Goal: Transaction & Acquisition: Purchase product/service

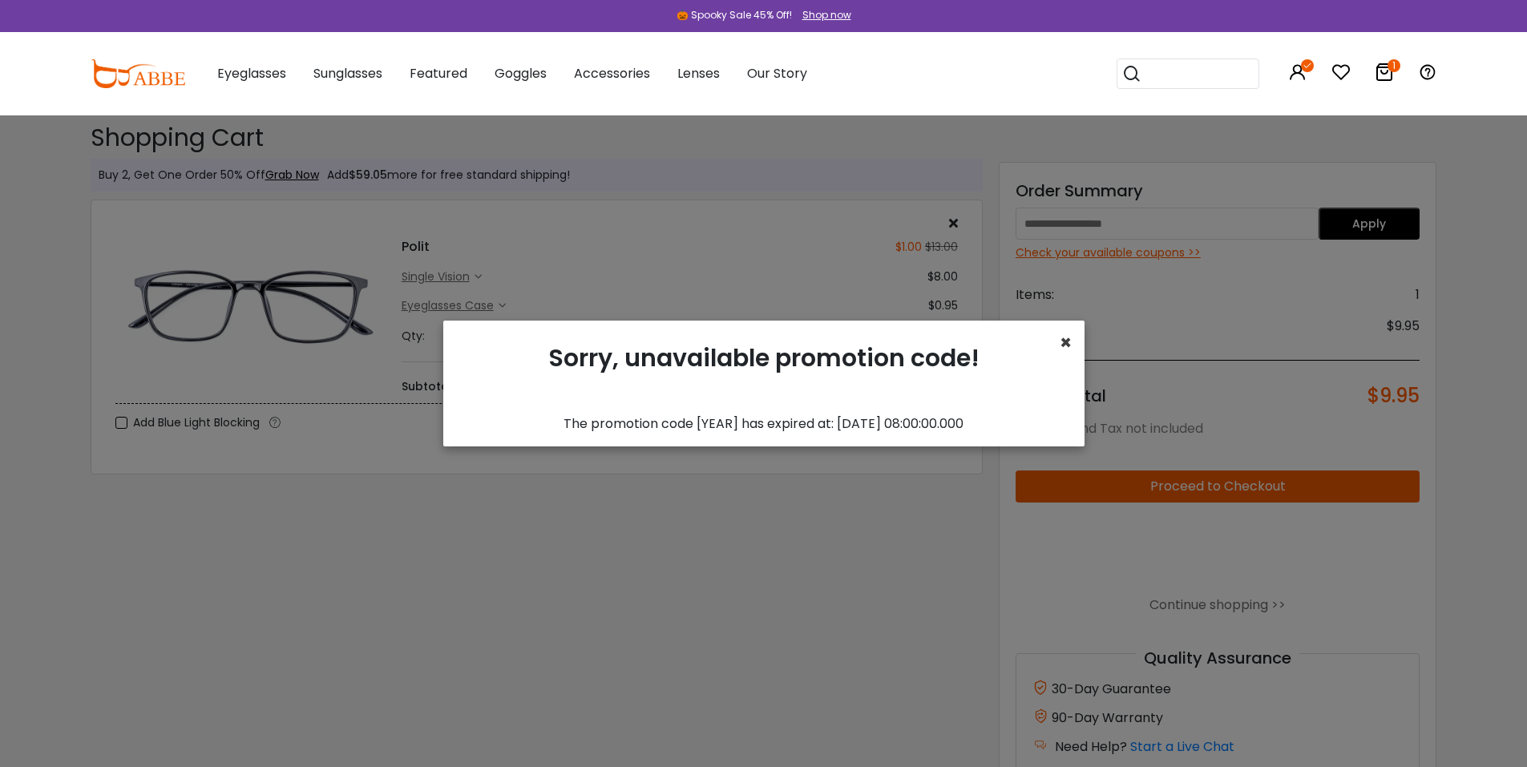
click at [984, 336] on span "×" at bounding box center [1065, 342] width 12 height 26
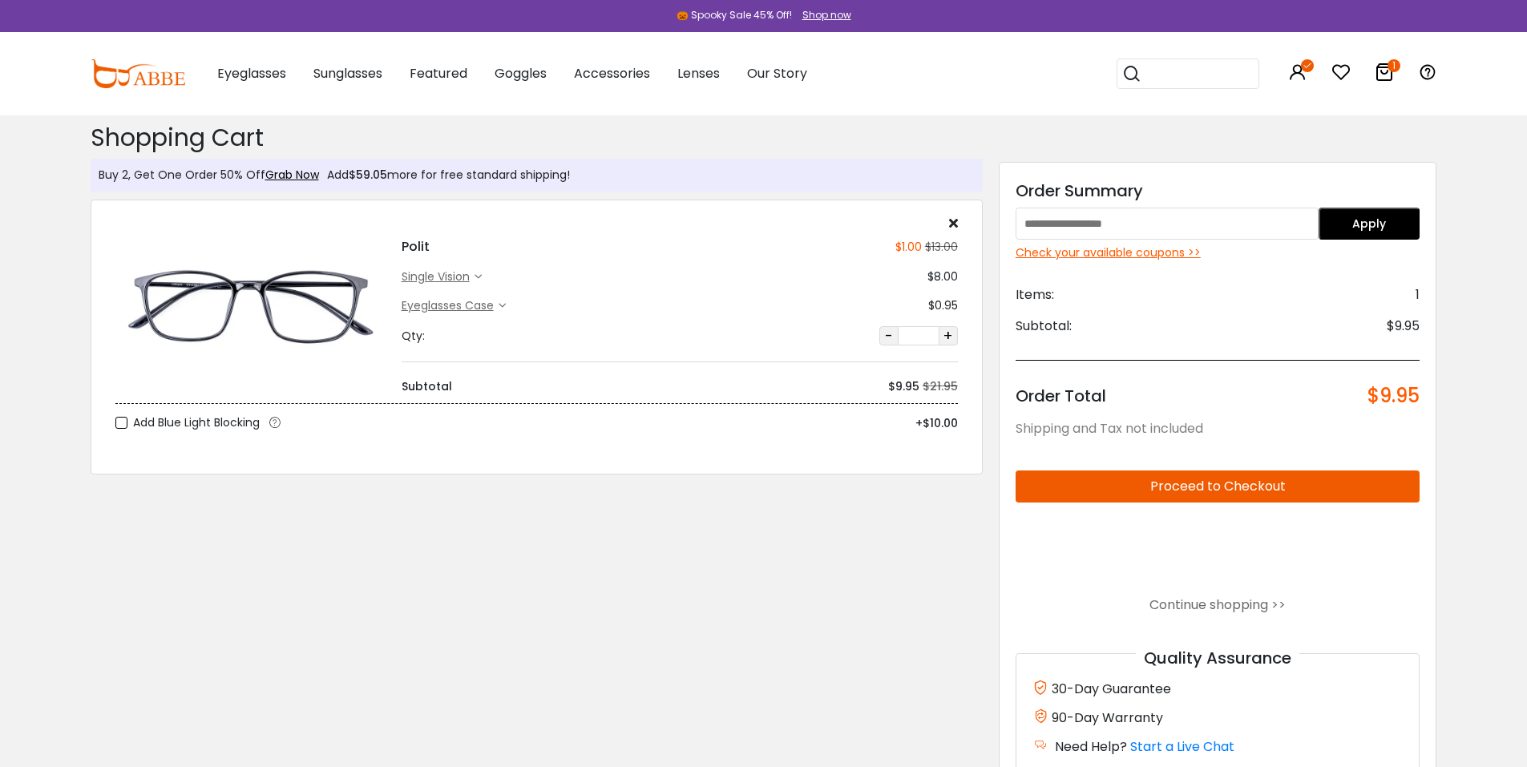
click at [259, 282] on img at bounding box center [250, 305] width 270 height 135
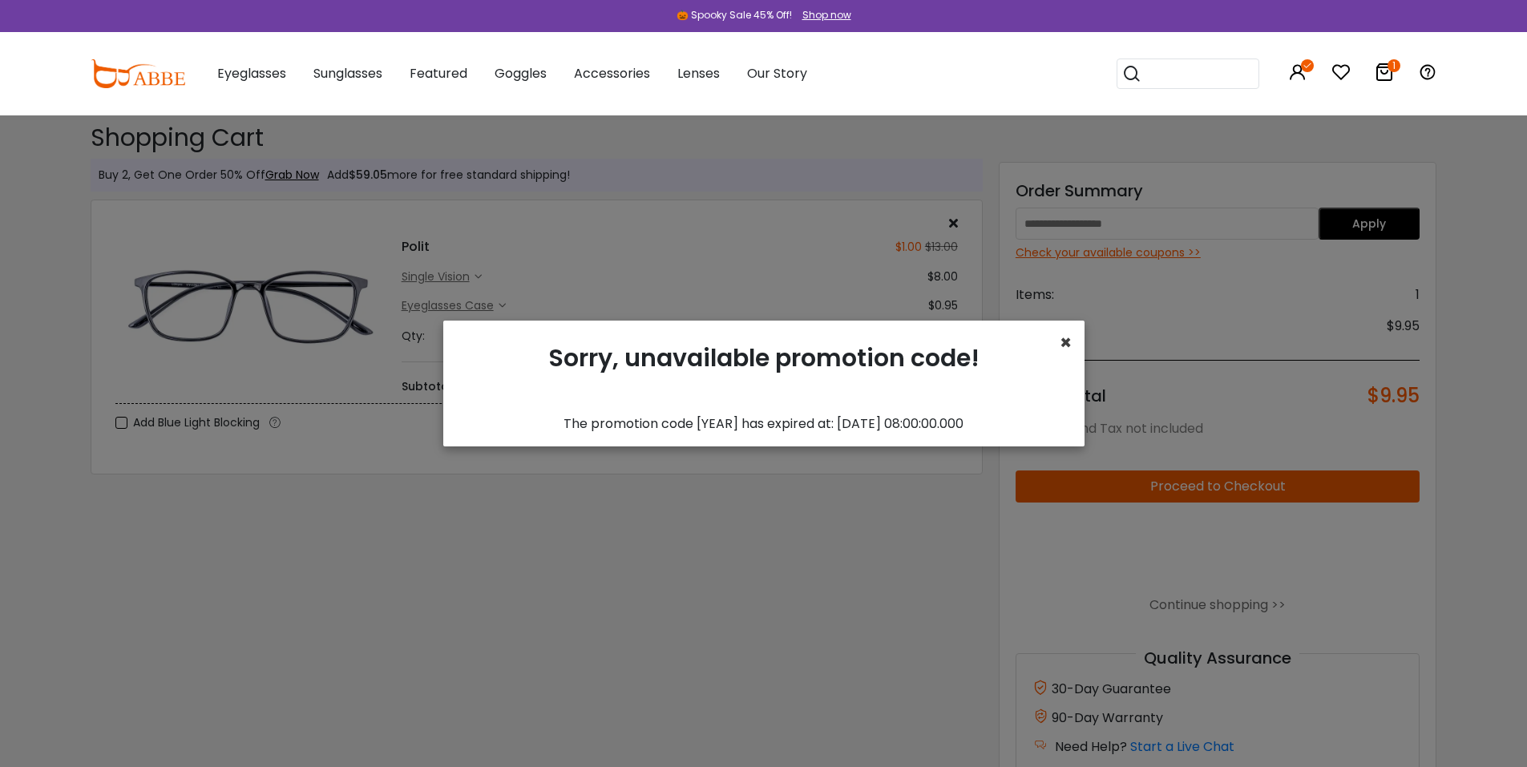
click at [1061, 342] on span "×" at bounding box center [1065, 342] width 12 height 26
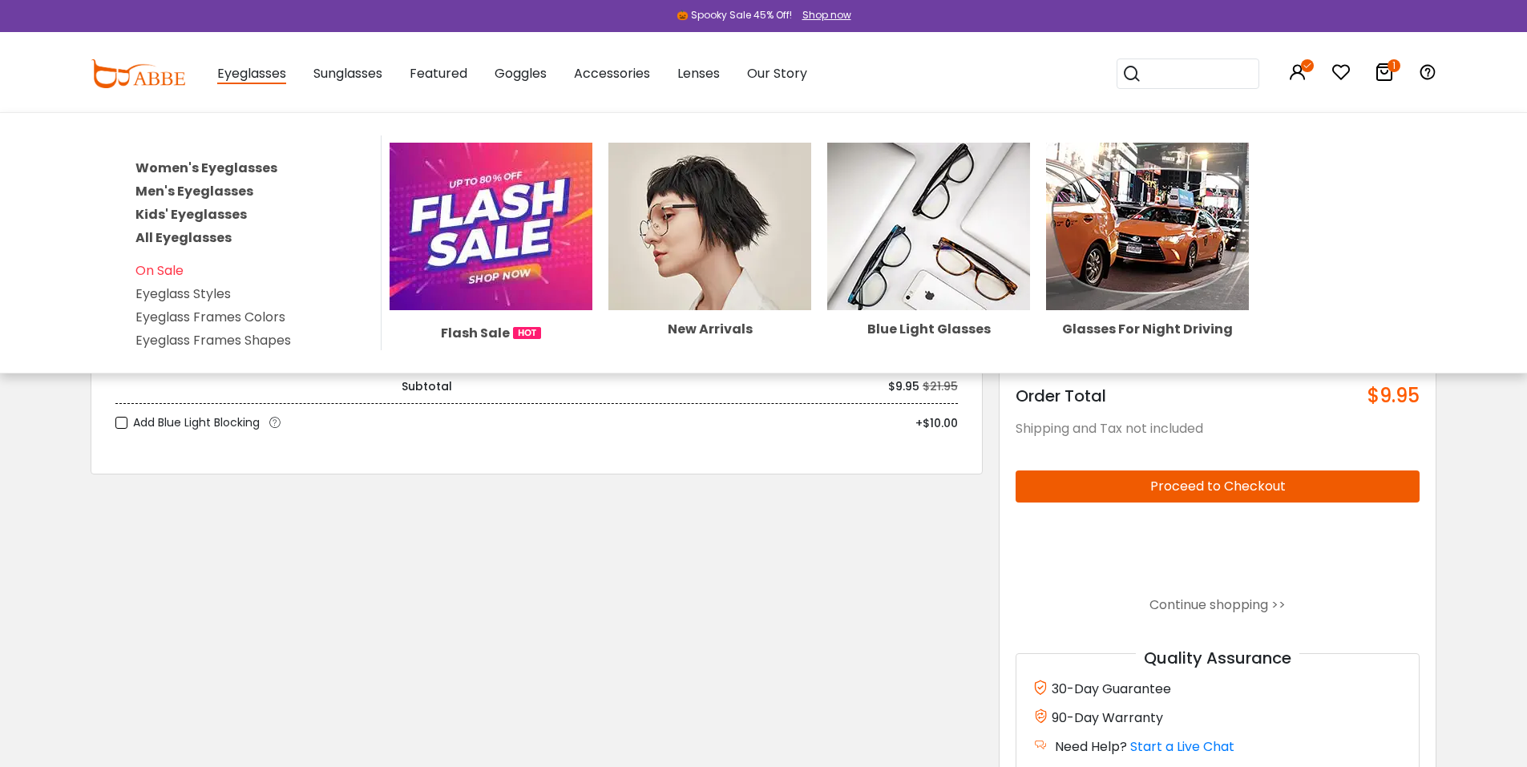
click at [255, 69] on span "Eyeglasses" at bounding box center [251, 74] width 69 height 20
click at [188, 188] on link "Men's Eyeglasses" at bounding box center [194, 191] width 118 height 18
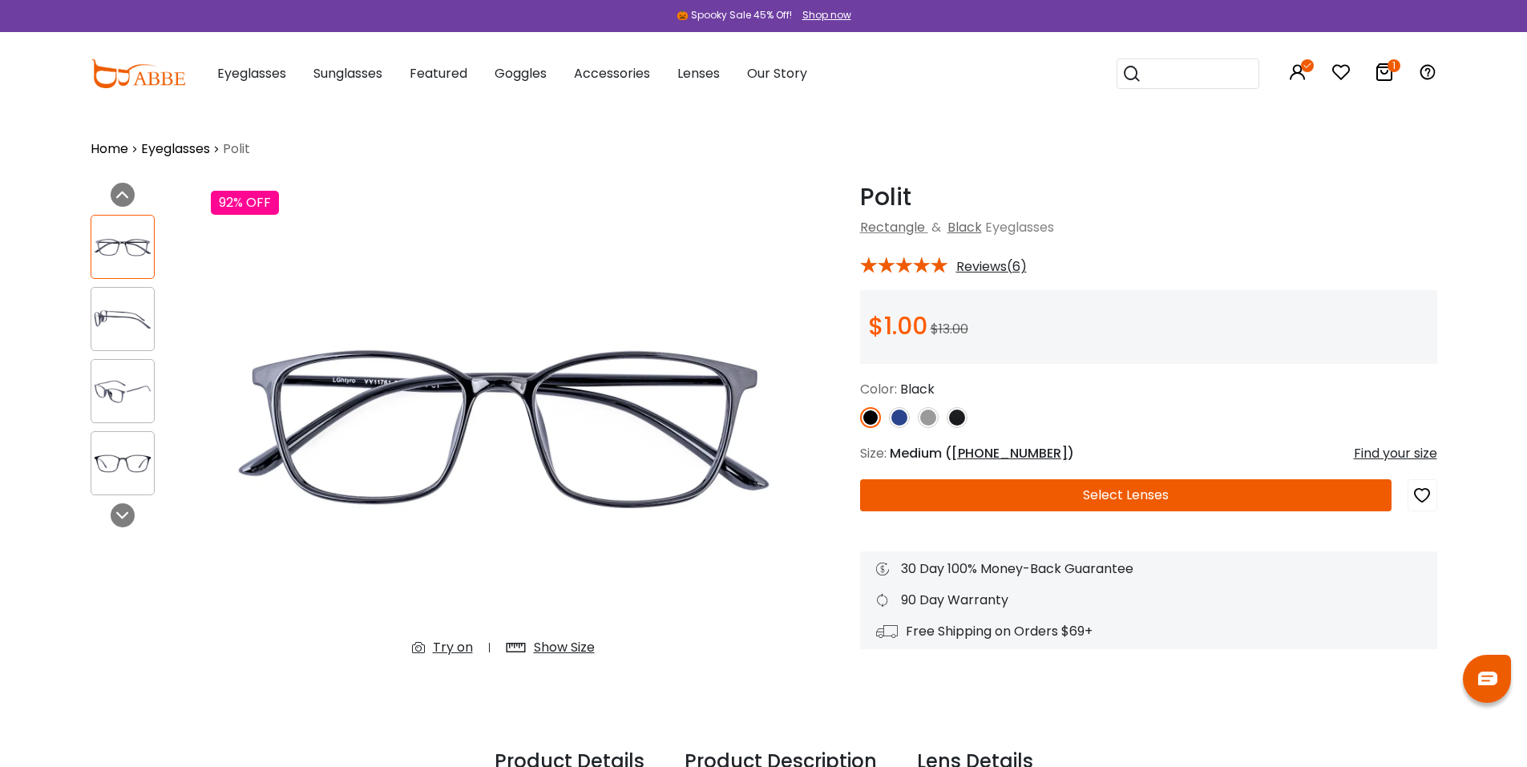
click at [895, 414] on img at bounding box center [899, 417] width 21 height 21
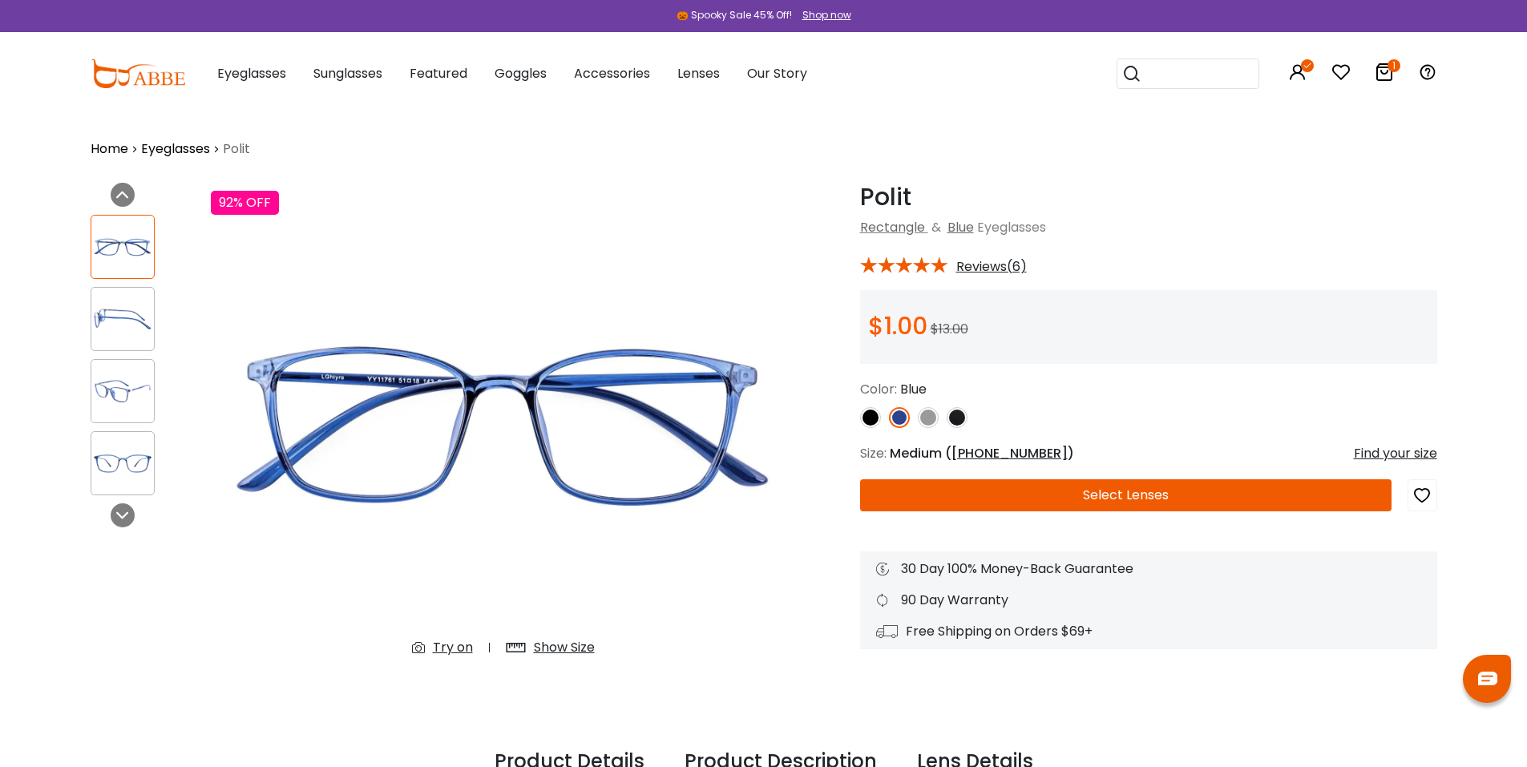
click at [925, 416] on img at bounding box center [928, 417] width 21 height 21
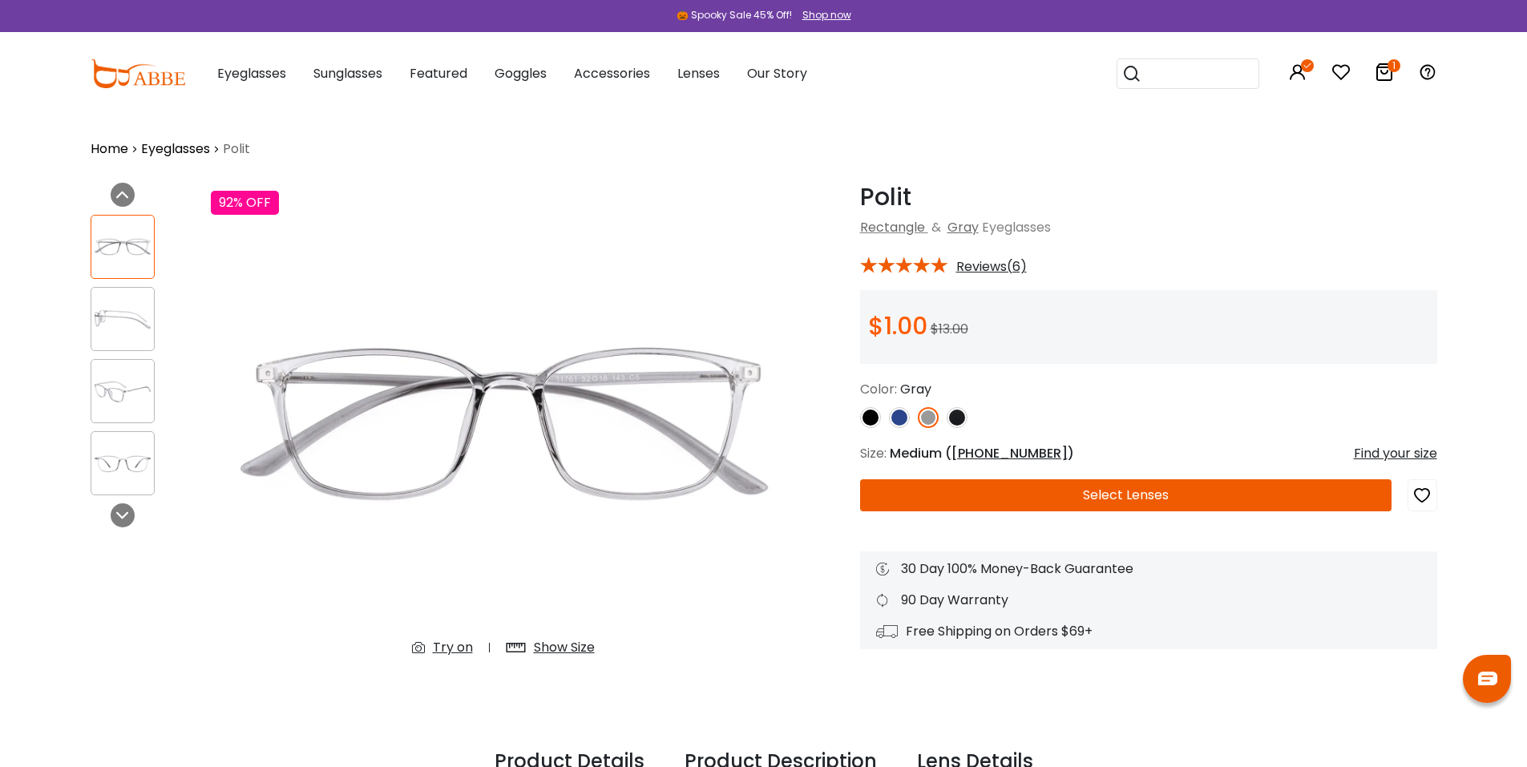
click at [962, 416] on img at bounding box center [956, 417] width 21 height 21
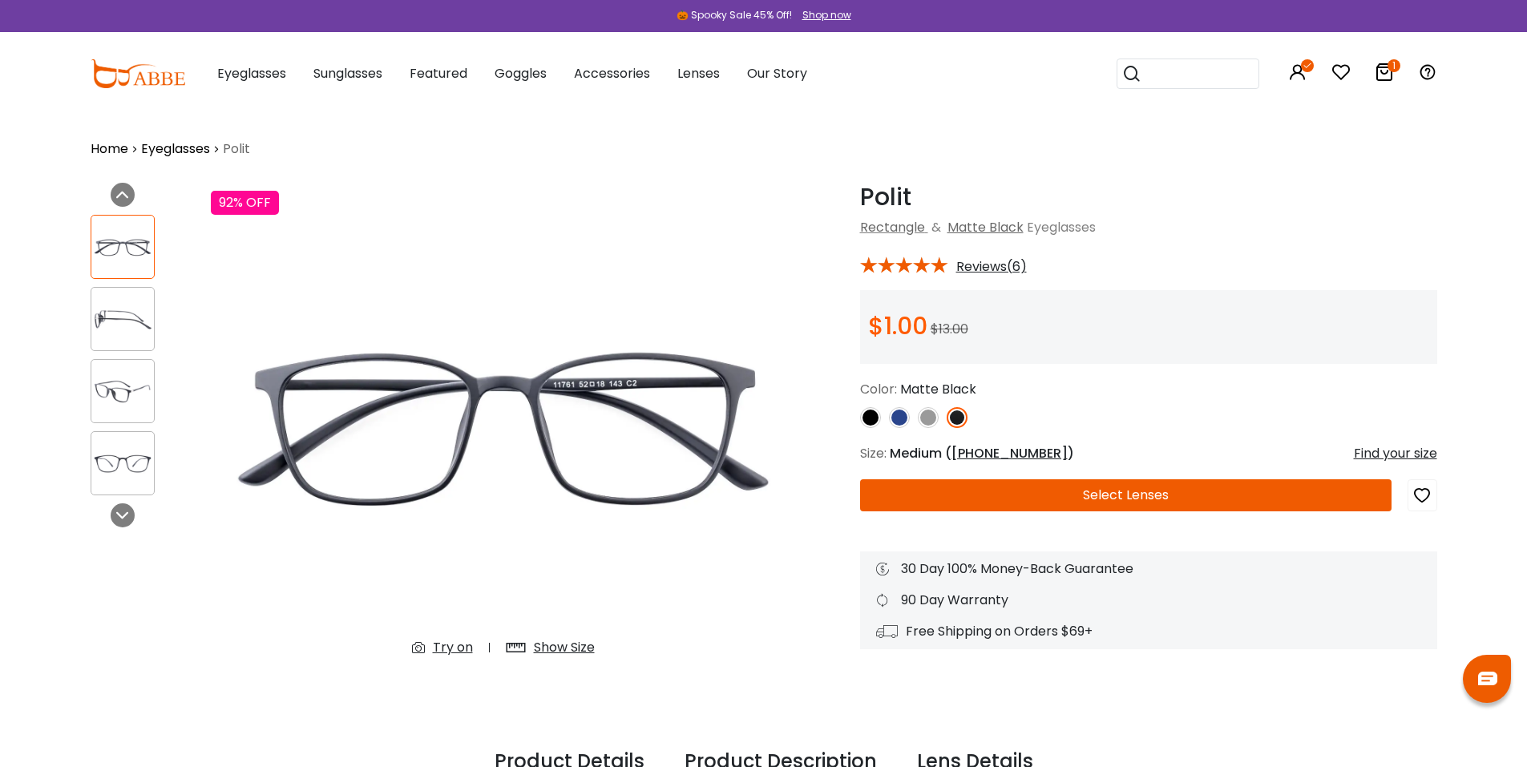
click at [875, 411] on img at bounding box center [870, 417] width 21 height 21
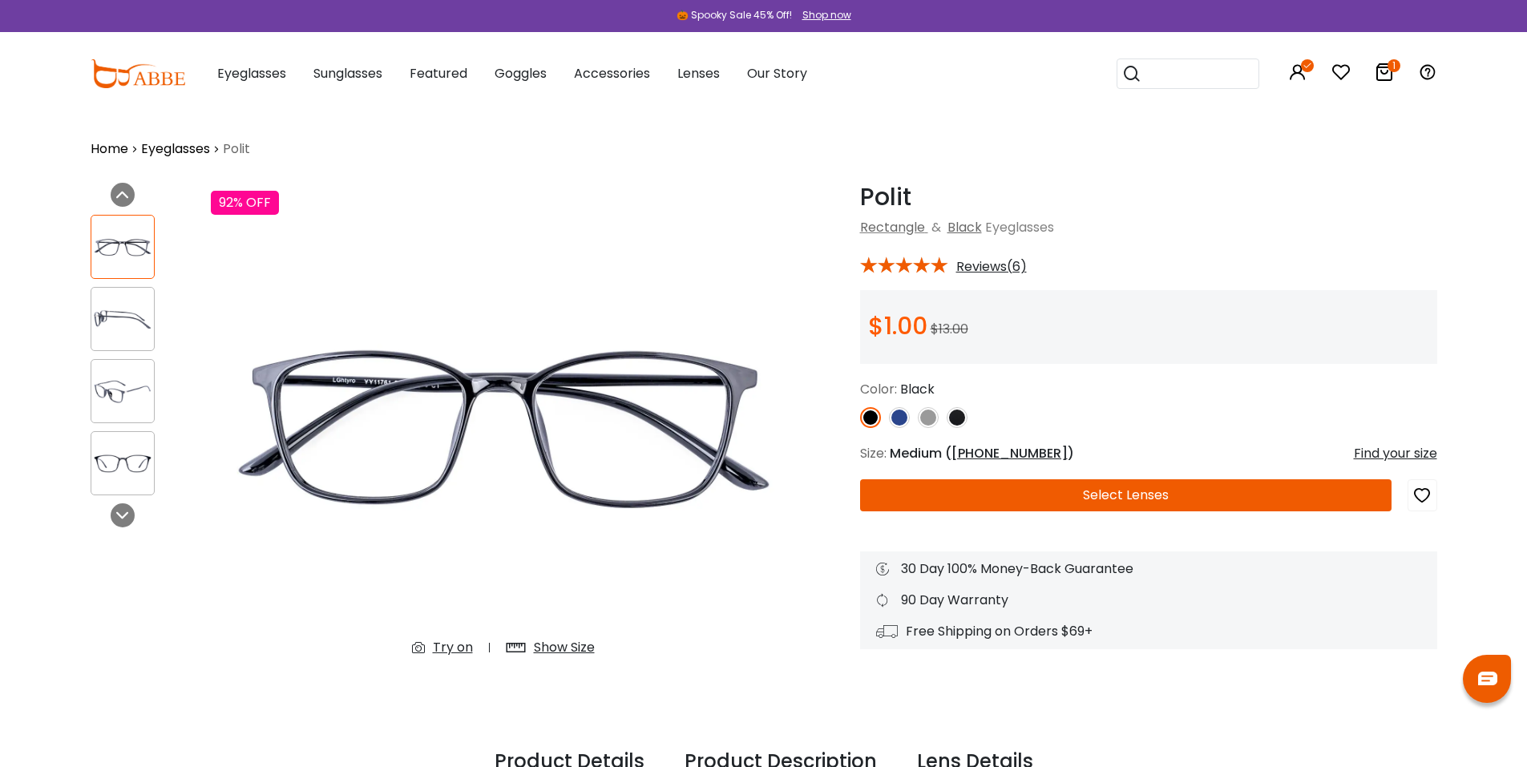
click at [954, 416] on img at bounding box center [956, 417] width 21 height 21
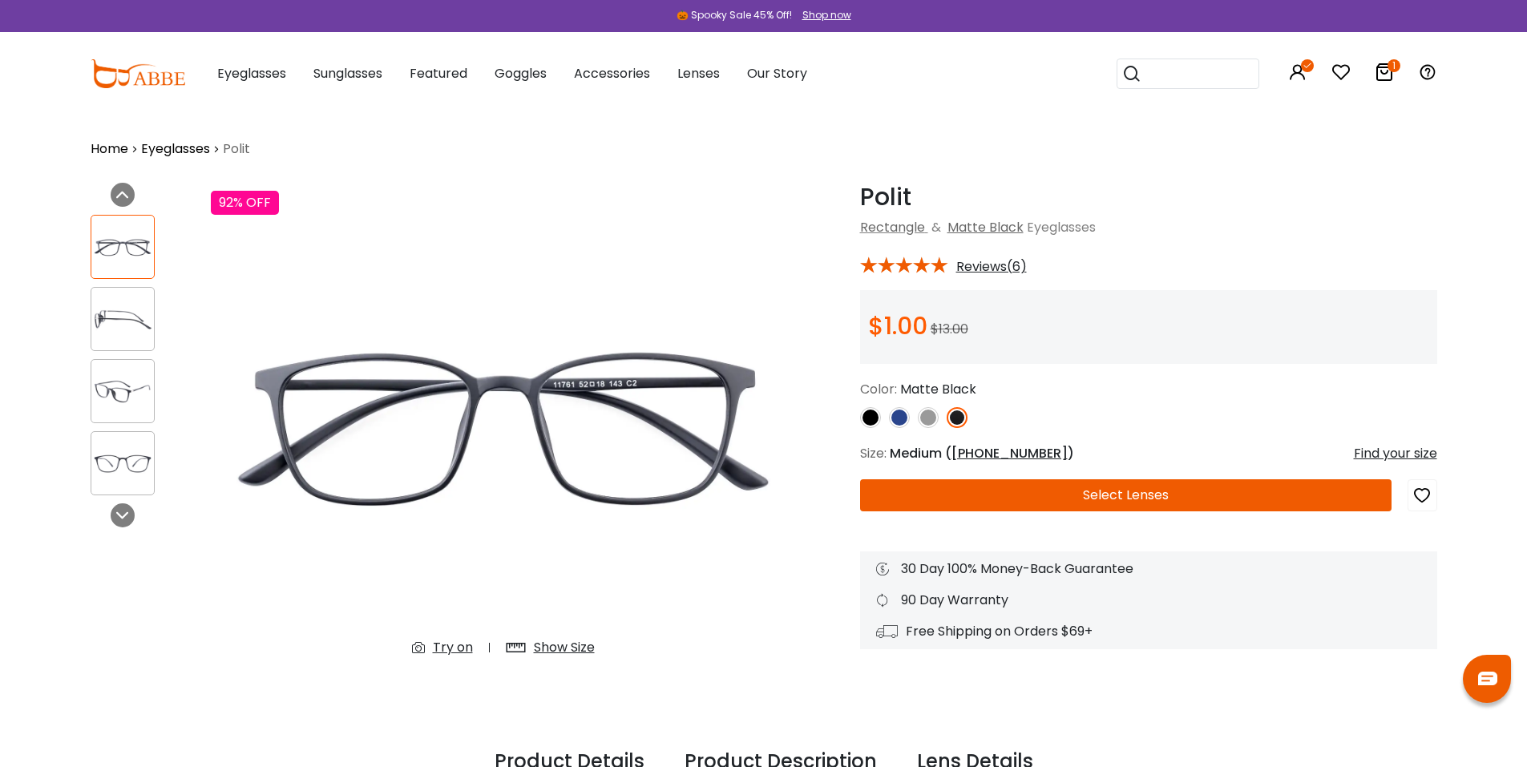
click at [872, 417] on img at bounding box center [870, 417] width 21 height 21
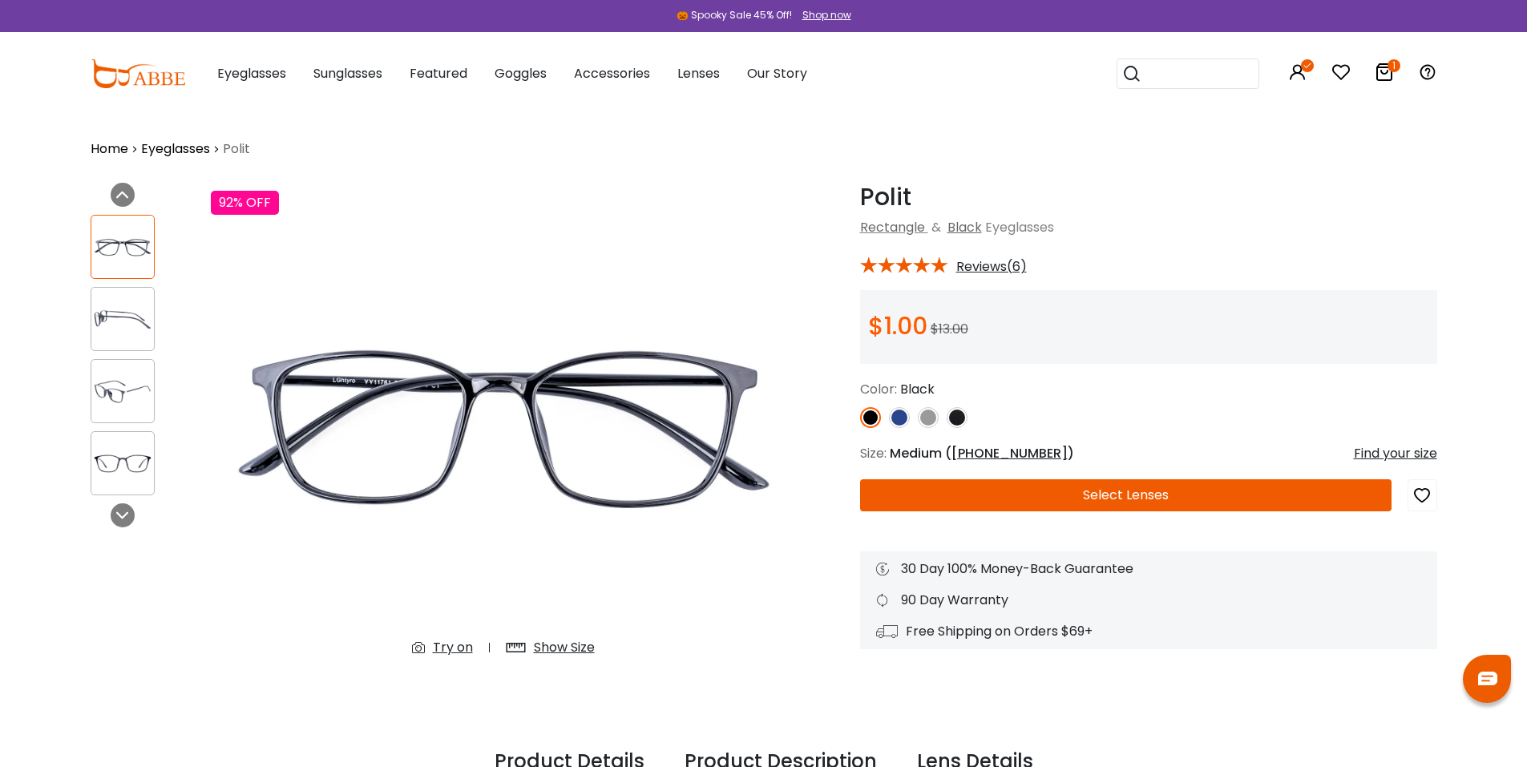
click at [923, 419] on img at bounding box center [928, 417] width 21 height 21
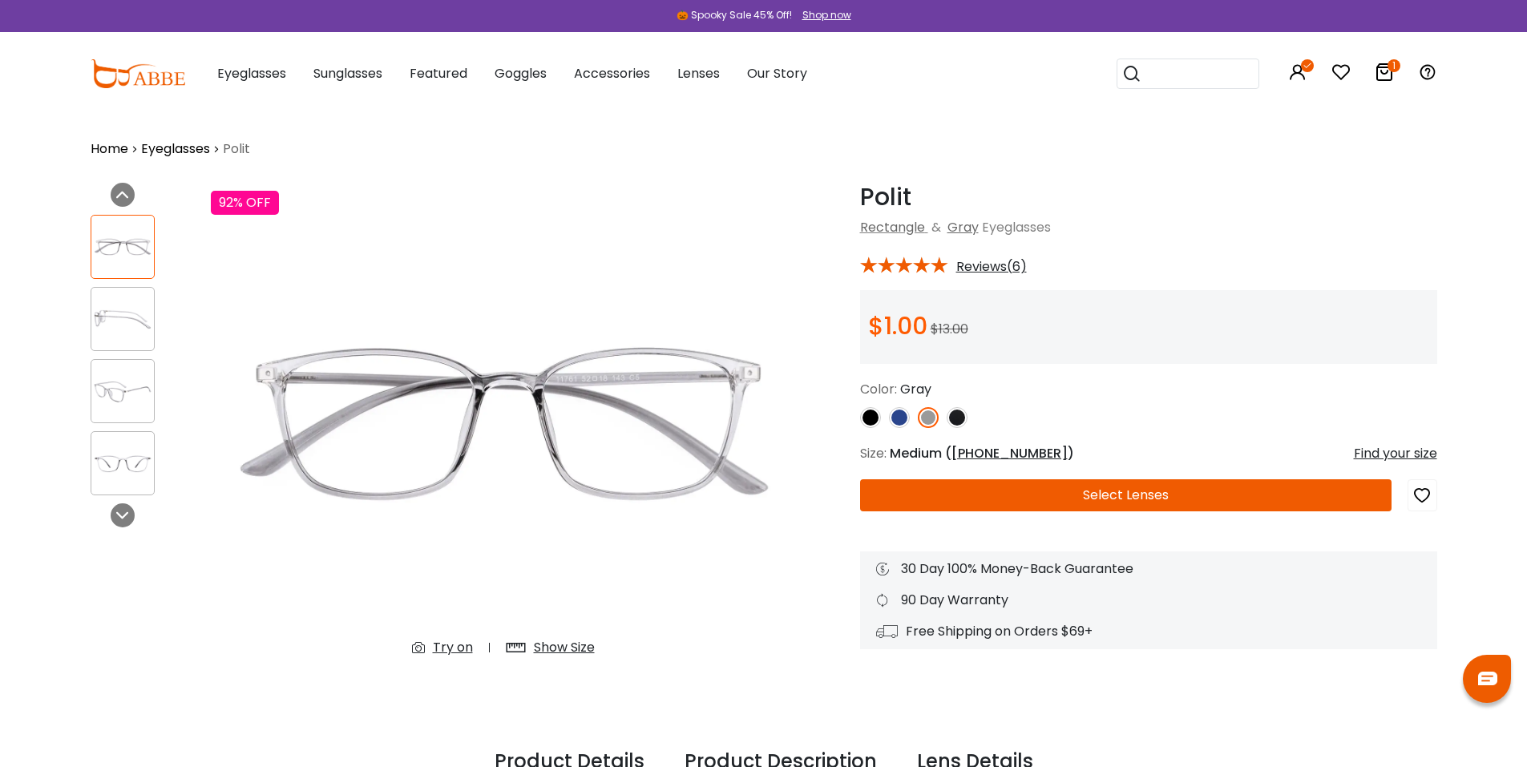
click at [492, 377] on img at bounding box center [503, 426] width 585 height 487
click at [1050, 506] on button "Select Lenses" at bounding box center [1125, 495] width 531 height 32
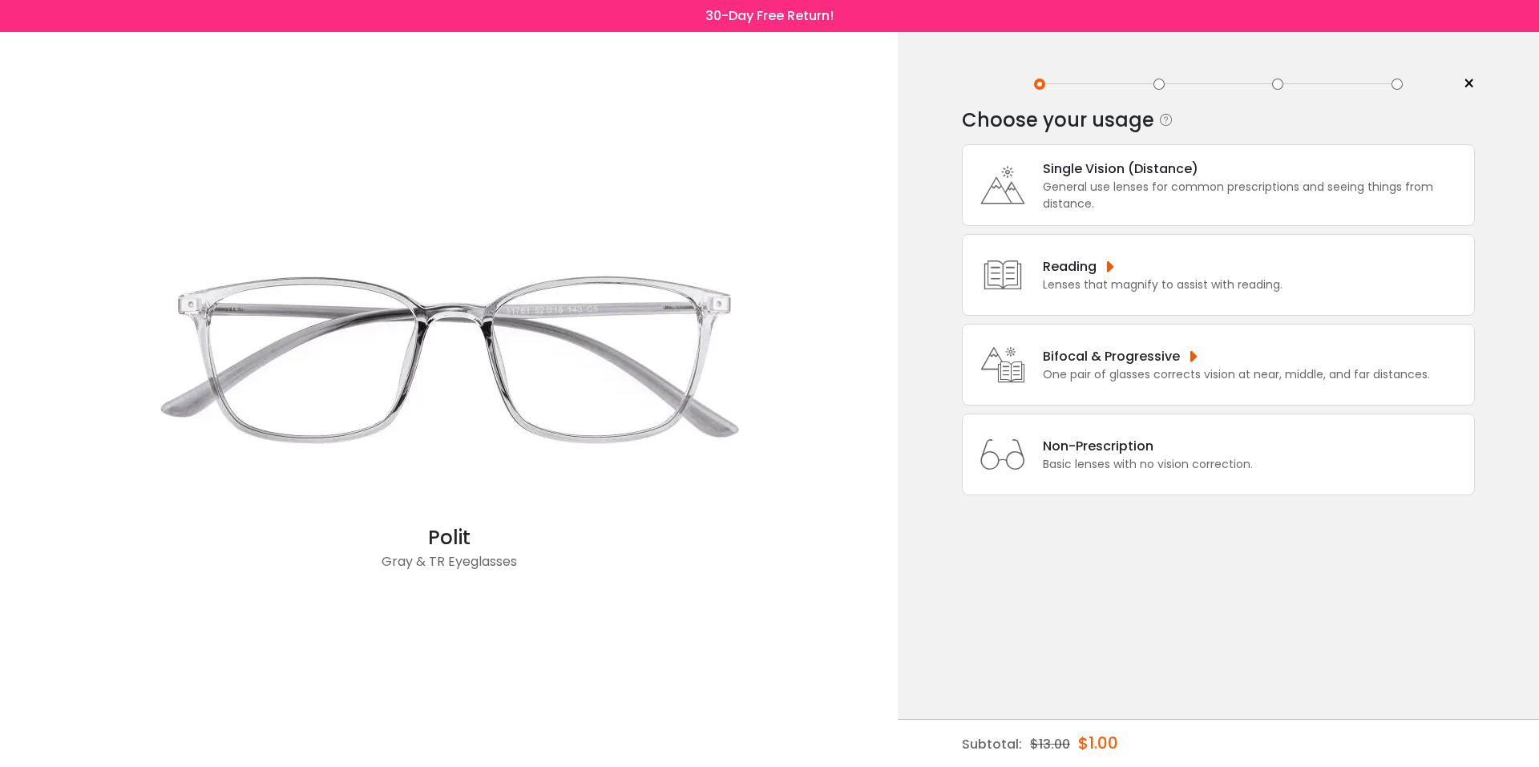
click at [1053, 365] on div "Bifocal & Progressive" at bounding box center [1236, 356] width 387 height 20
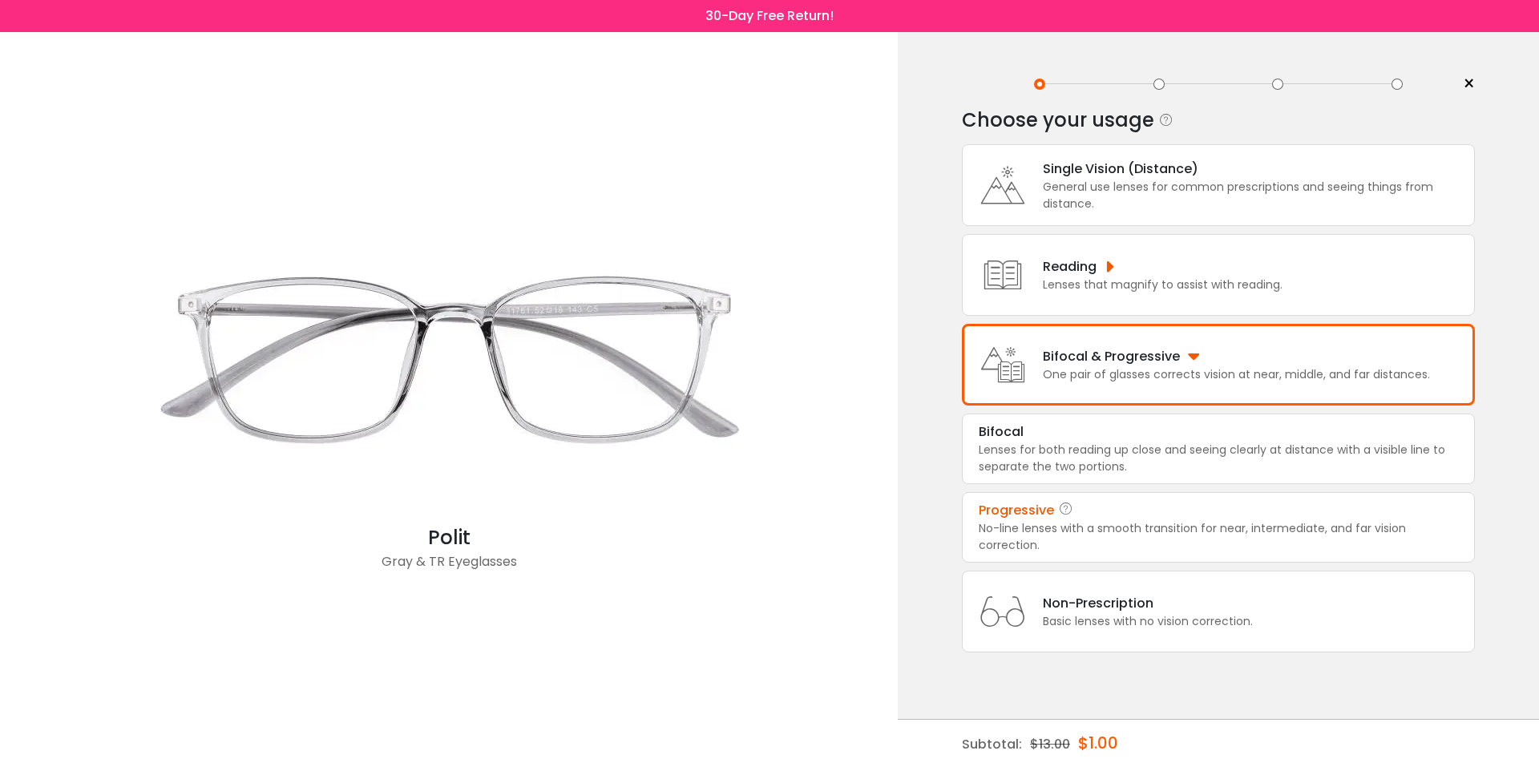
click at [1054, 519] on div "Progressive" at bounding box center [1218, 510] width 479 height 19
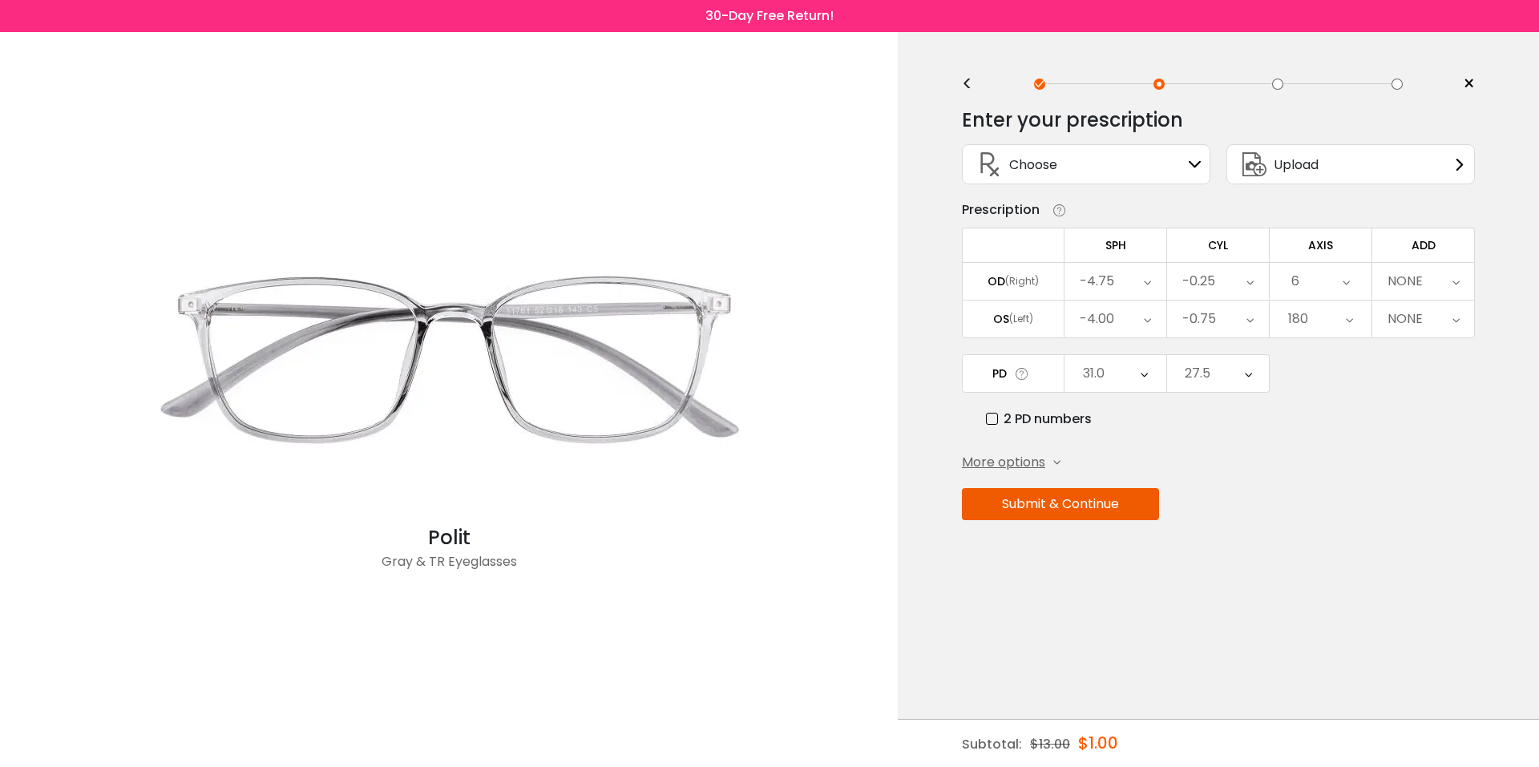
click at [1423, 291] on div "NONE" at bounding box center [1423, 281] width 102 height 37
click at [1419, 381] on li "+2.50" at bounding box center [1423, 377] width 102 height 29
click at [1019, 500] on button "Submit & Continue" at bounding box center [1060, 504] width 197 height 32
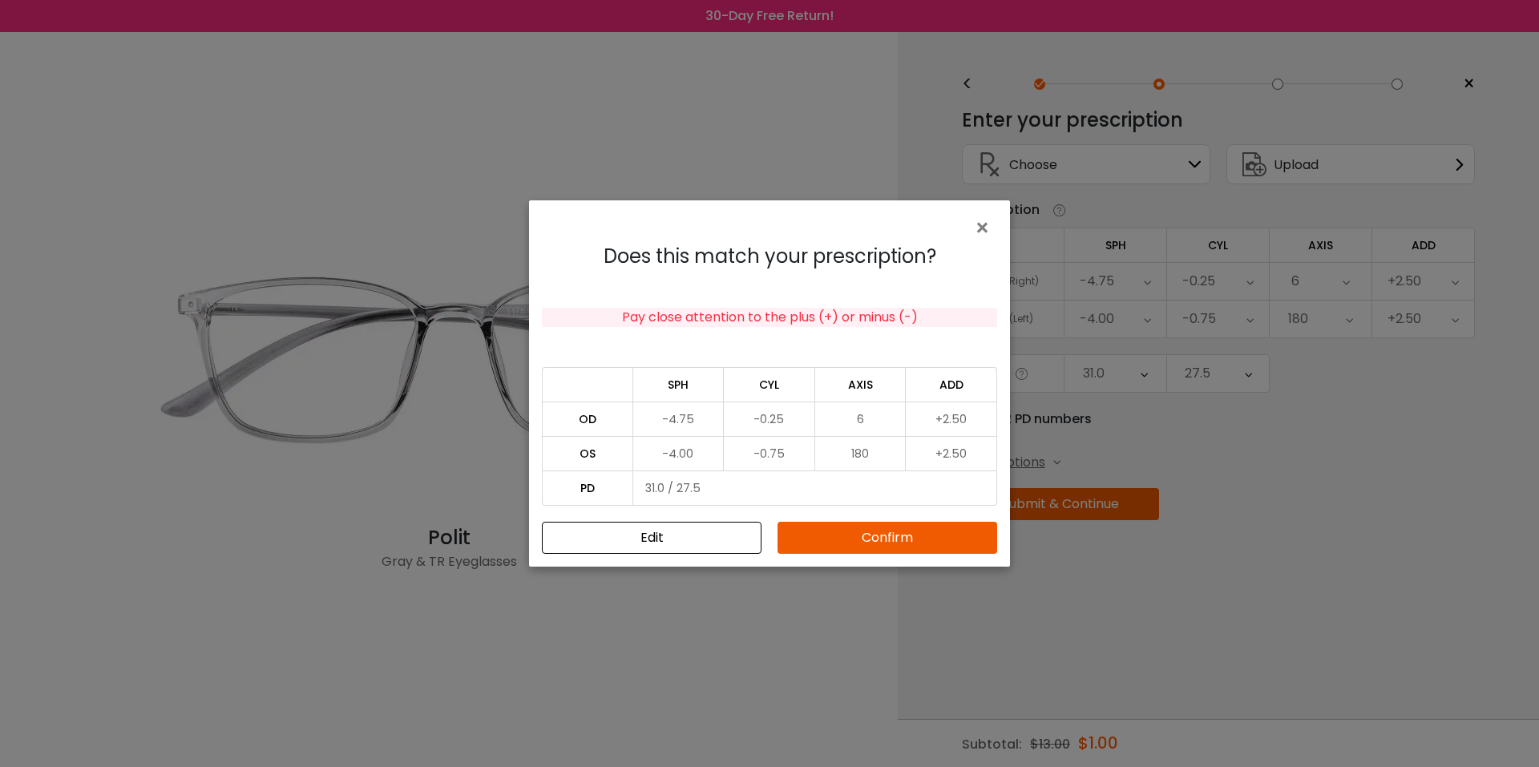
click at [888, 541] on button "Confirm" at bounding box center [887, 538] width 220 height 32
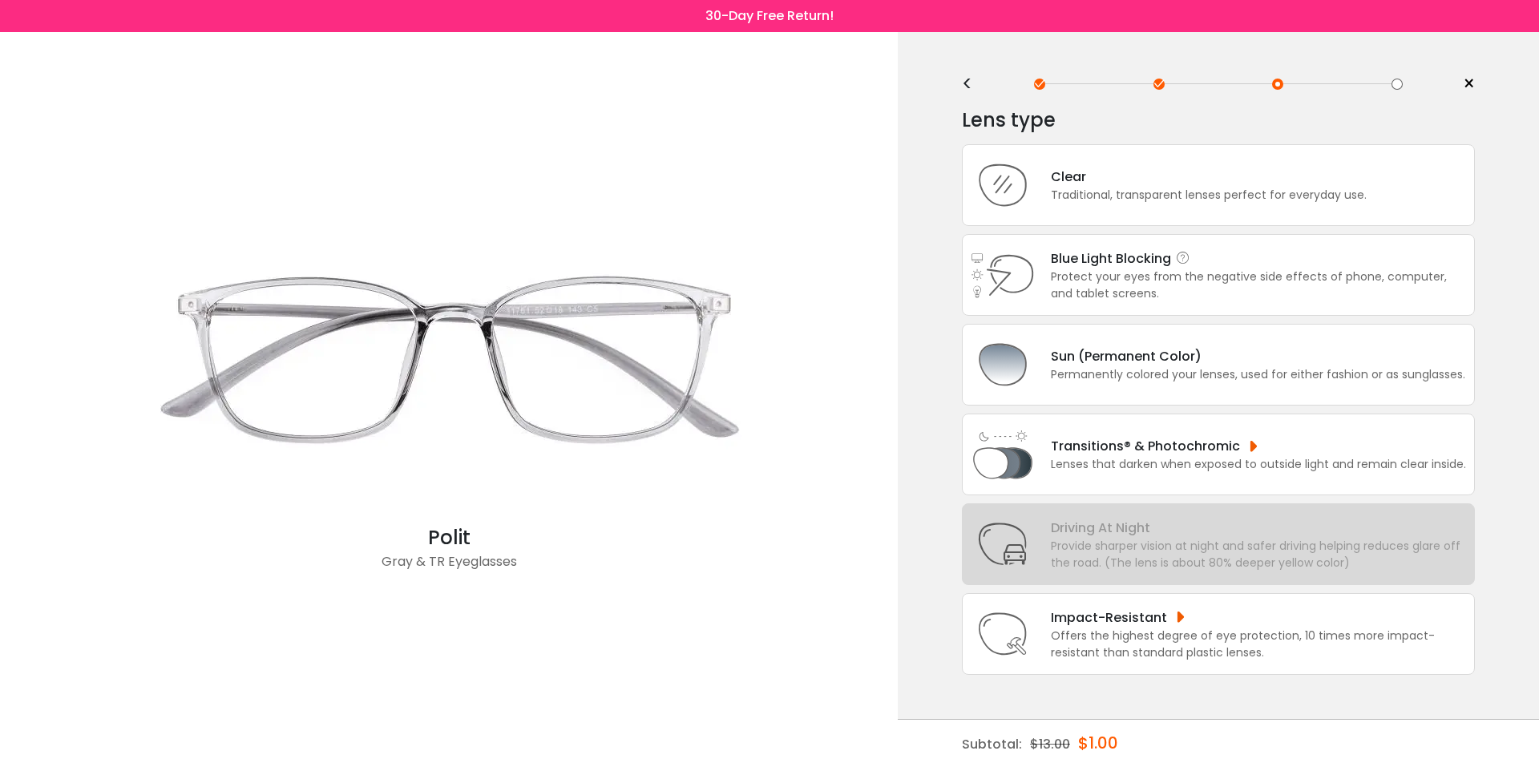
click at [1094, 271] on div "Protect your eyes from the negative side effects of phone, computer, and tablet…" at bounding box center [1258, 285] width 415 height 34
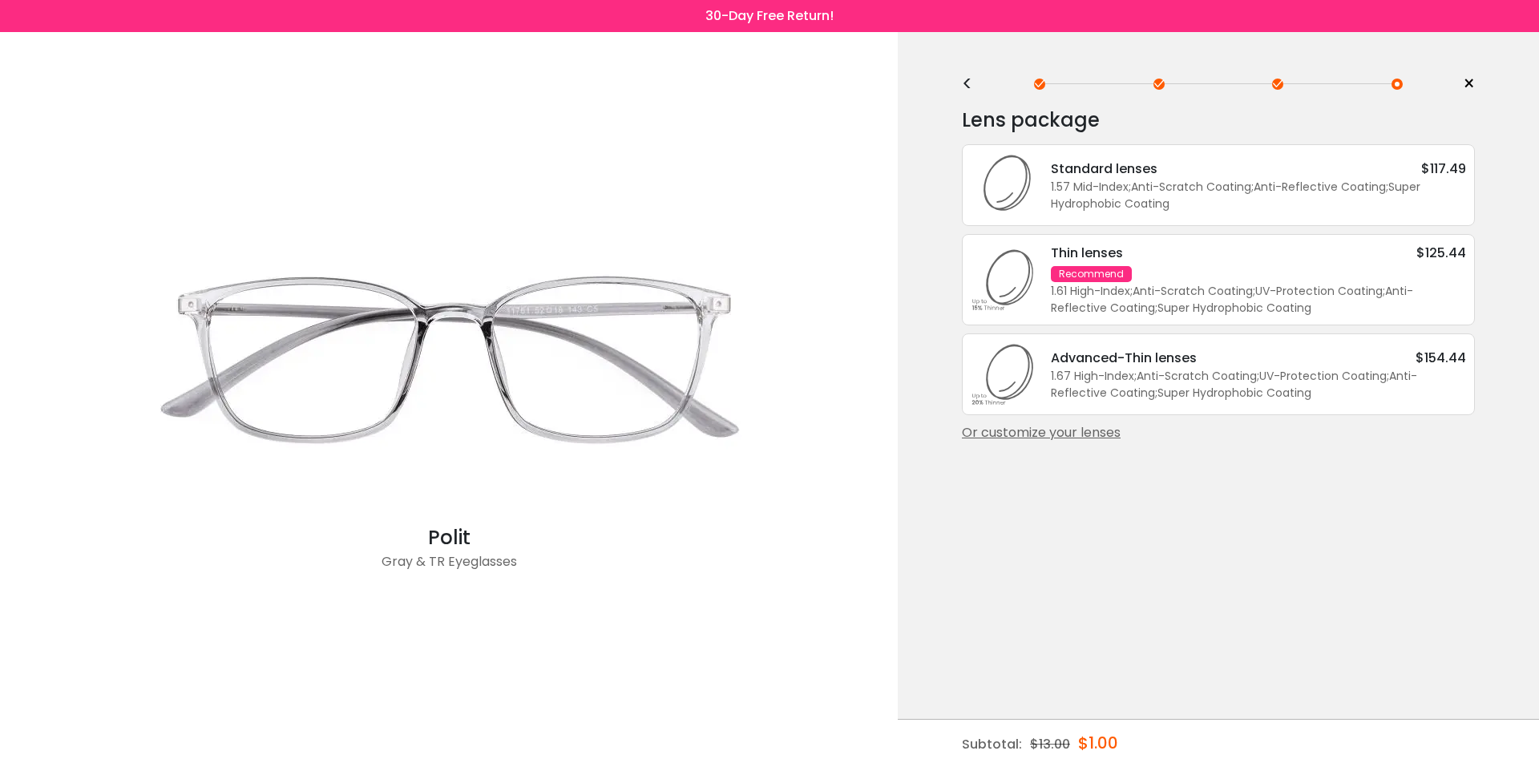
click at [1096, 253] on div "Thin lenses" at bounding box center [1087, 253] width 72 height 20
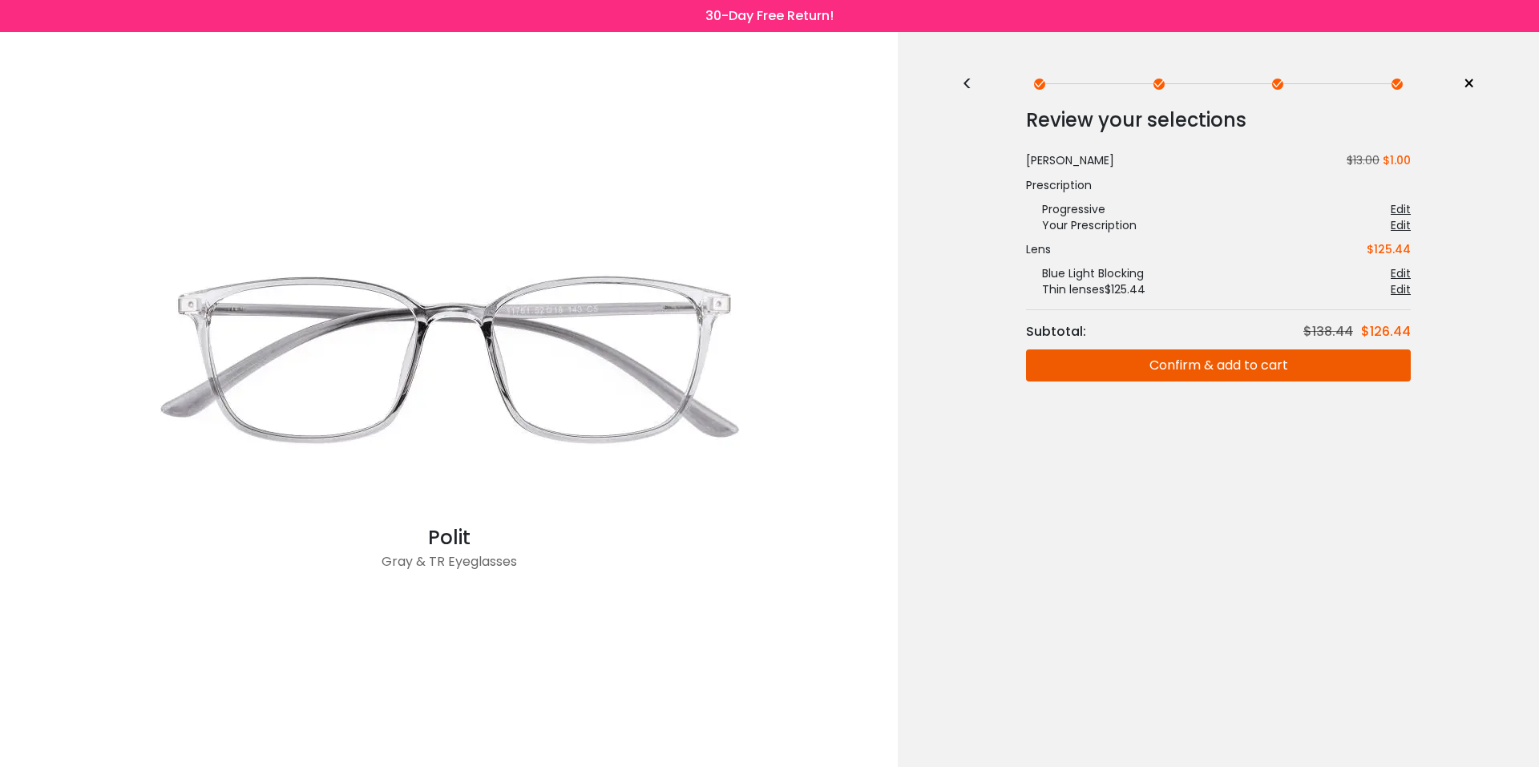
click at [963, 87] on div "<" at bounding box center [974, 84] width 24 height 13
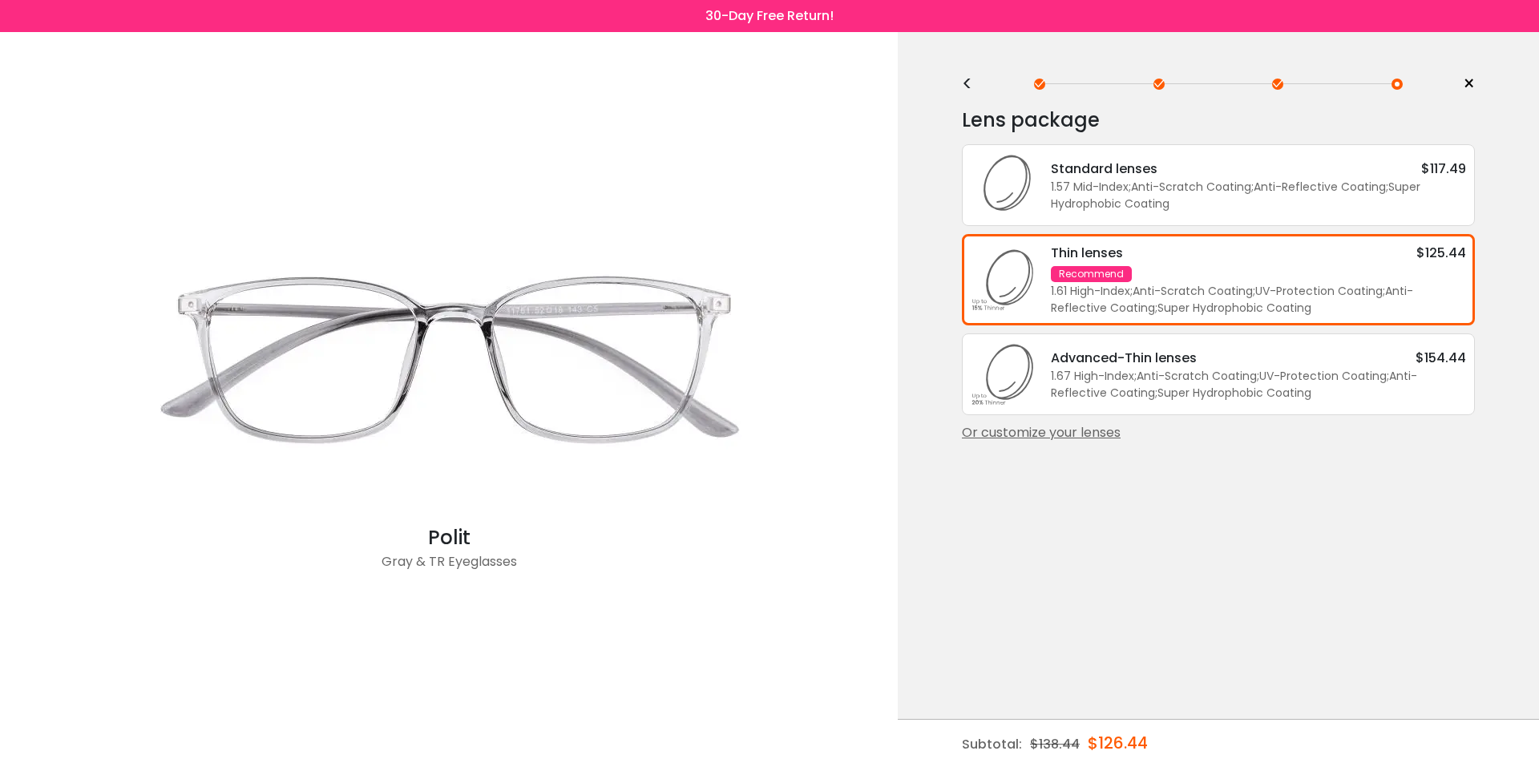
click at [963, 87] on div "<" at bounding box center [974, 84] width 24 height 13
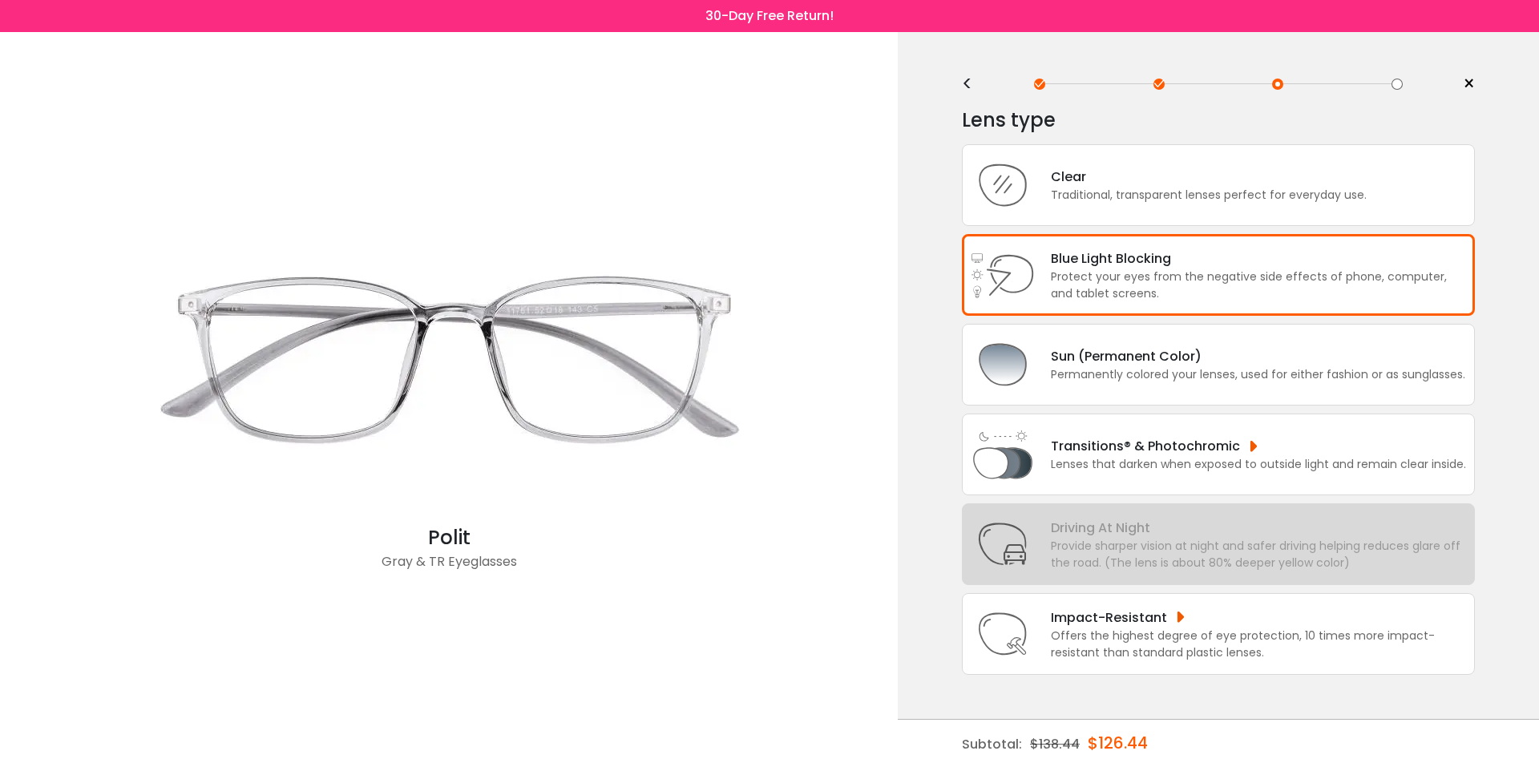
click at [970, 83] on div "<" at bounding box center [974, 84] width 24 height 13
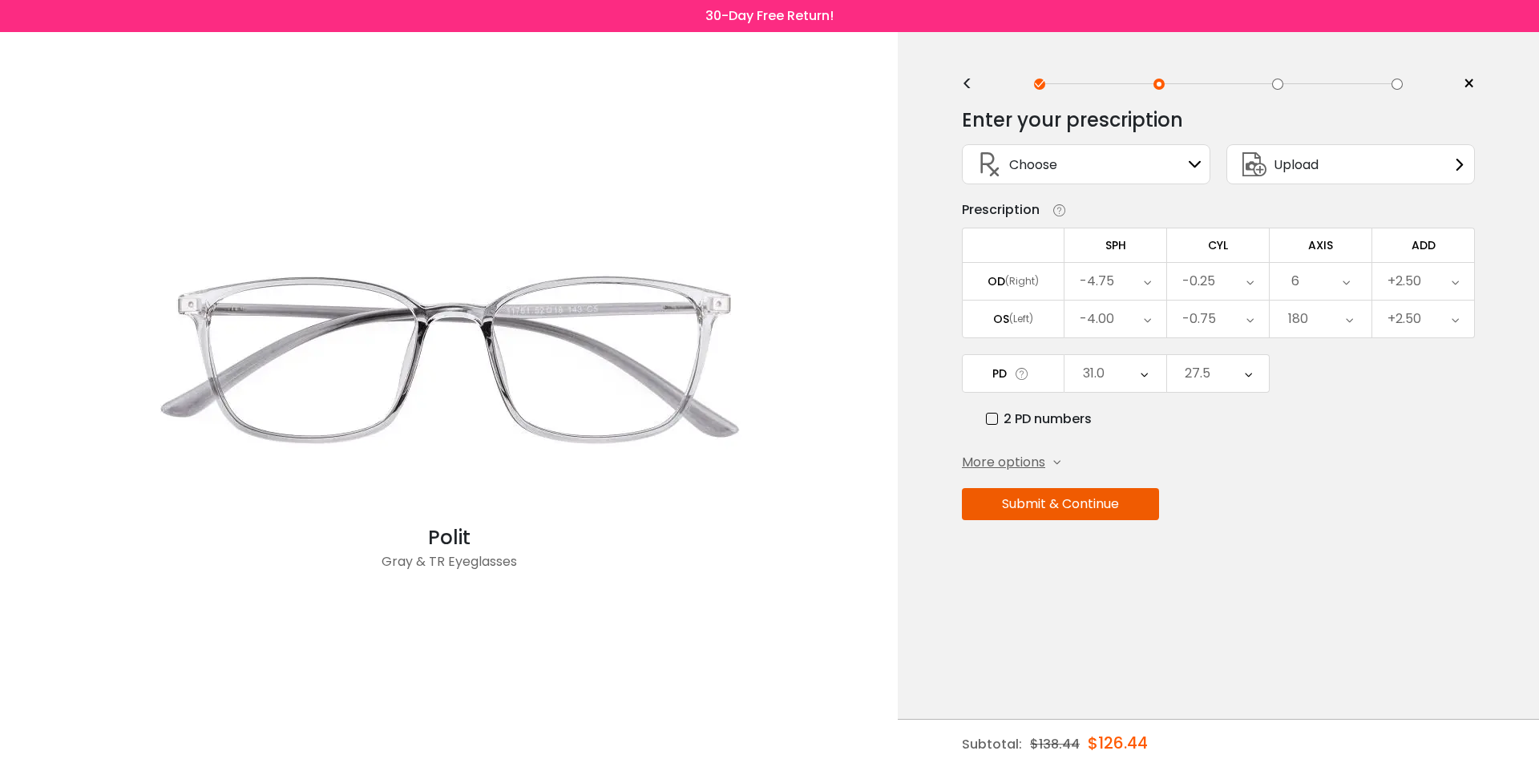
click at [967, 90] on div "<" at bounding box center [974, 84] width 24 height 13
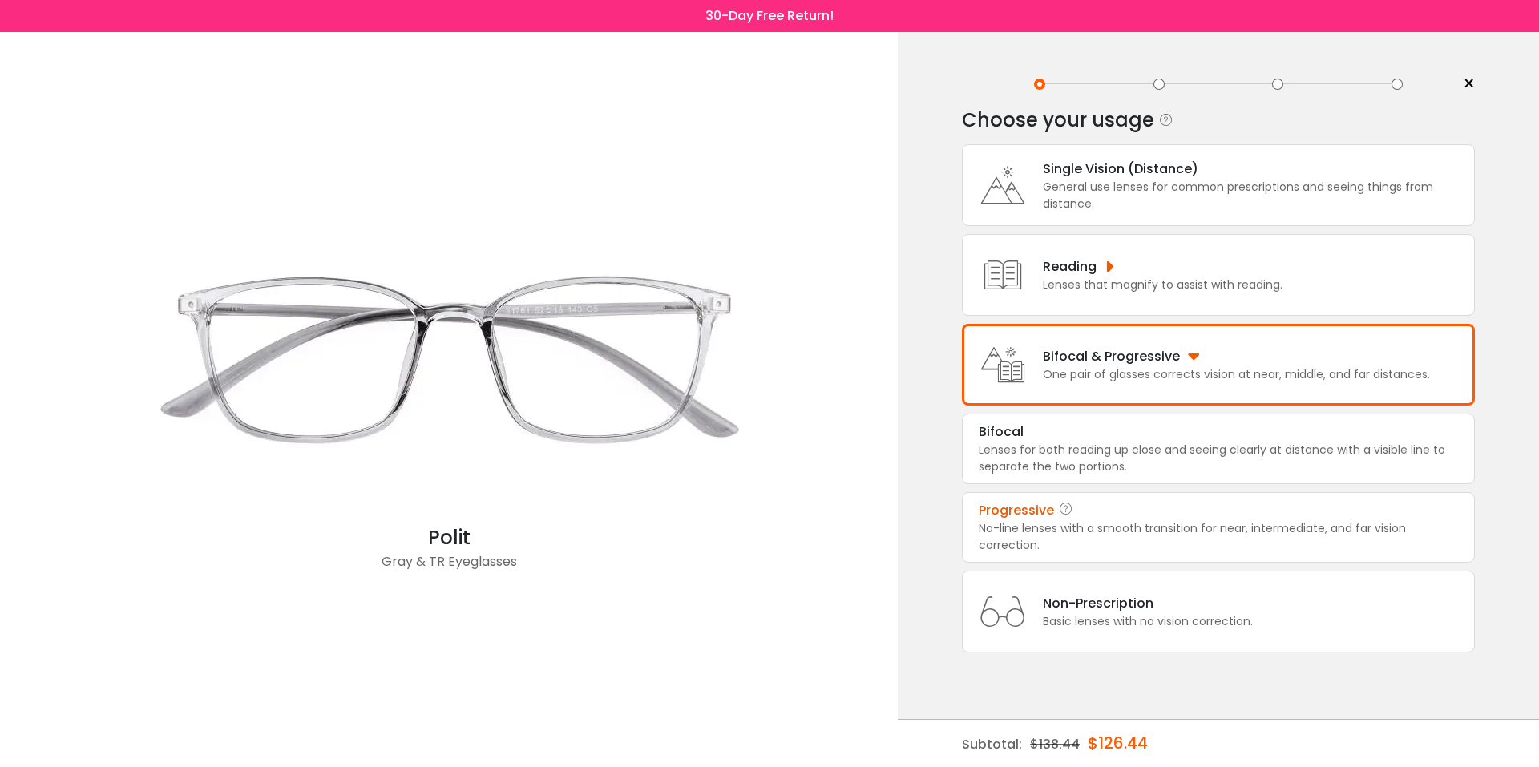
click at [1107, 361] on div "Bifocal & Progressive" at bounding box center [1236, 356] width 387 height 20
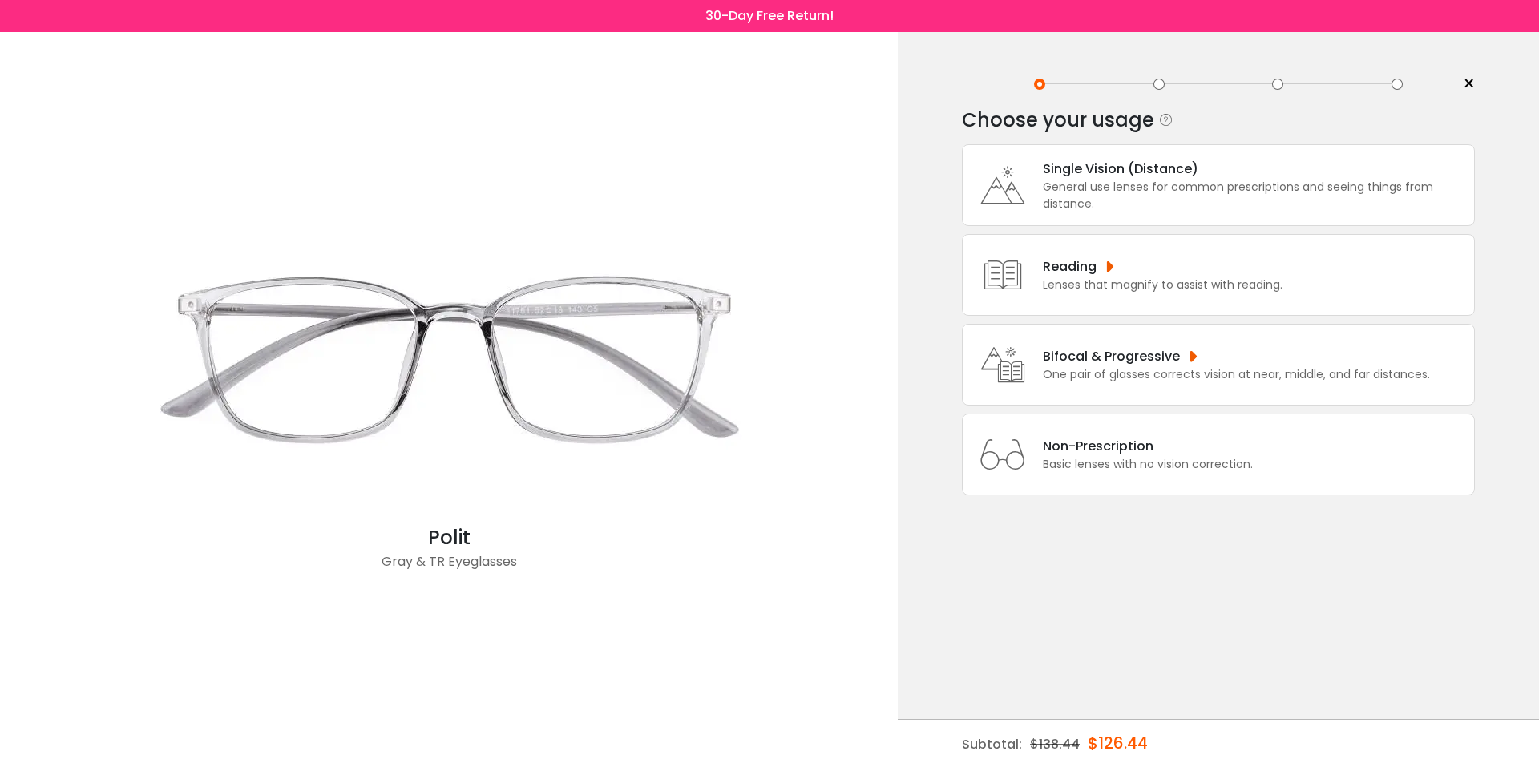
click at [1107, 361] on div "Bifocal & Progressive" at bounding box center [1236, 356] width 387 height 20
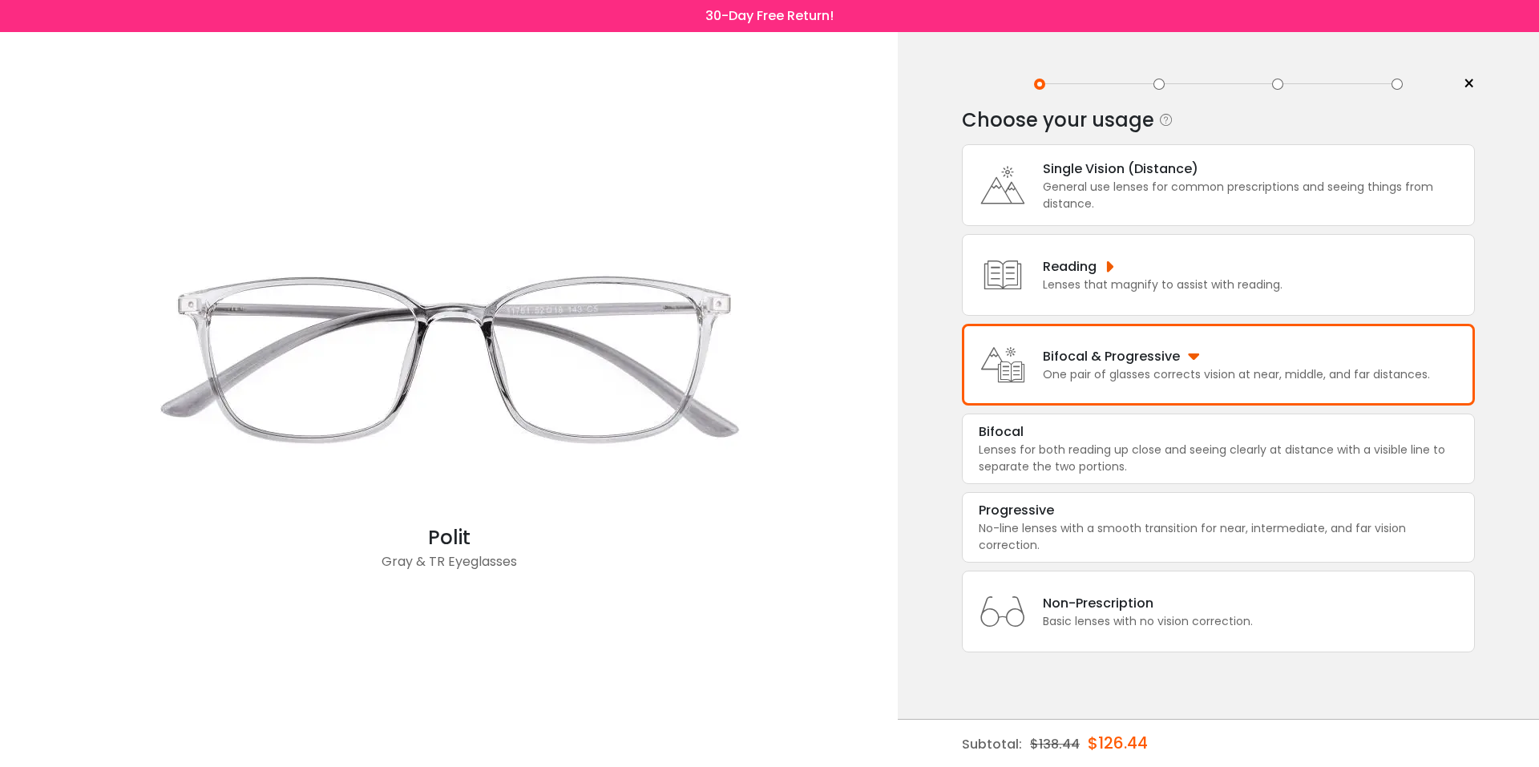
click at [1136, 373] on div "One pair of glasses corrects vision at near, middle, and far distances." at bounding box center [1236, 374] width 387 height 17
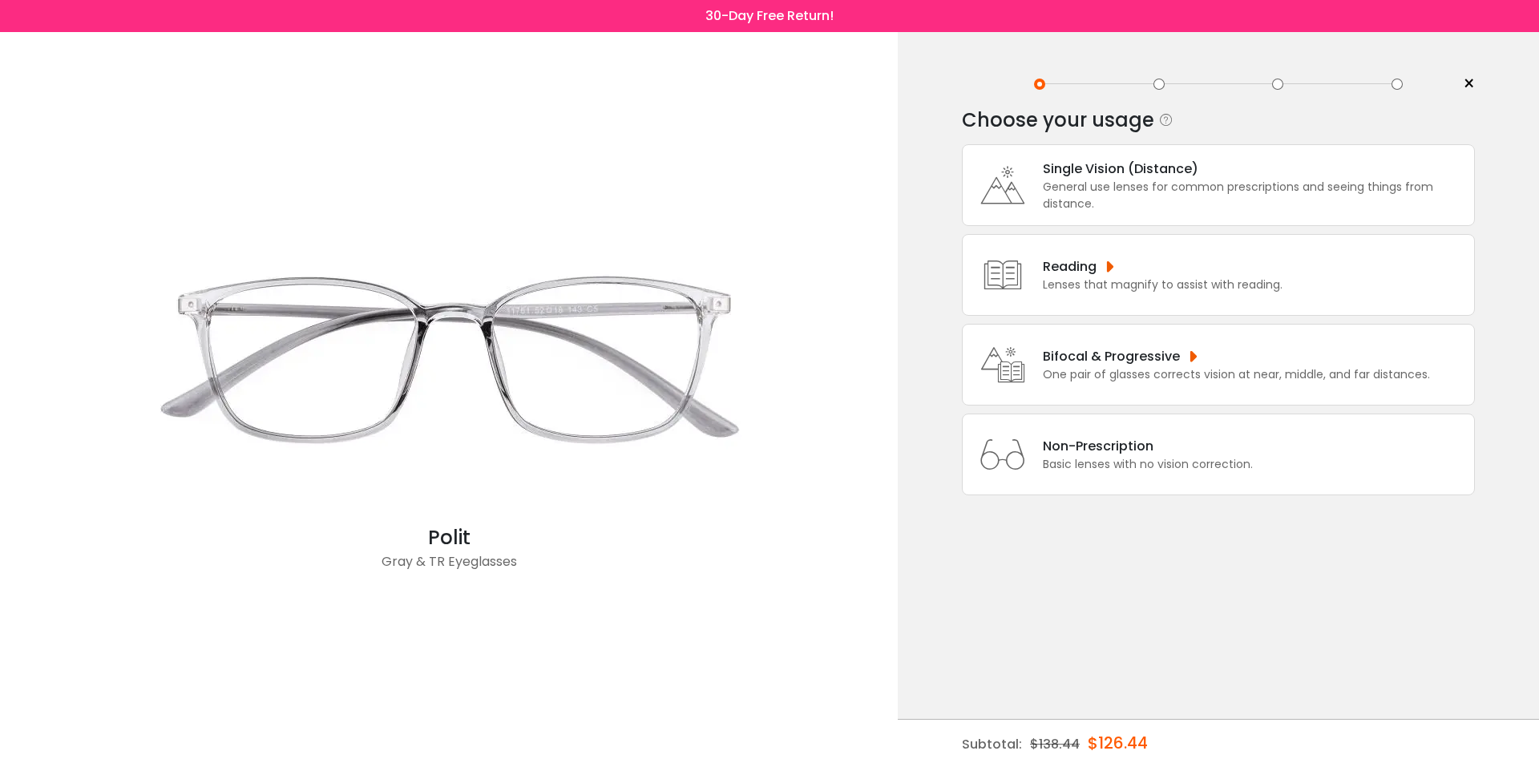
click at [1136, 373] on div "One pair of glasses corrects vision at near, middle, and far distances." at bounding box center [1236, 374] width 387 height 17
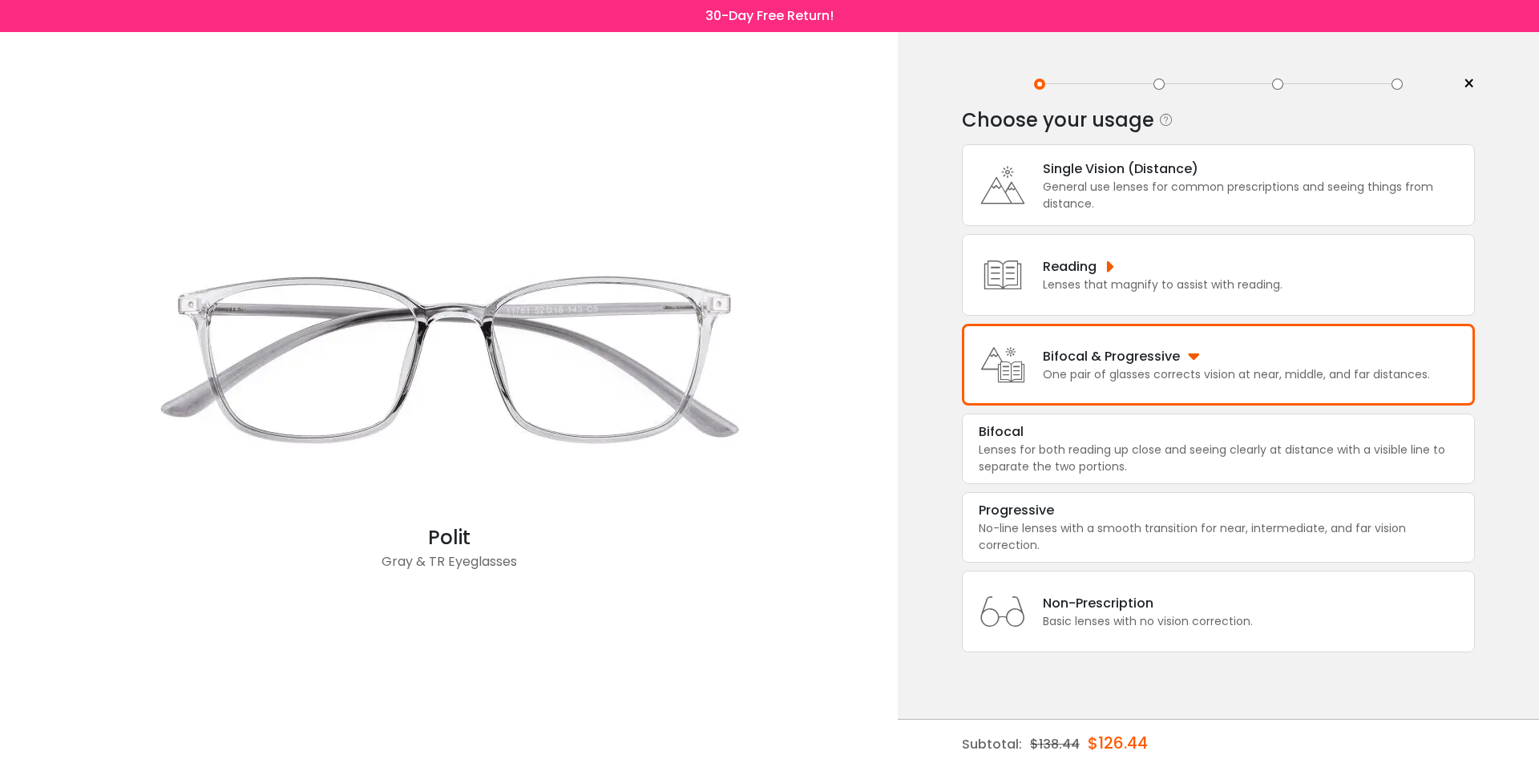
click at [1140, 358] on div "Bifocal & Progressive" at bounding box center [1236, 356] width 387 height 20
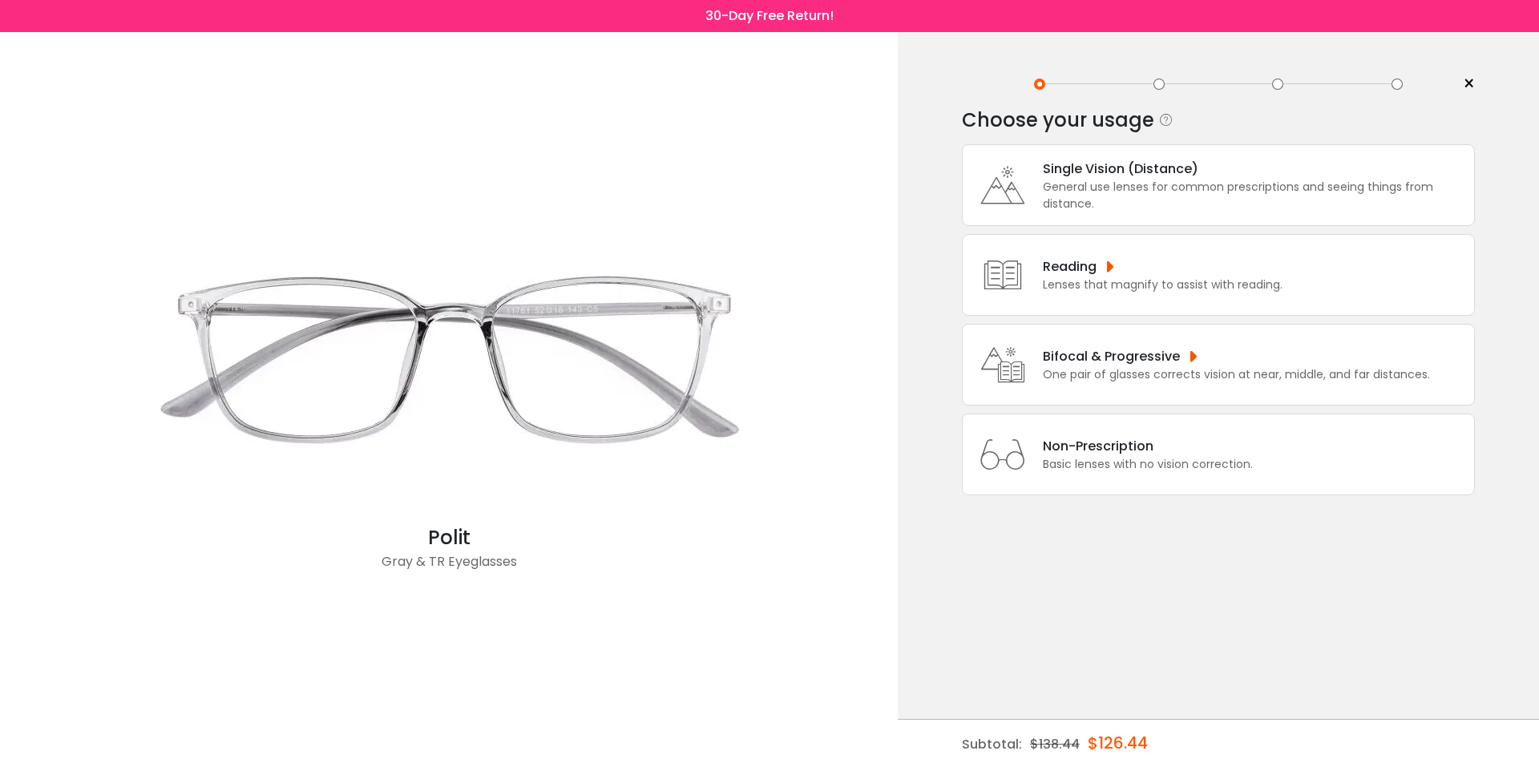
click at [1140, 358] on div "Bifocal & Progressive" at bounding box center [1236, 356] width 387 height 20
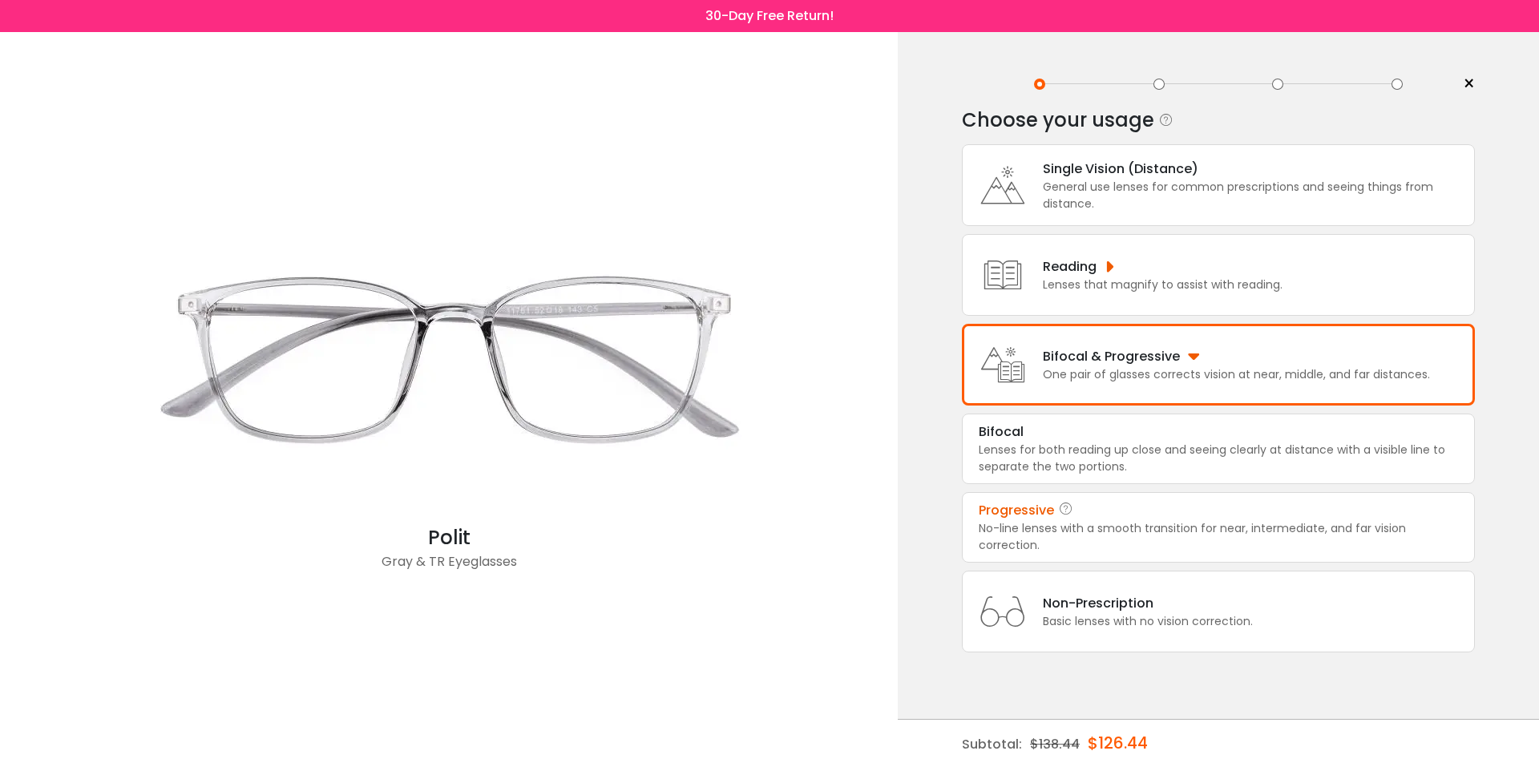
click at [1122, 520] on div "No-line lenses with a smooth transition for near, intermediate, and far vision …" at bounding box center [1218, 537] width 479 height 34
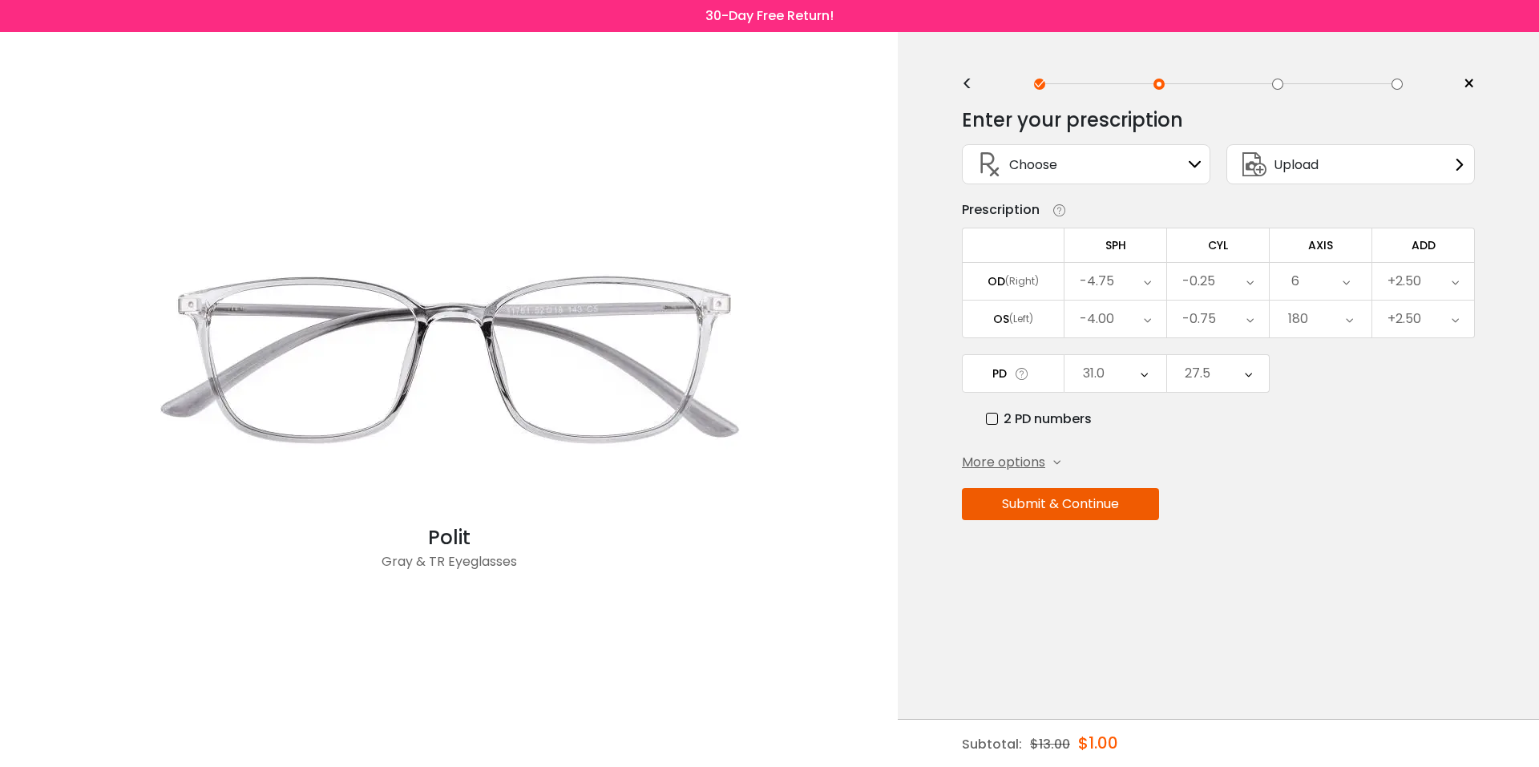
click at [1087, 511] on button "Submit & Continue" at bounding box center [1060, 504] width 197 height 32
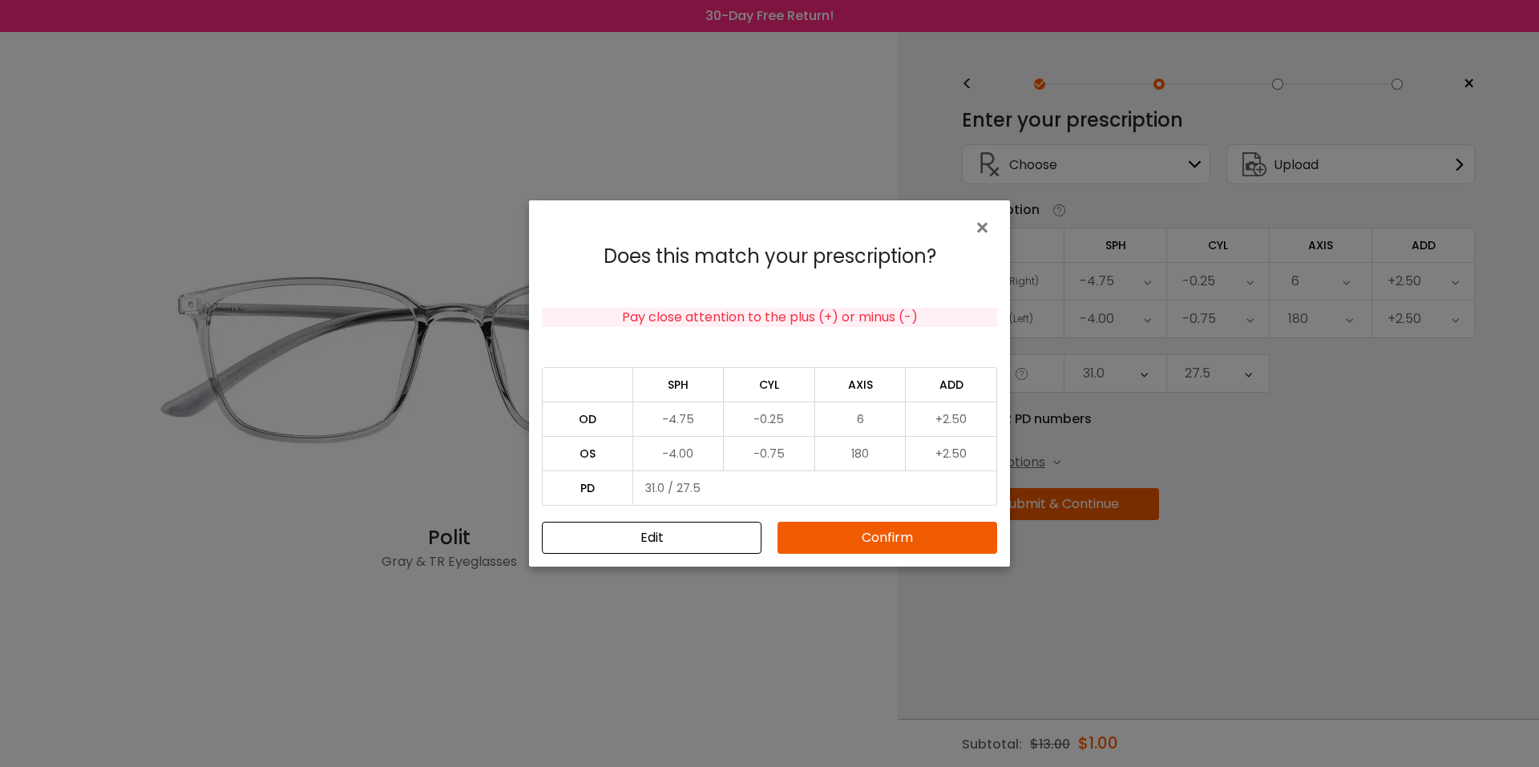
click at [929, 540] on button "Confirm" at bounding box center [887, 538] width 220 height 32
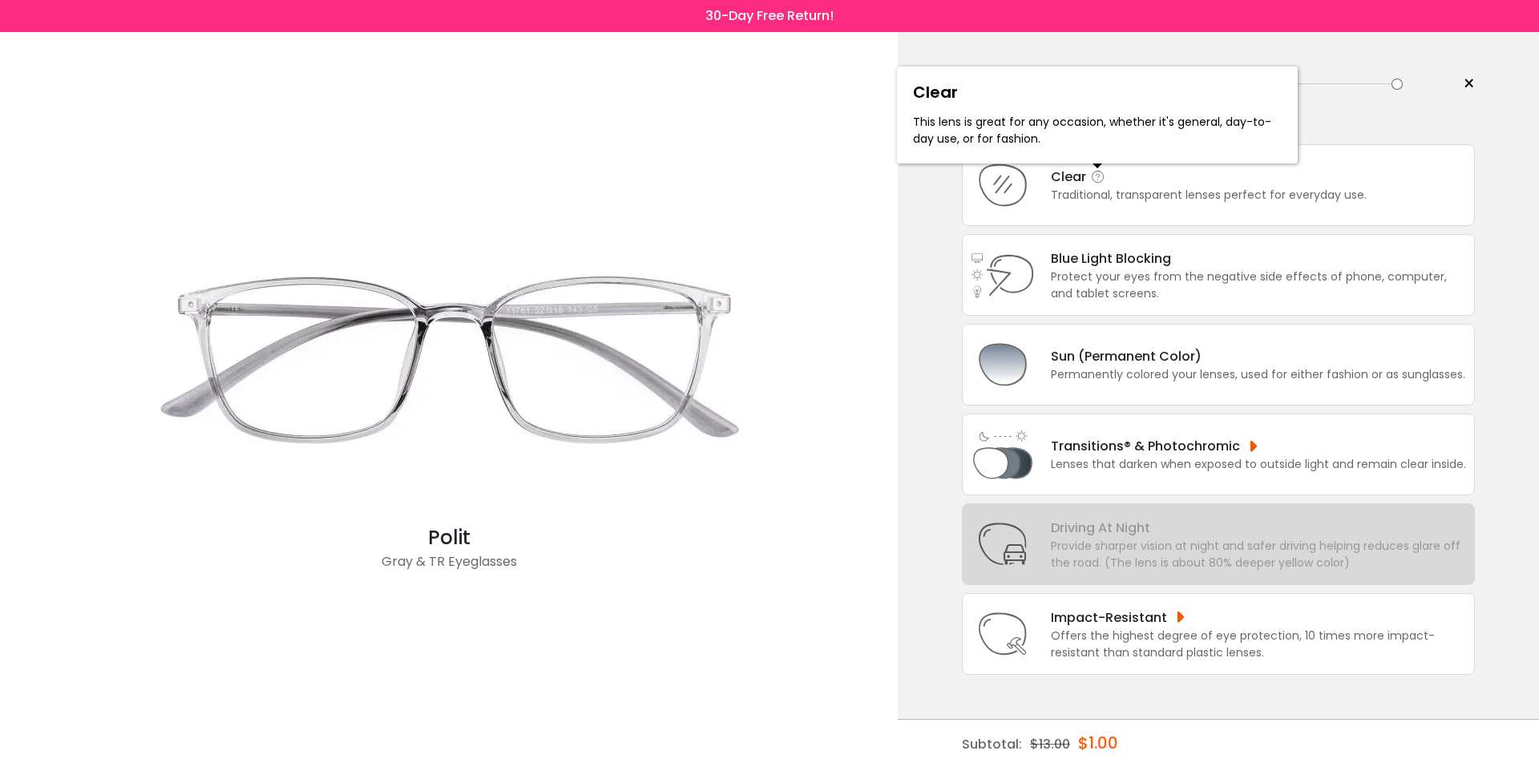
click at [1101, 174] on icon at bounding box center [1098, 177] width 16 height 16
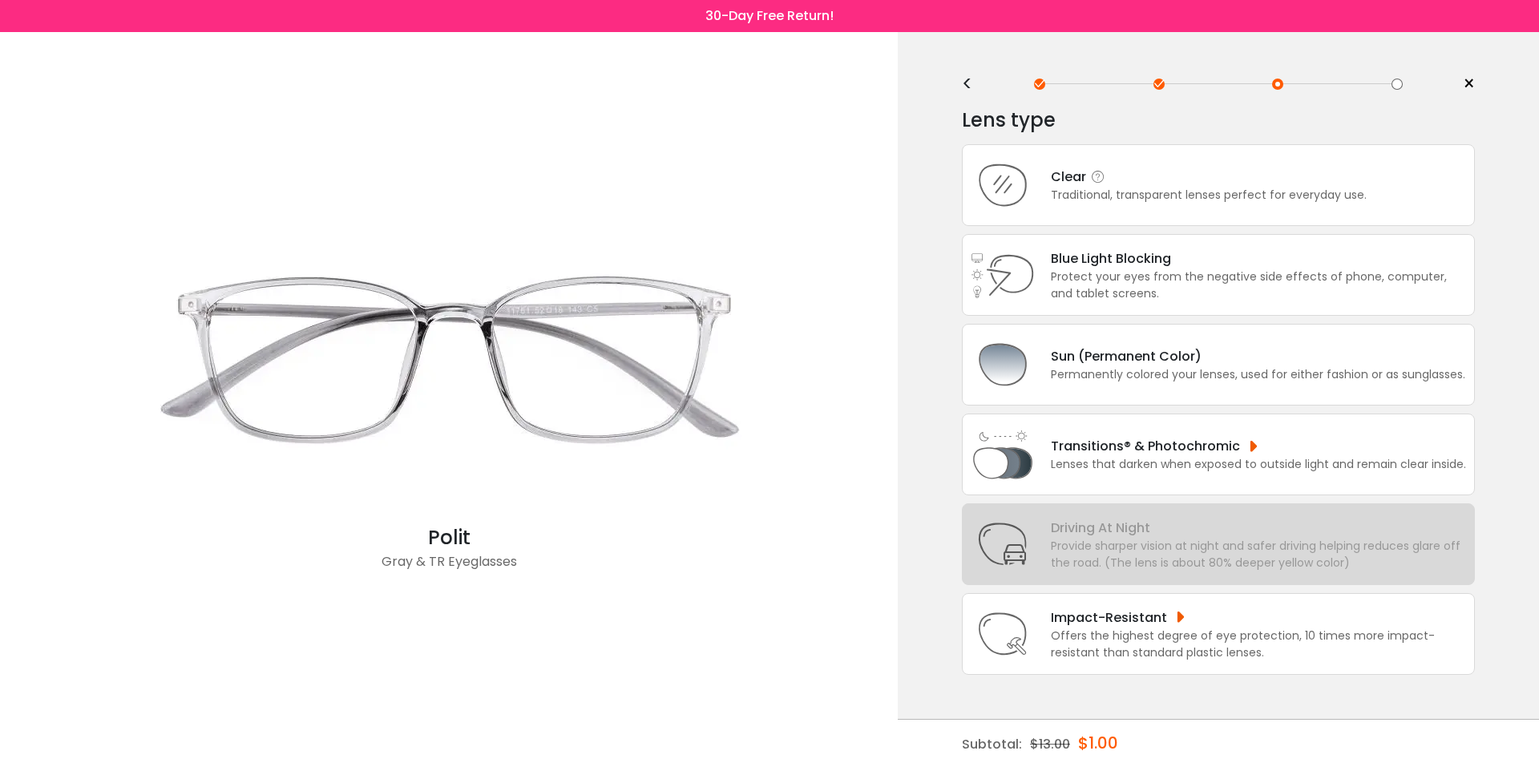
click at [1123, 192] on div "Traditional, transparent lenses perfect for everyday use." at bounding box center [1209, 195] width 316 height 17
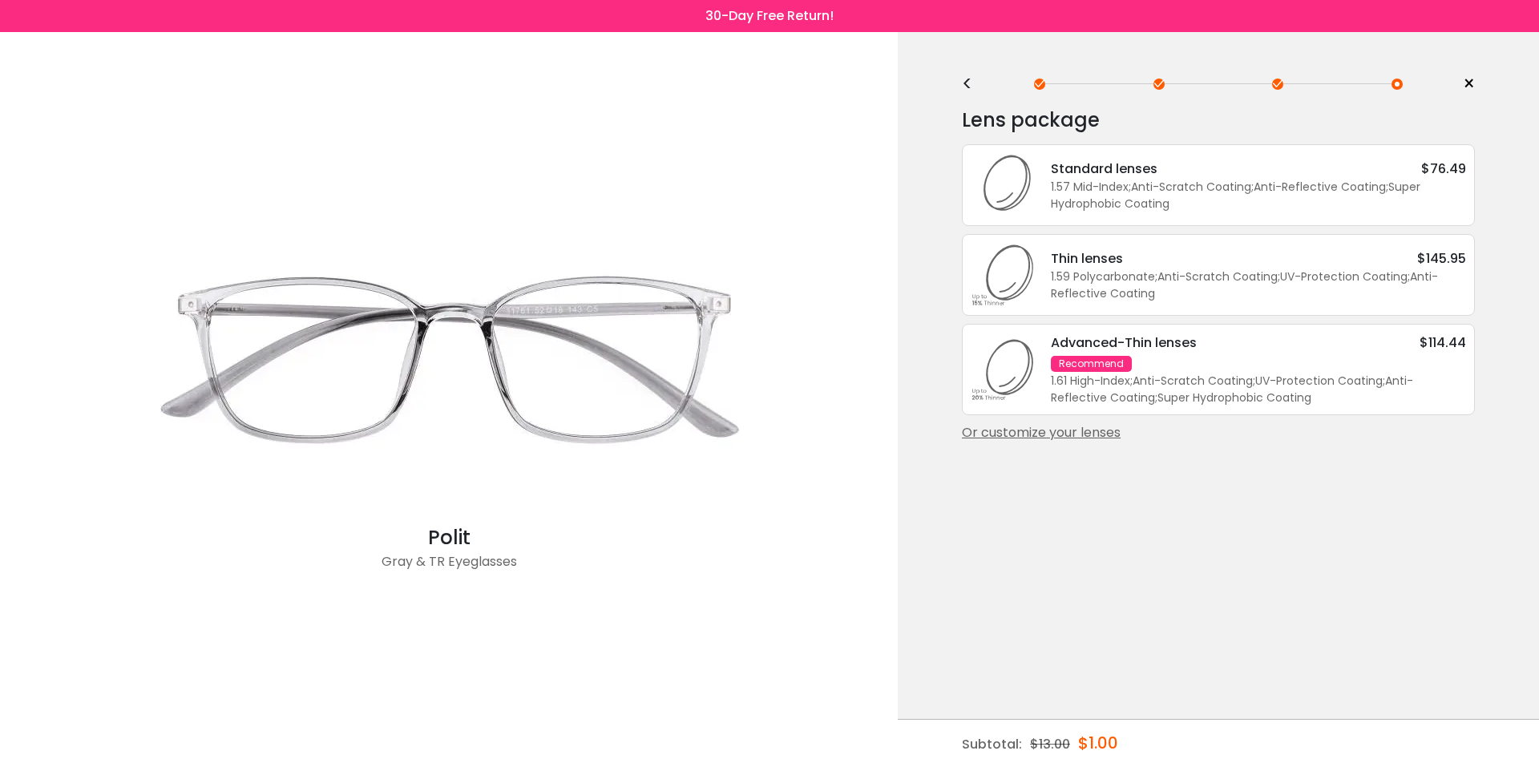
click at [962, 87] on div "<" at bounding box center [974, 84] width 24 height 13
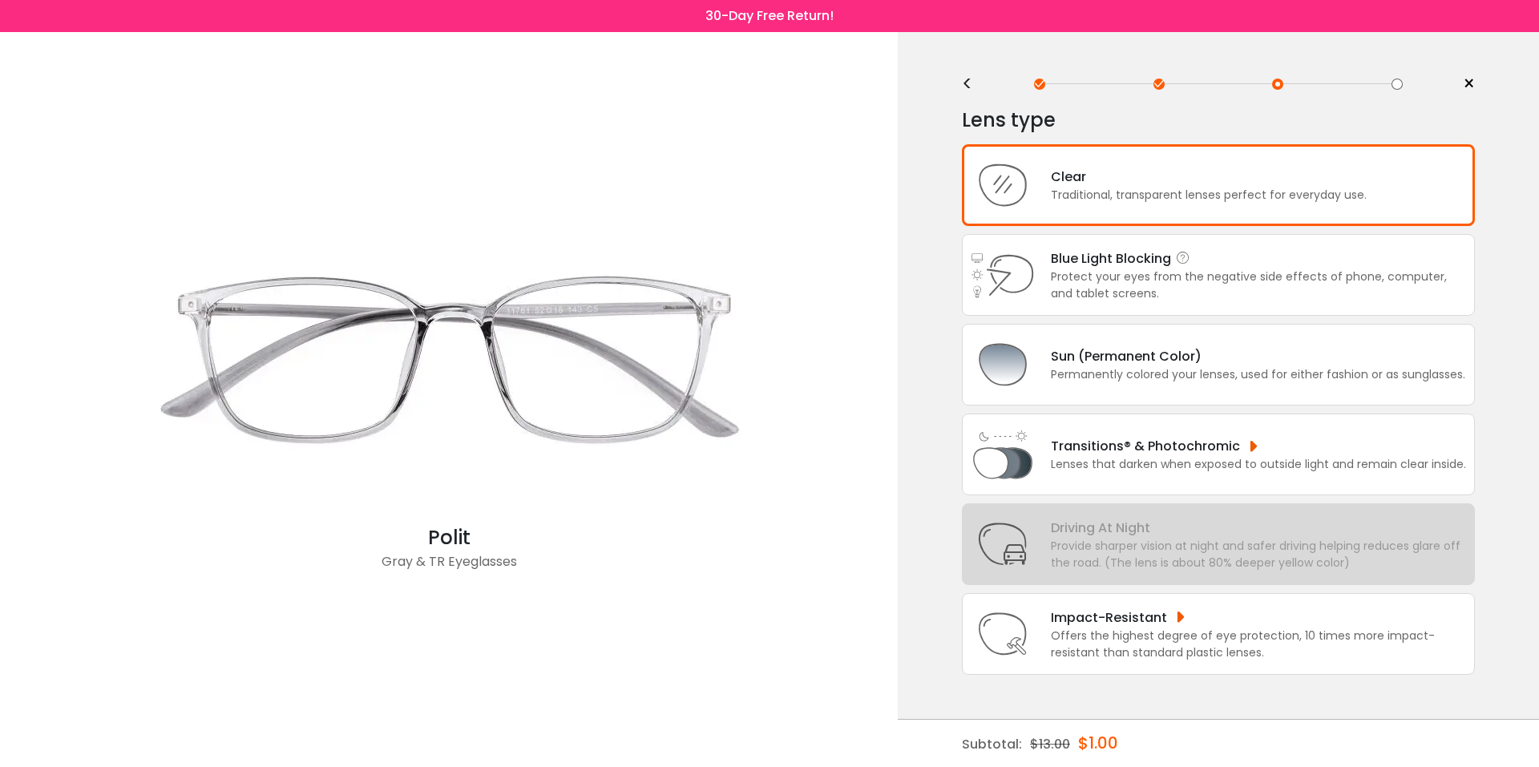
click at [1076, 271] on div "Protect your eyes from the negative side effects of phone, computer, and tablet…" at bounding box center [1258, 285] width 415 height 34
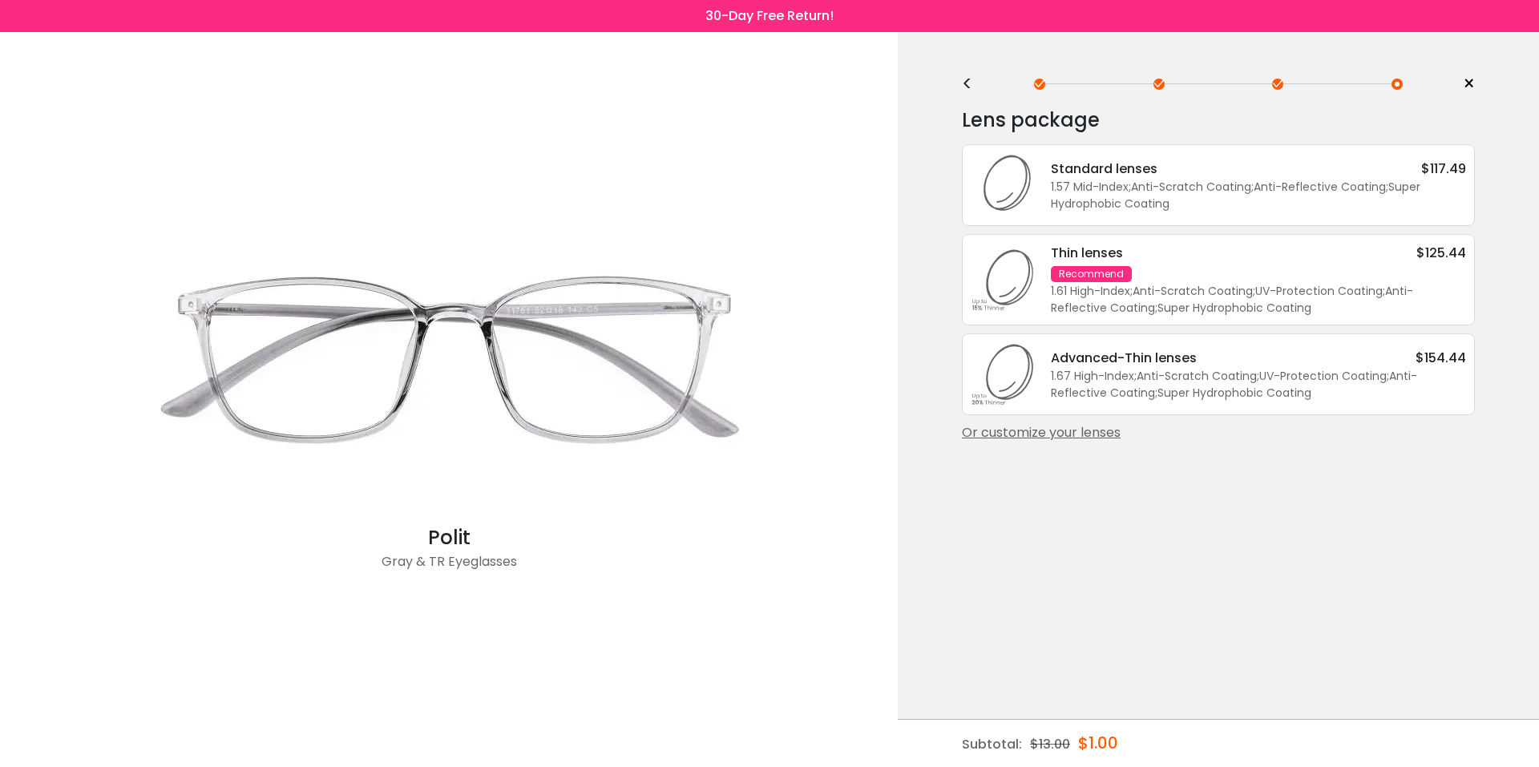
click at [1116, 289] on div "1.61 High-Index ; Anti-Scratch Coating ; UV-Protection Coating ; Anti-Reflectiv…" at bounding box center [1258, 300] width 415 height 34
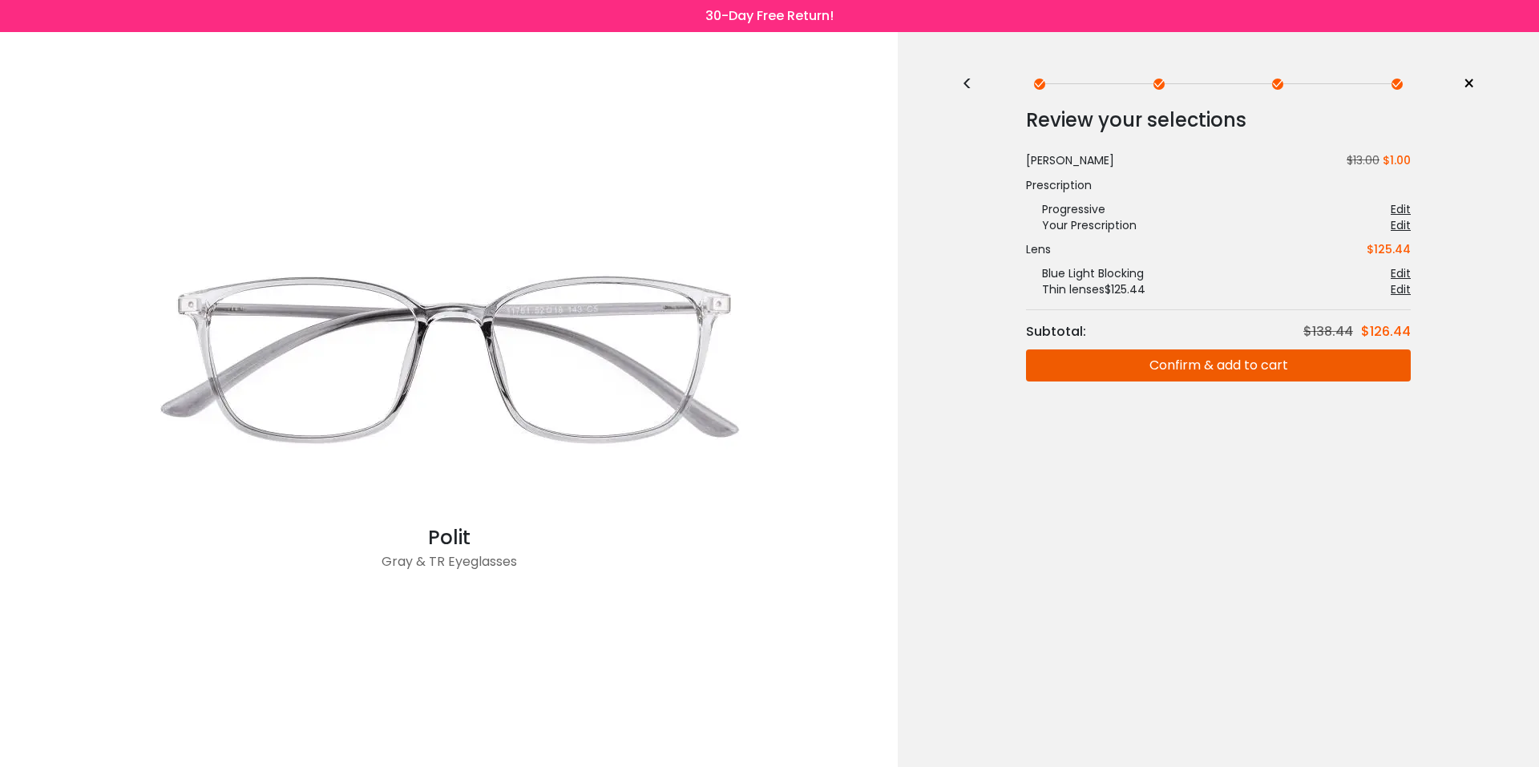
click at [1136, 364] on button "Confirm & add to cart" at bounding box center [1218, 365] width 385 height 32
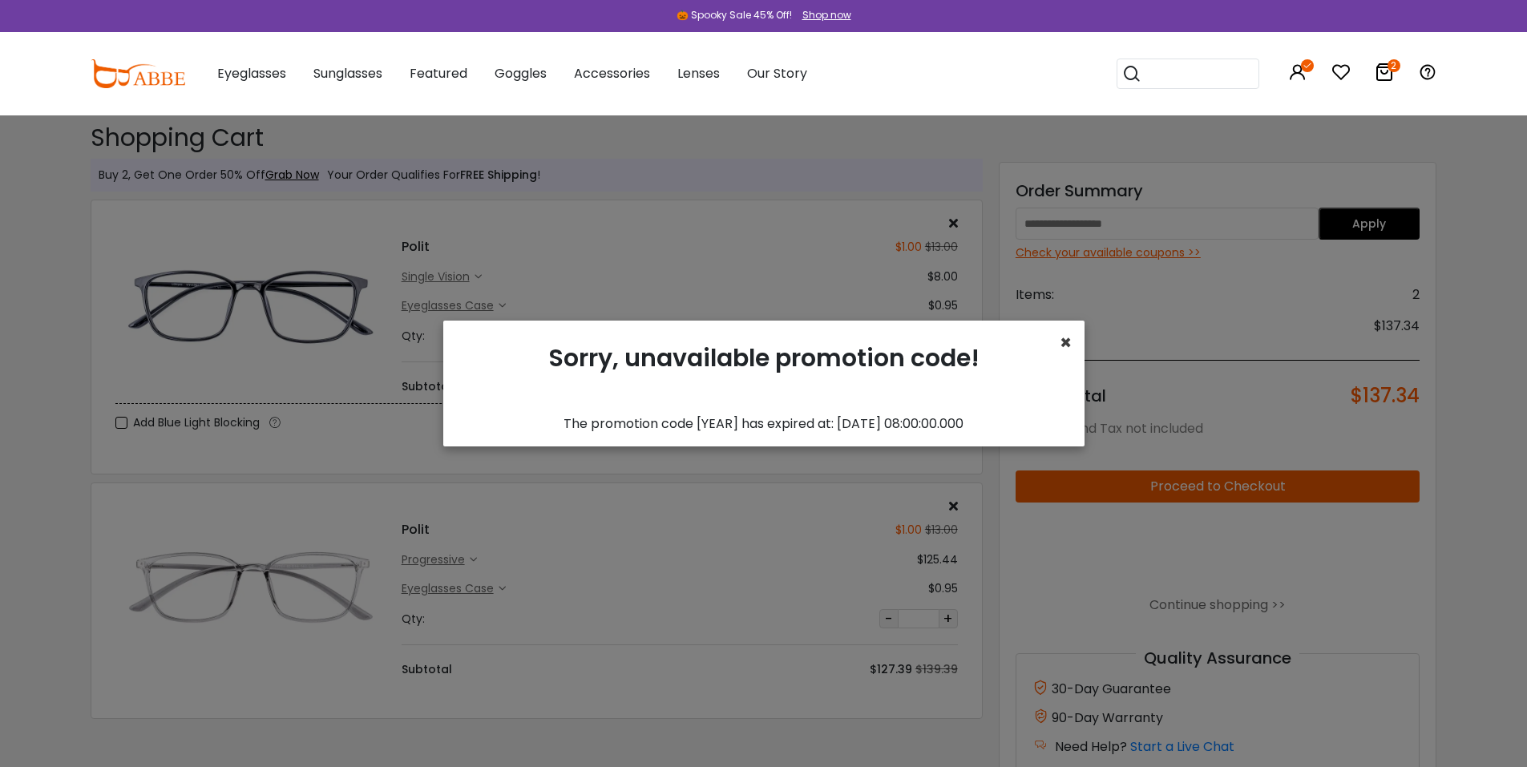
click at [1067, 345] on span "×" at bounding box center [1065, 342] width 12 height 26
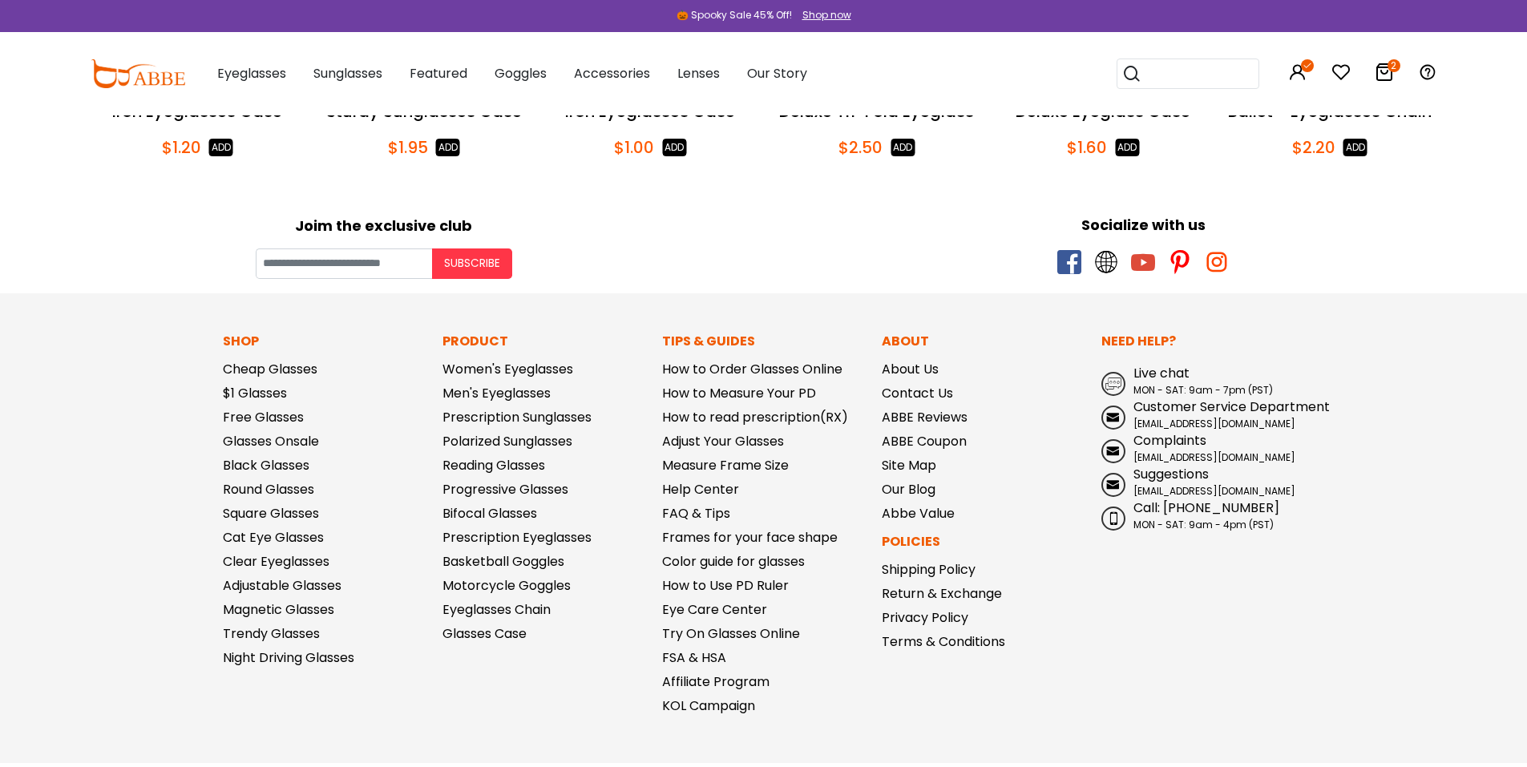
scroll to position [1032, 0]
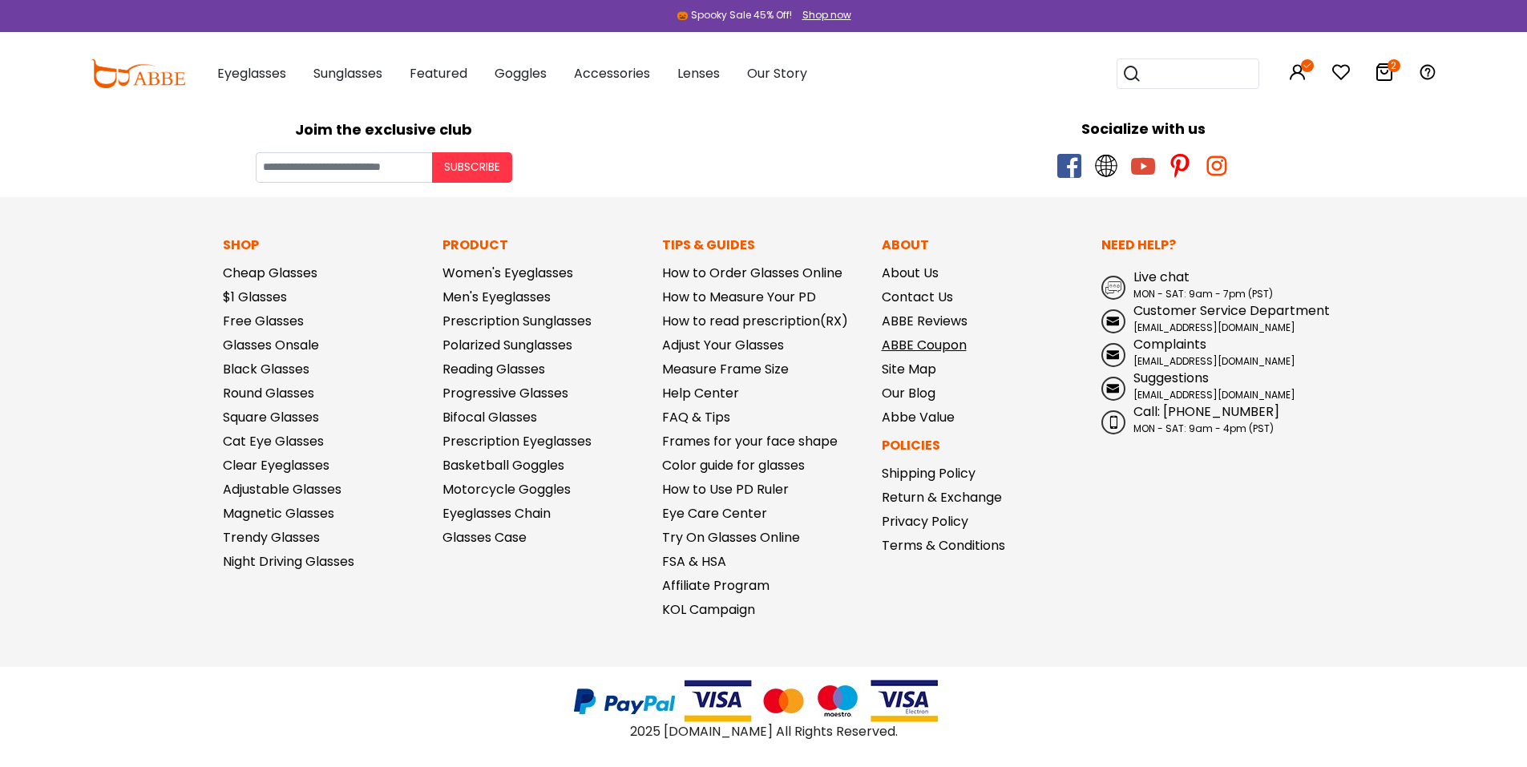
click at [901, 348] on link "ABBE Coupon" at bounding box center [924, 345] width 85 height 18
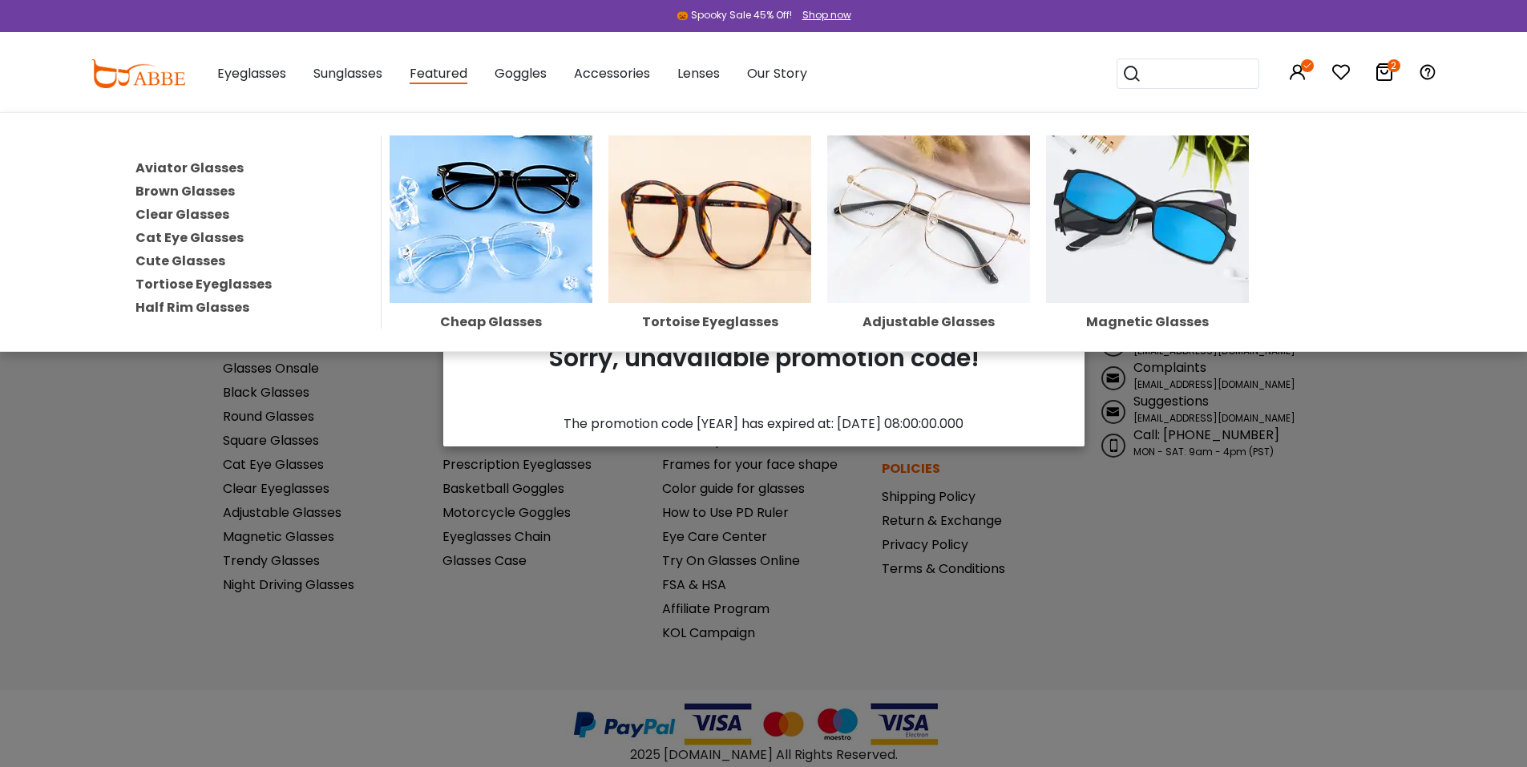
scroll to position [952, 0]
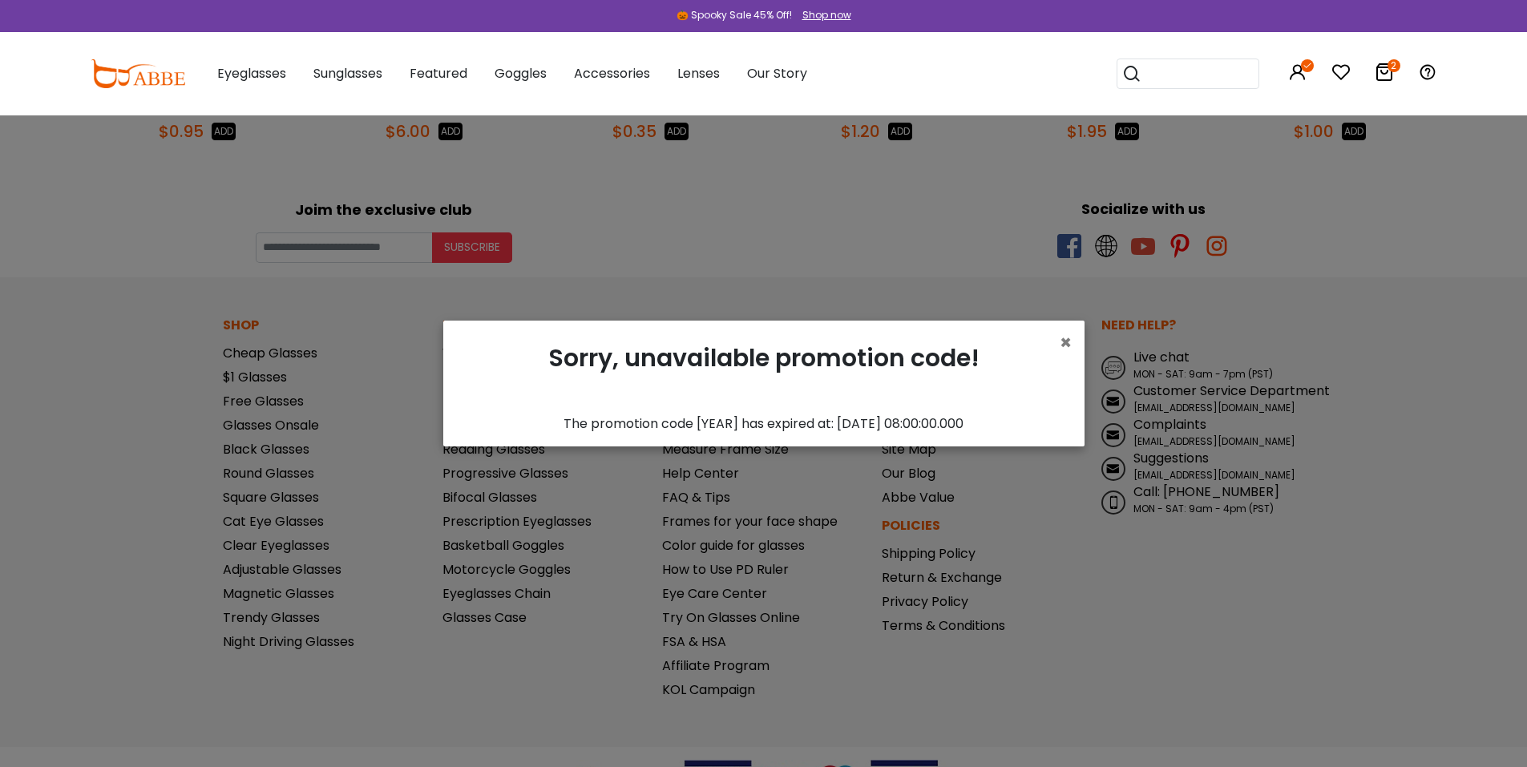
click at [1378, 68] on icon at bounding box center [1383, 72] width 19 height 19
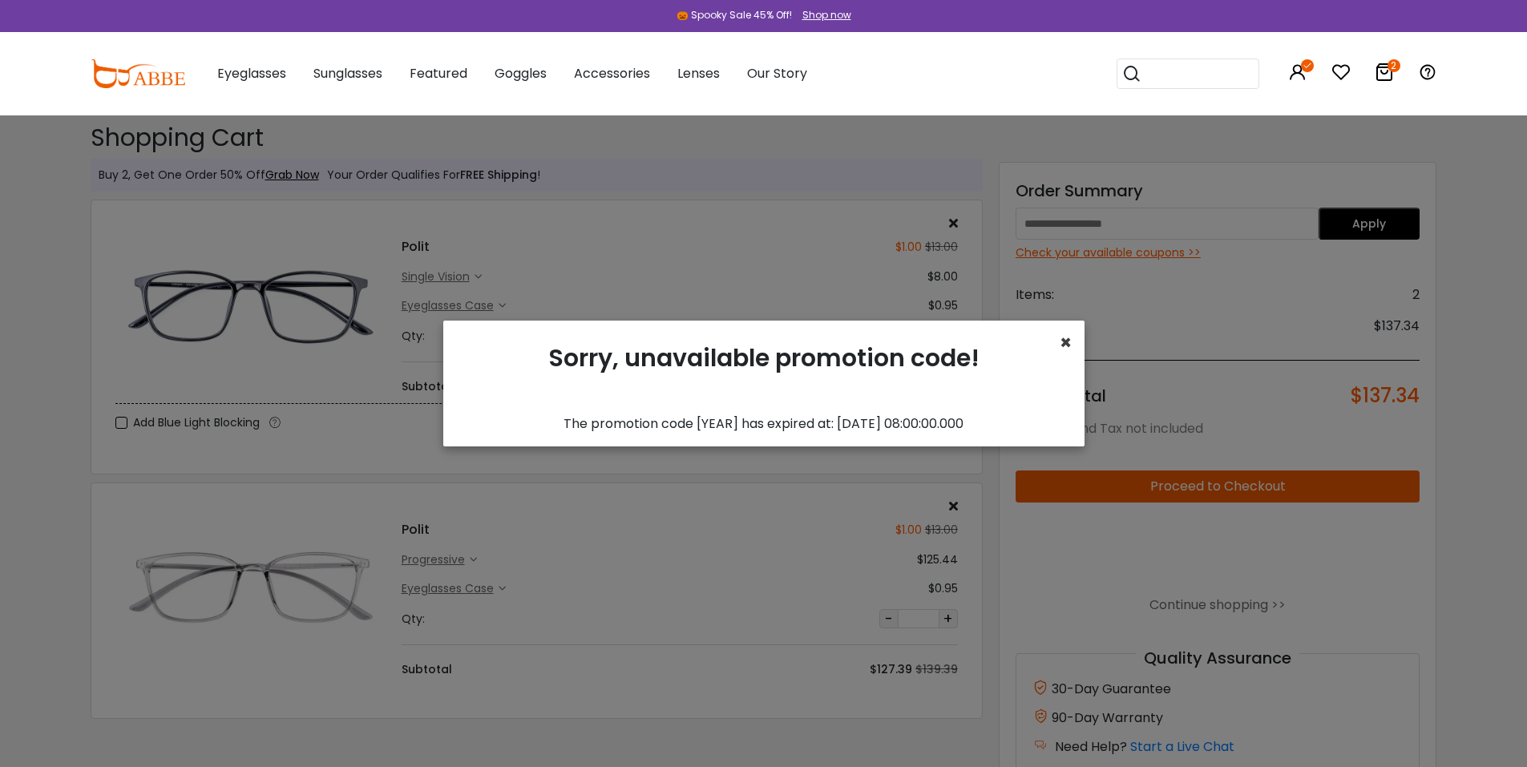
click at [1063, 335] on span "×" at bounding box center [1065, 342] width 12 height 26
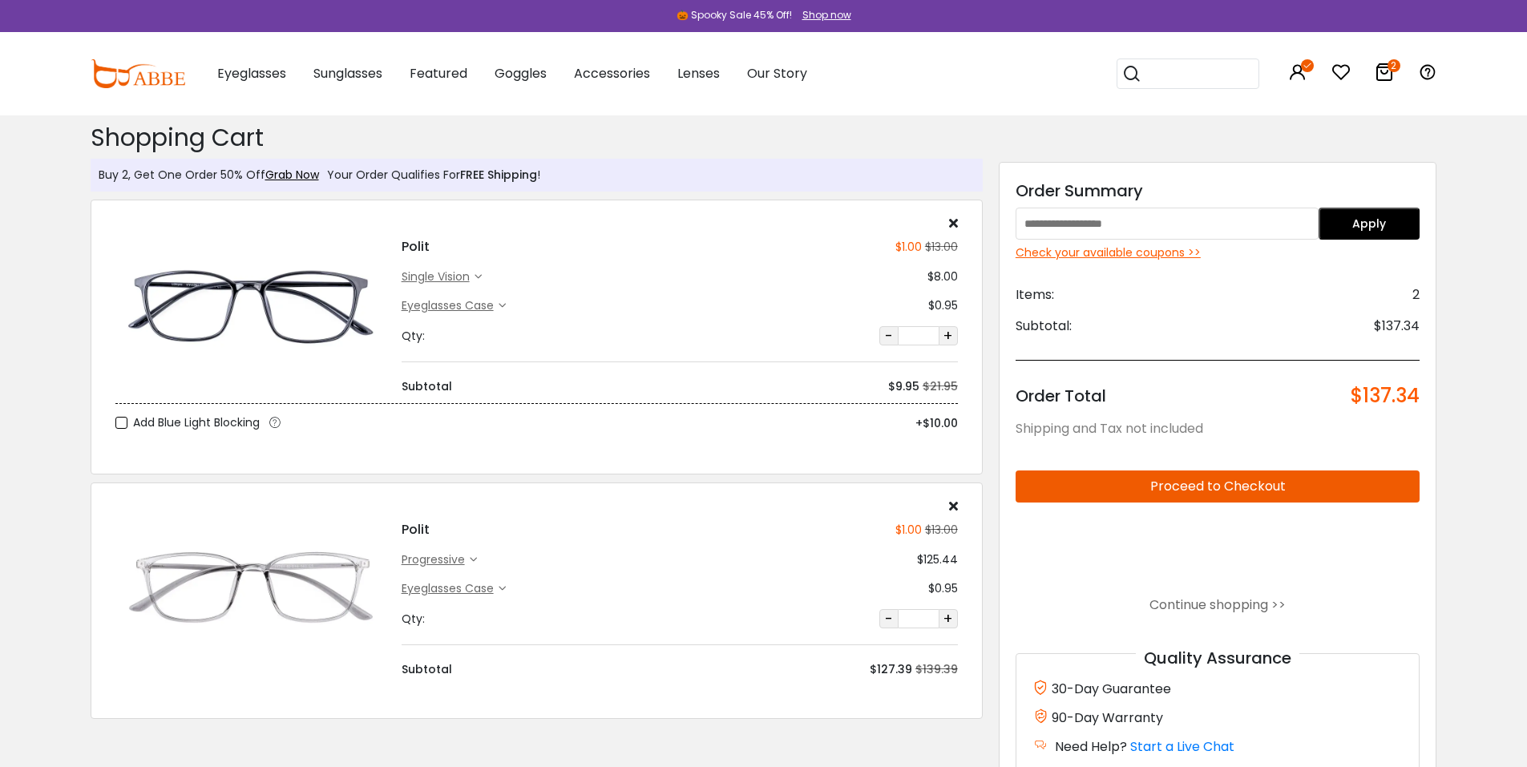
click at [951, 226] on icon at bounding box center [953, 222] width 9 height 13
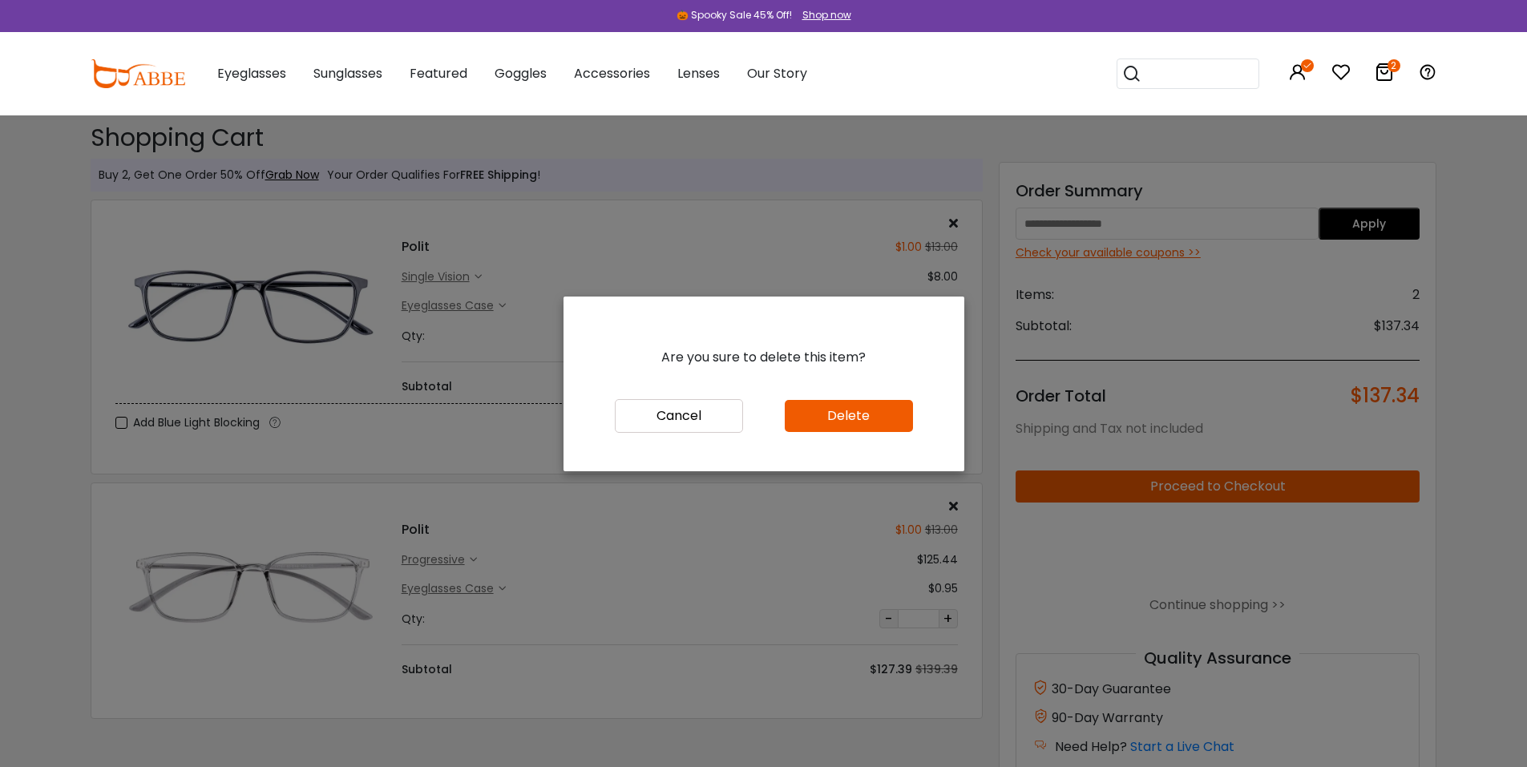
click at [792, 418] on button "Delete" at bounding box center [849, 416] width 128 height 32
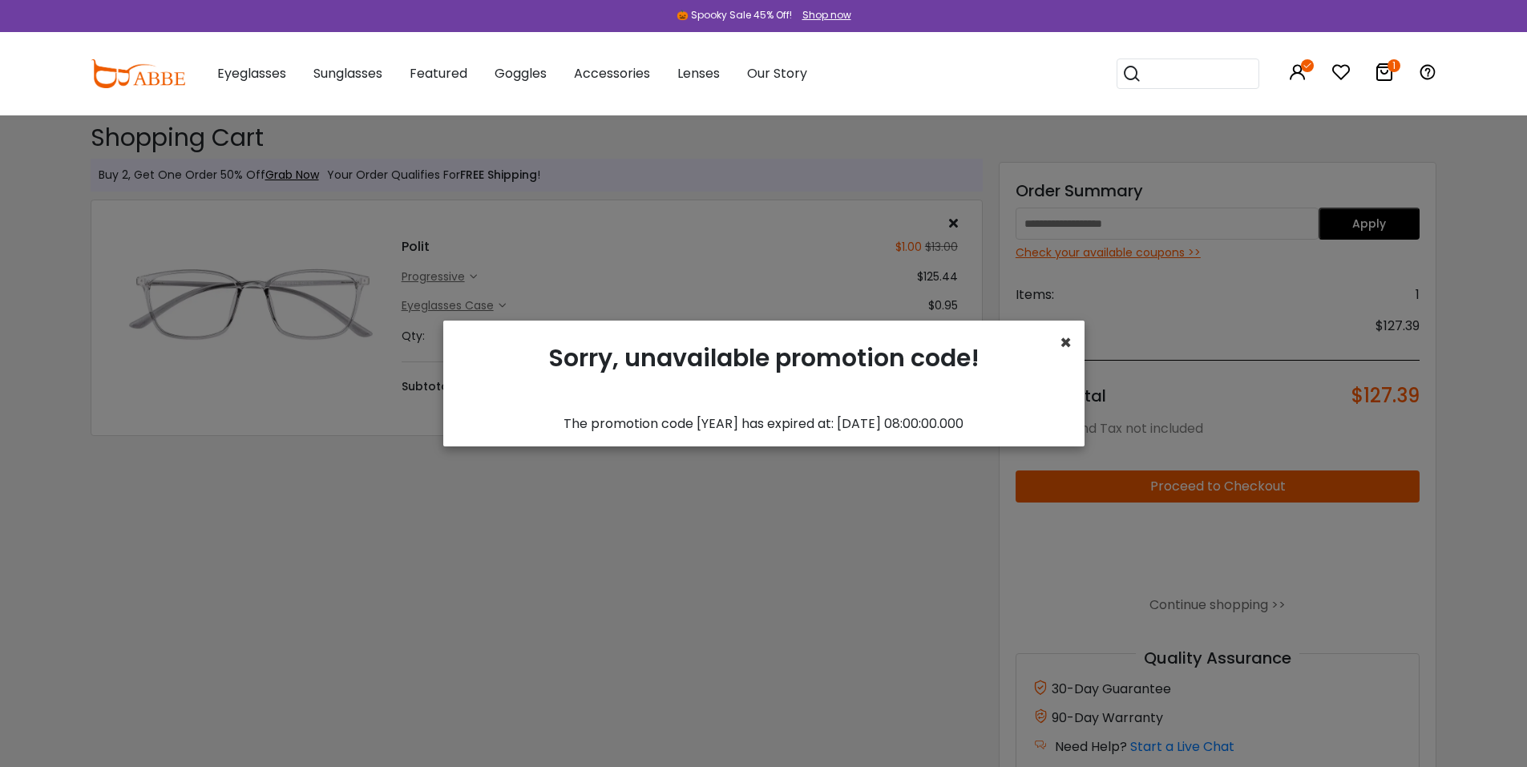
click at [1059, 343] on span "×" at bounding box center [1065, 342] width 12 height 26
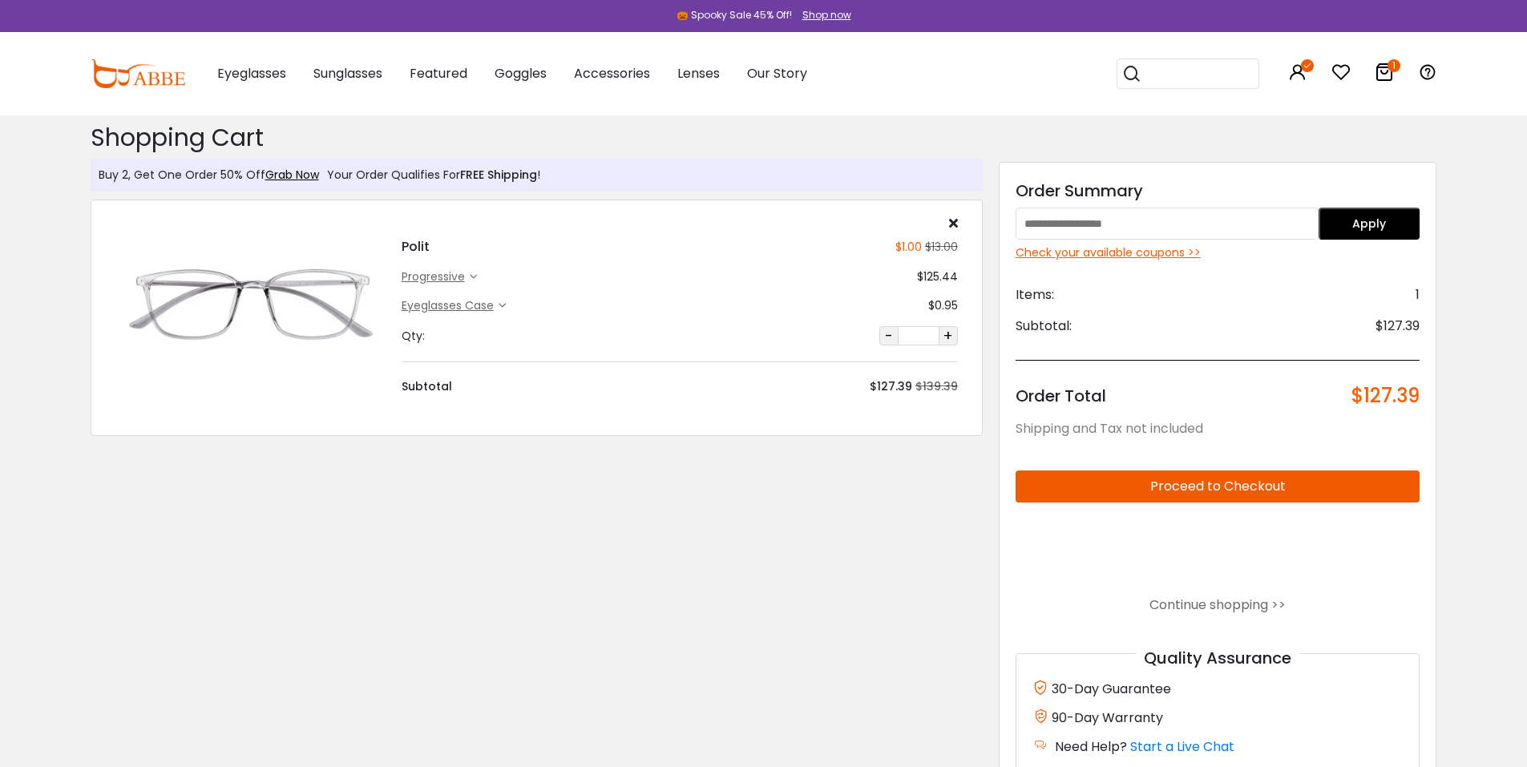
click at [1134, 254] on div "Check your available coupons >>" at bounding box center [1217, 252] width 405 height 17
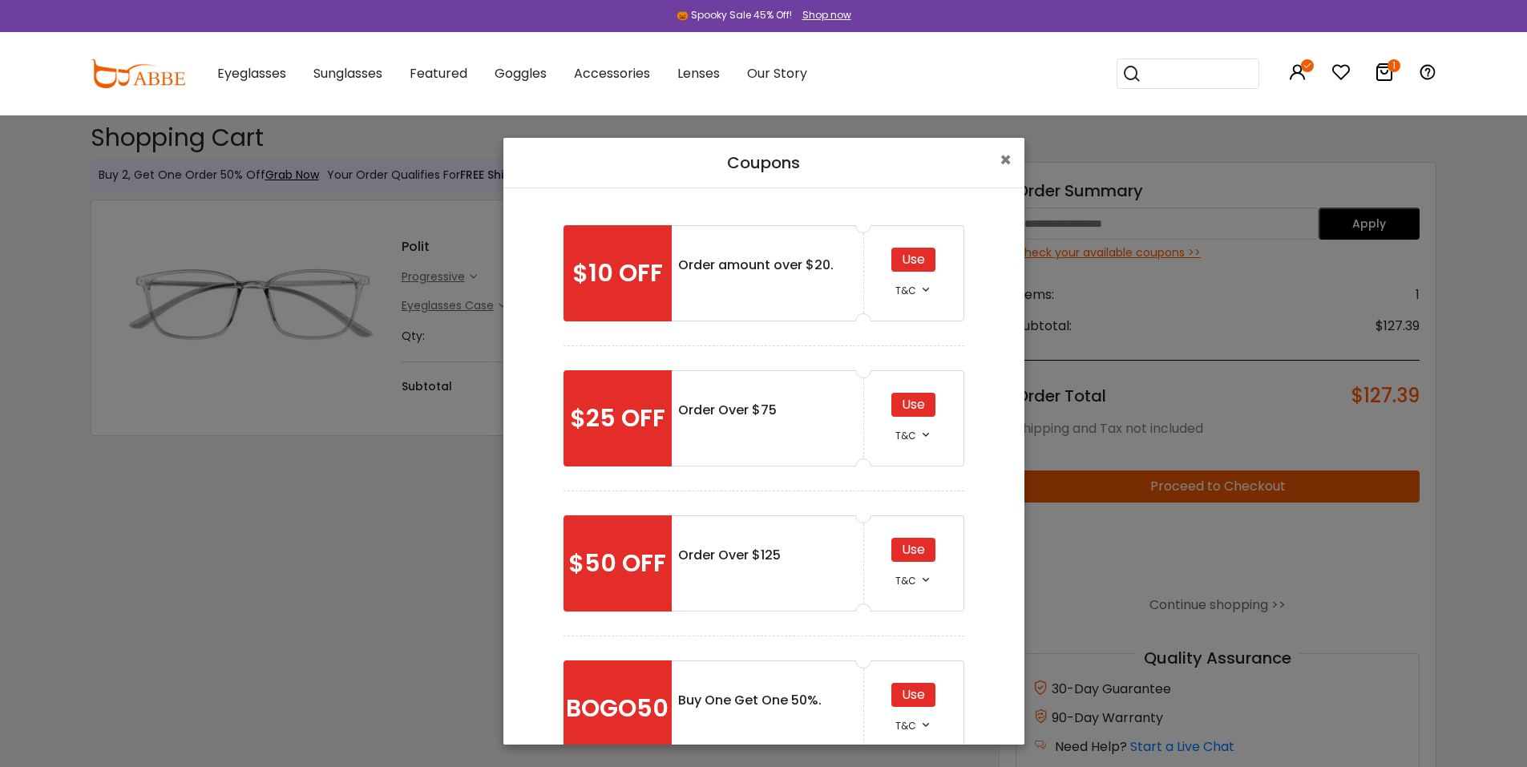
scroll to position [214, 0]
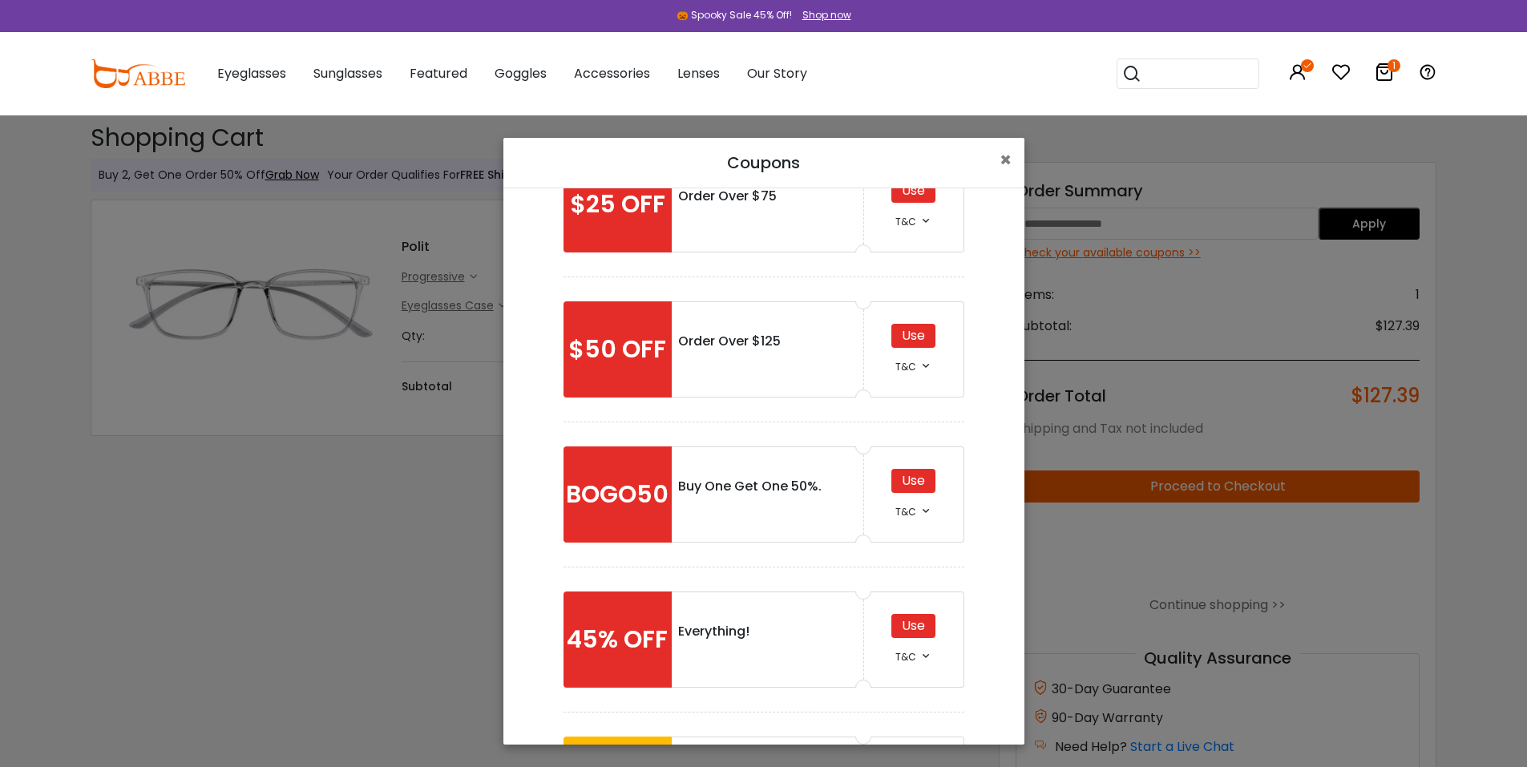
click at [903, 338] on div "Use" at bounding box center [913, 336] width 44 height 24
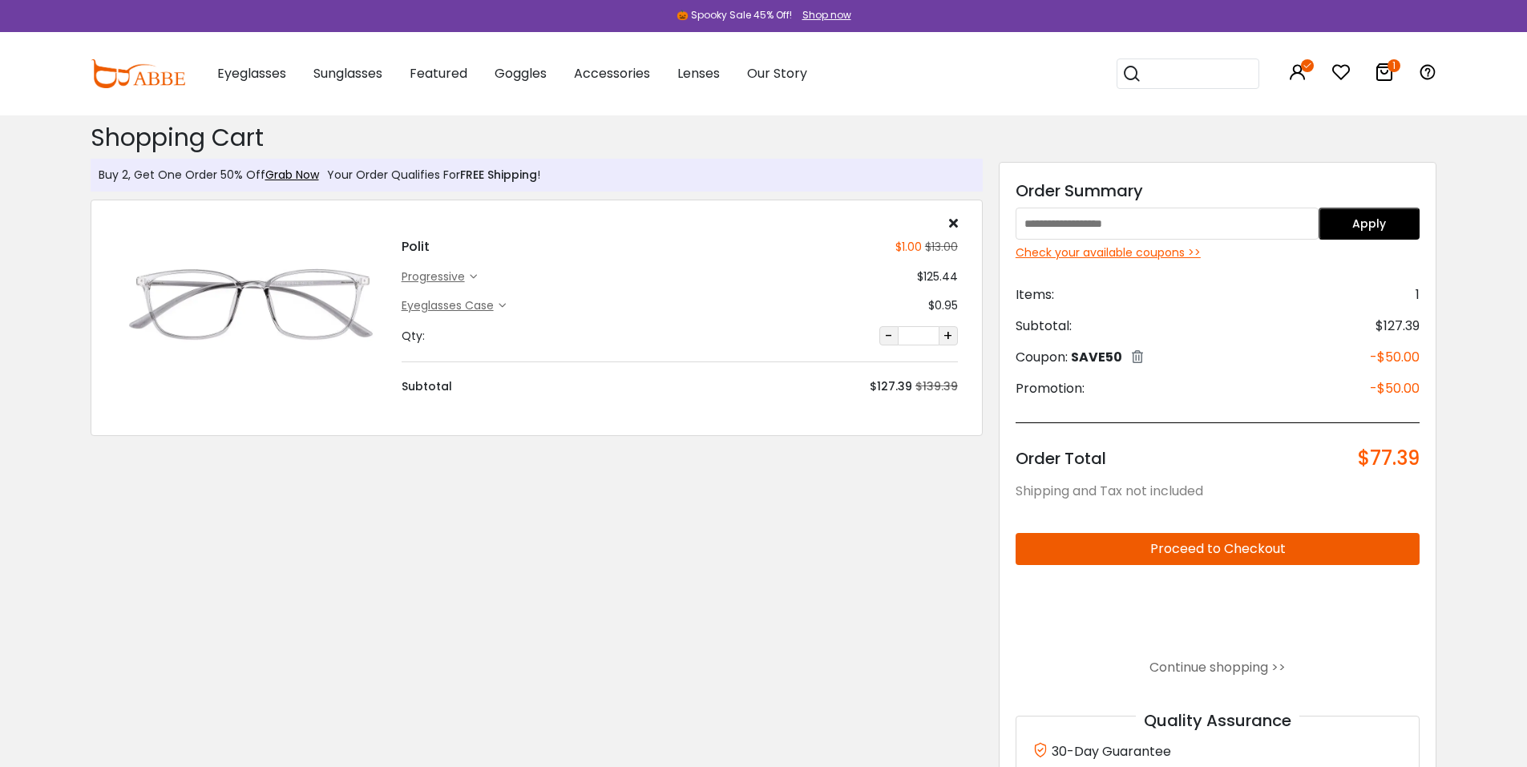
click at [1084, 548] on button "Proceed to Checkout" at bounding box center [1217, 549] width 405 height 32
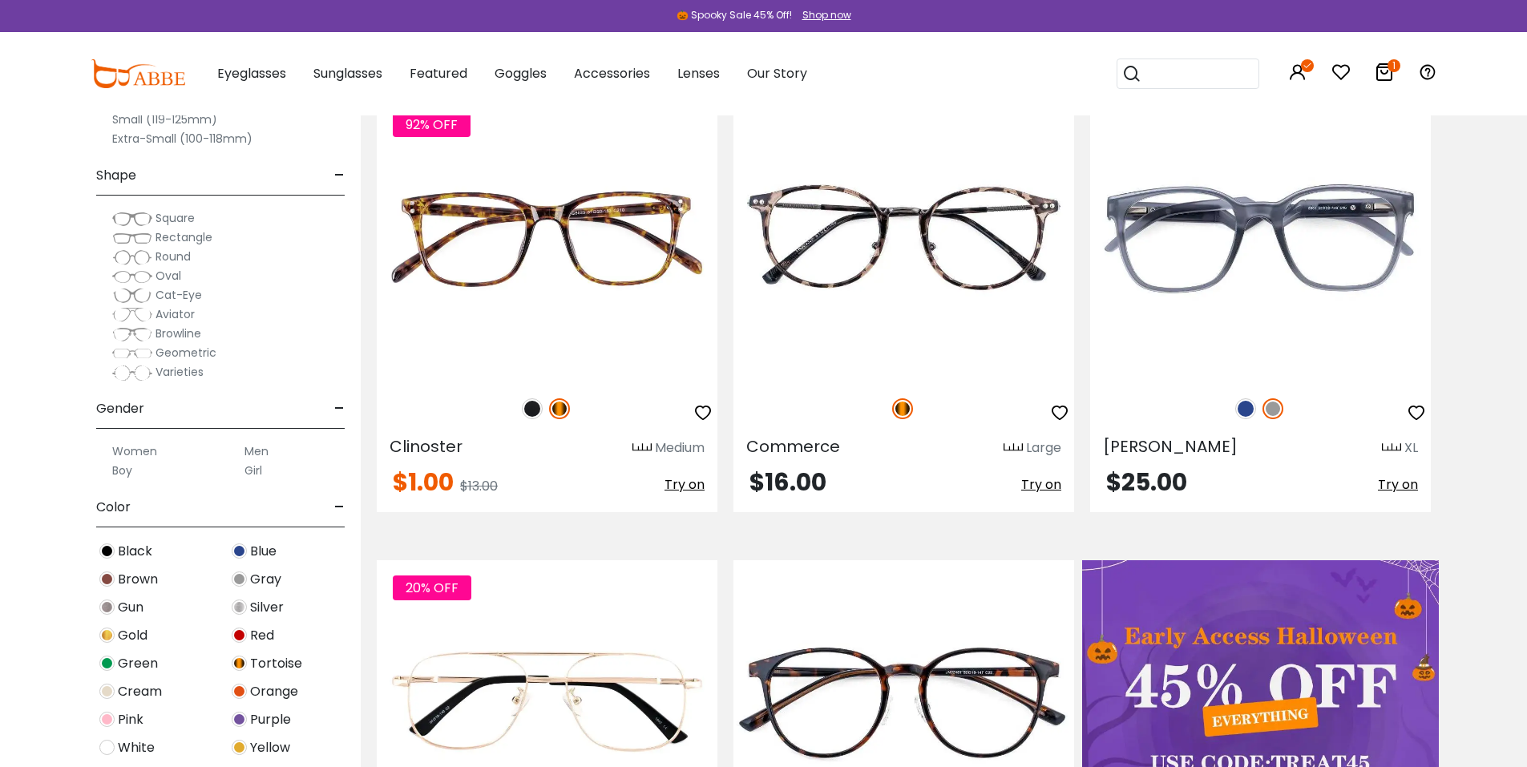
scroll to position [427, 0]
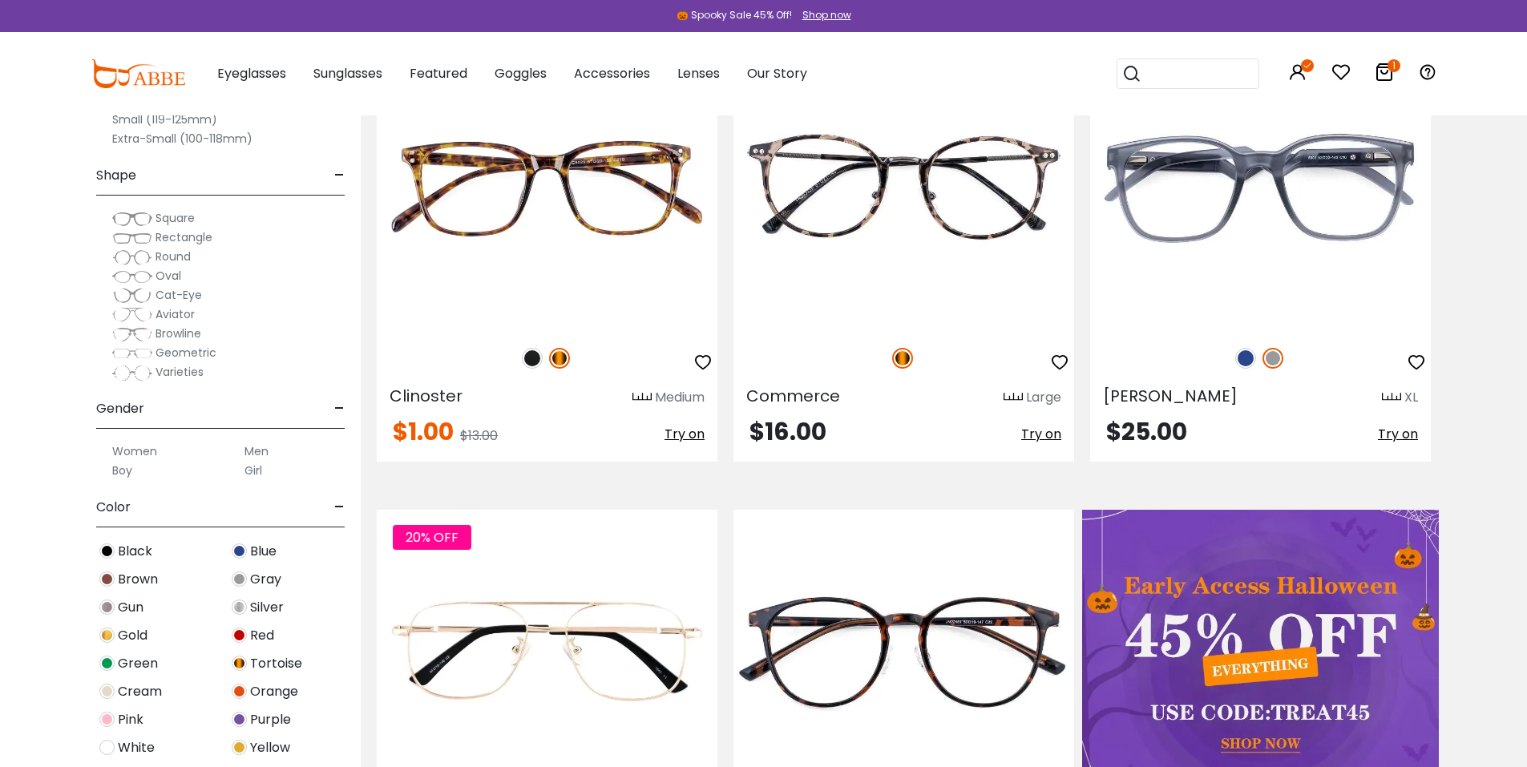
click at [166, 272] on span "Oval" at bounding box center [168, 276] width 26 height 16
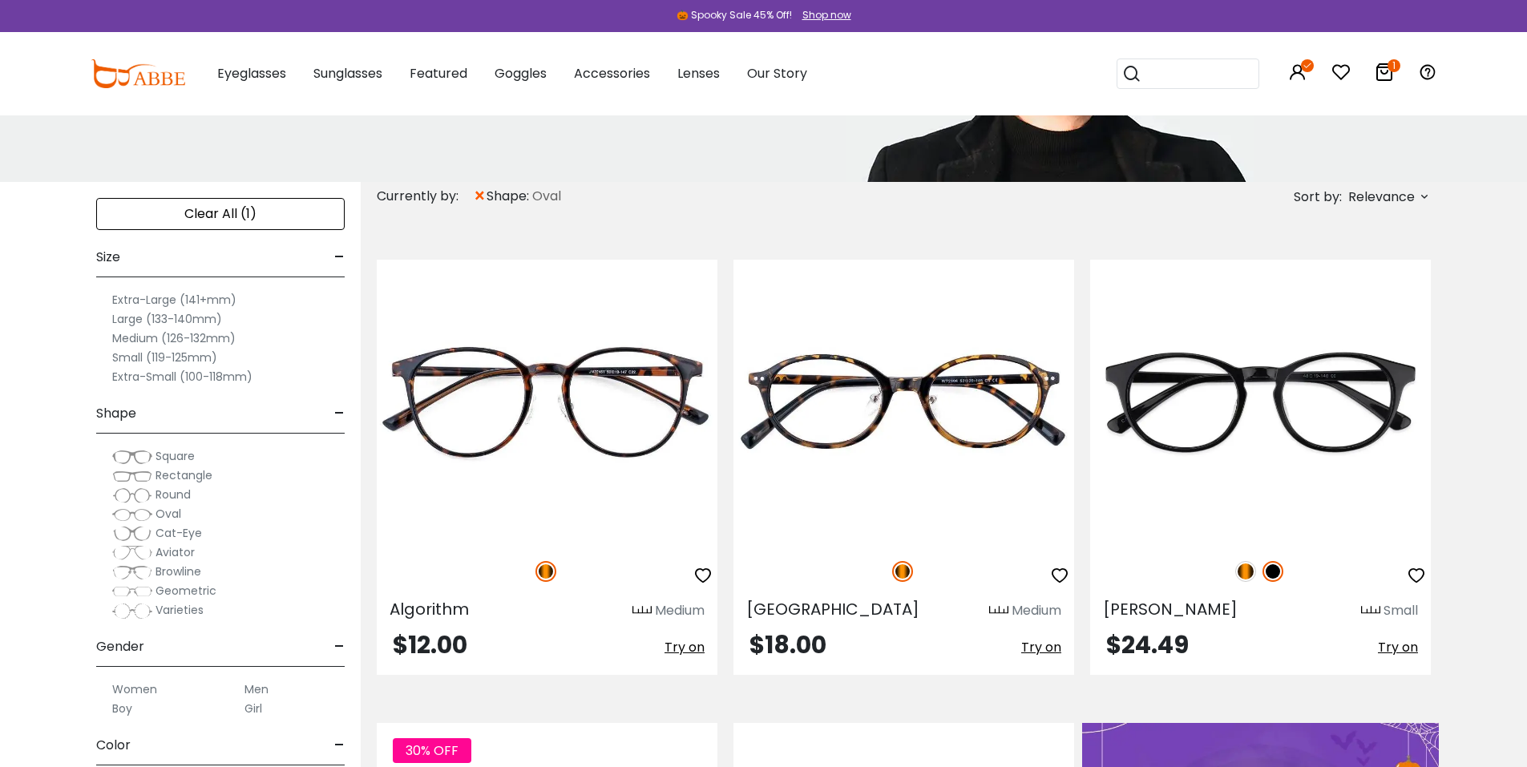
scroll to position [427, 0]
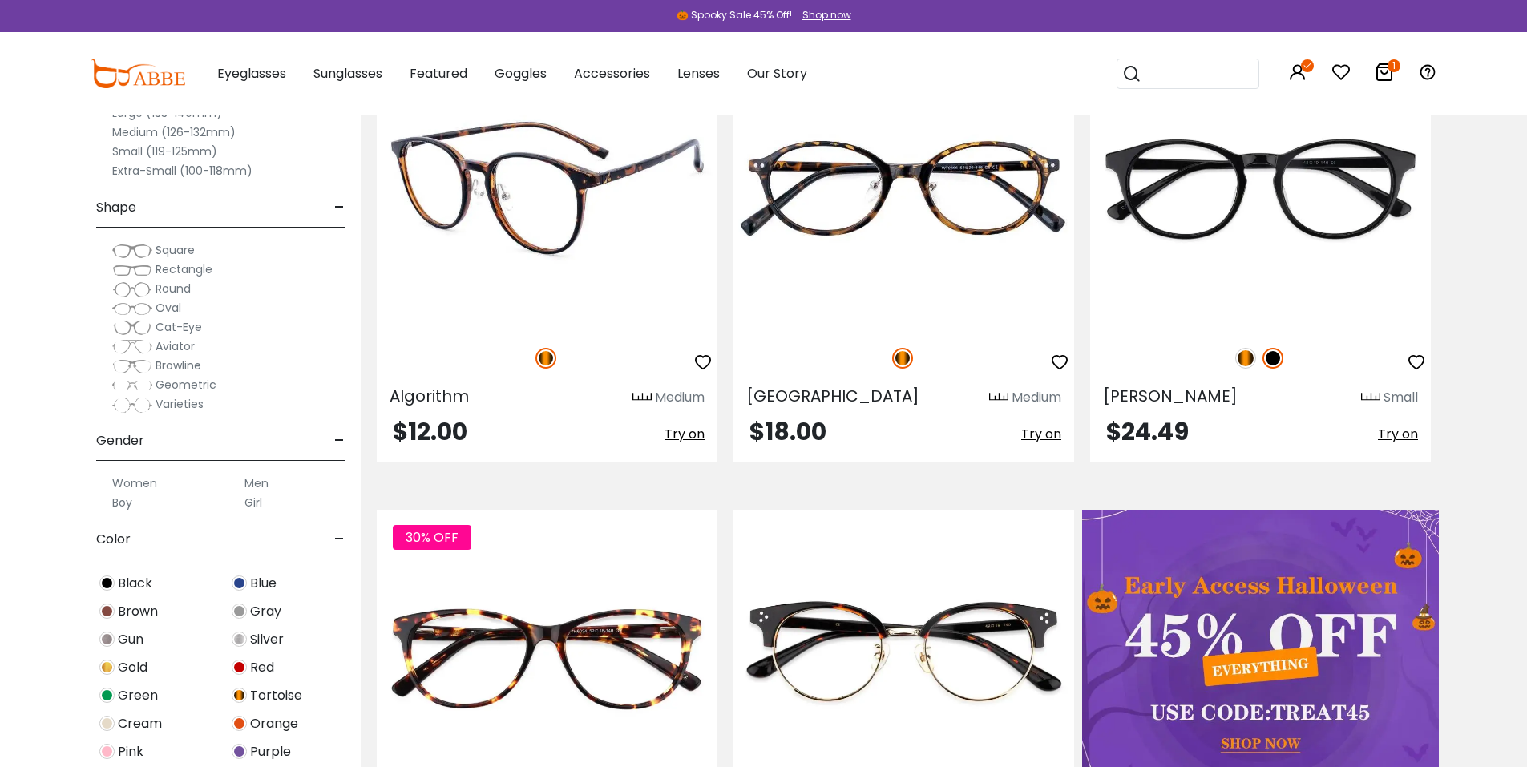
click at [575, 254] on img at bounding box center [547, 188] width 341 height 284
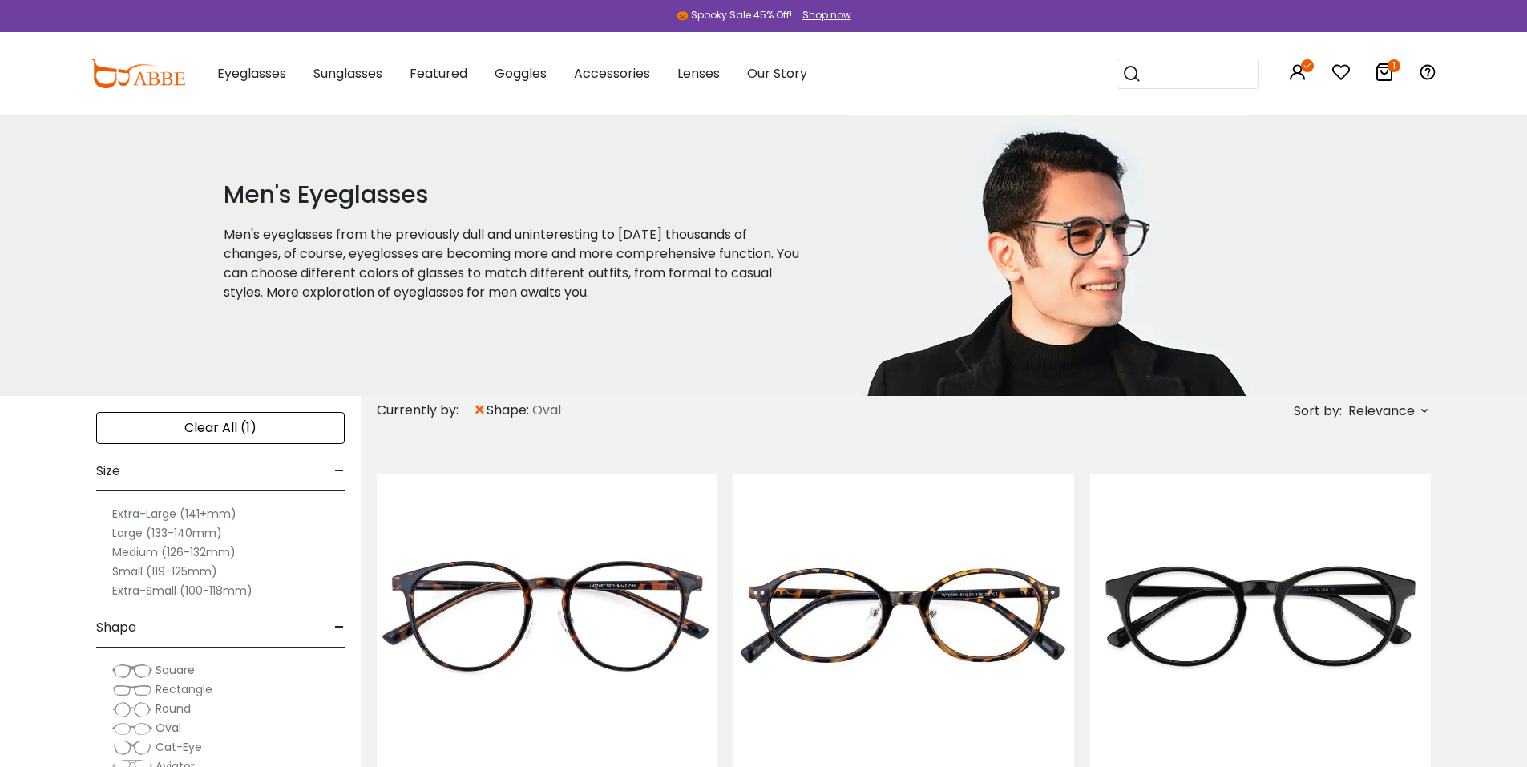
scroll to position [214, 0]
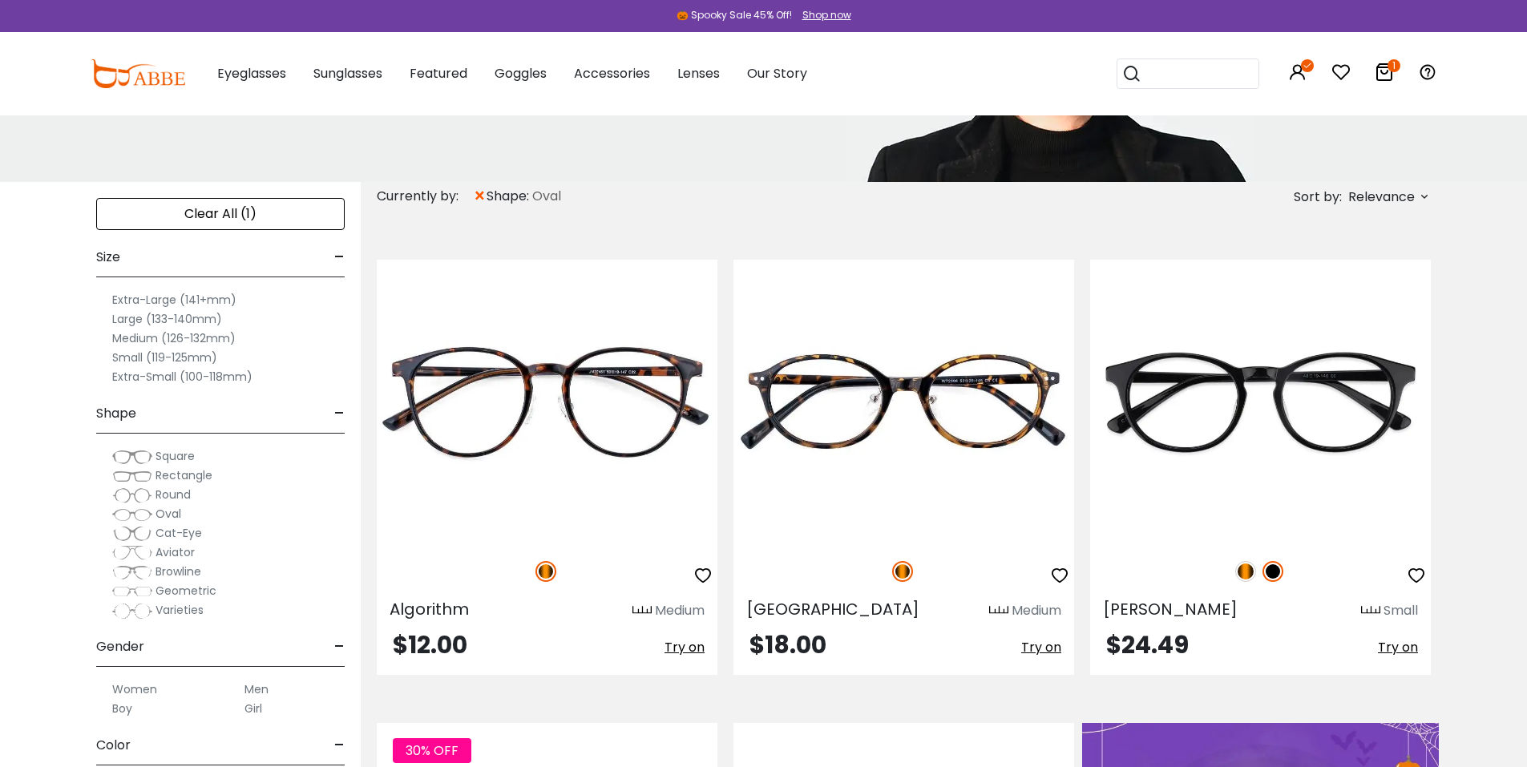
click at [184, 254] on div "Size -" at bounding box center [220, 253] width 248 height 47
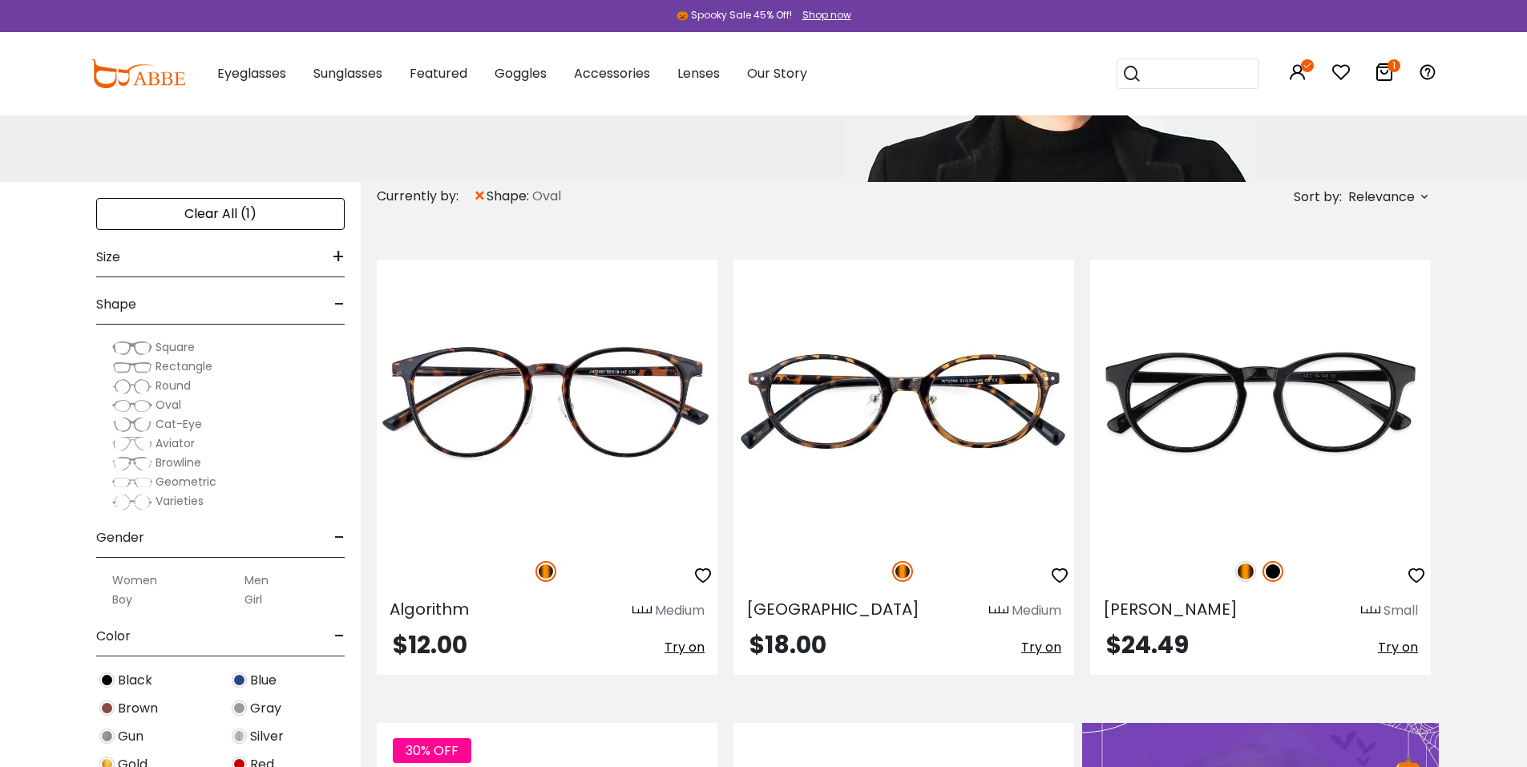
click at [184, 254] on div "Size +" at bounding box center [220, 253] width 248 height 47
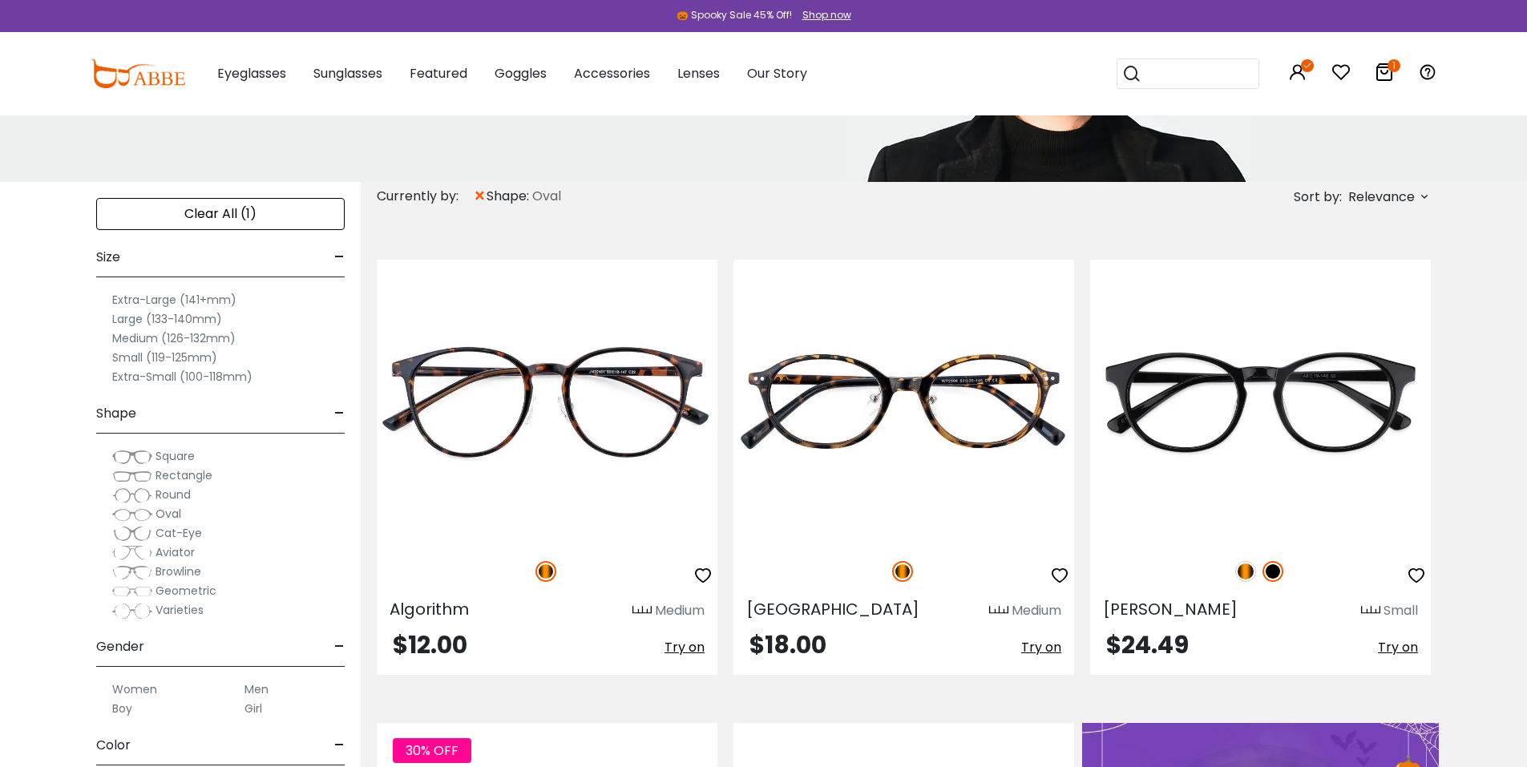
click at [163, 335] on label "Medium (126-132mm)" at bounding box center [173, 338] width 123 height 19
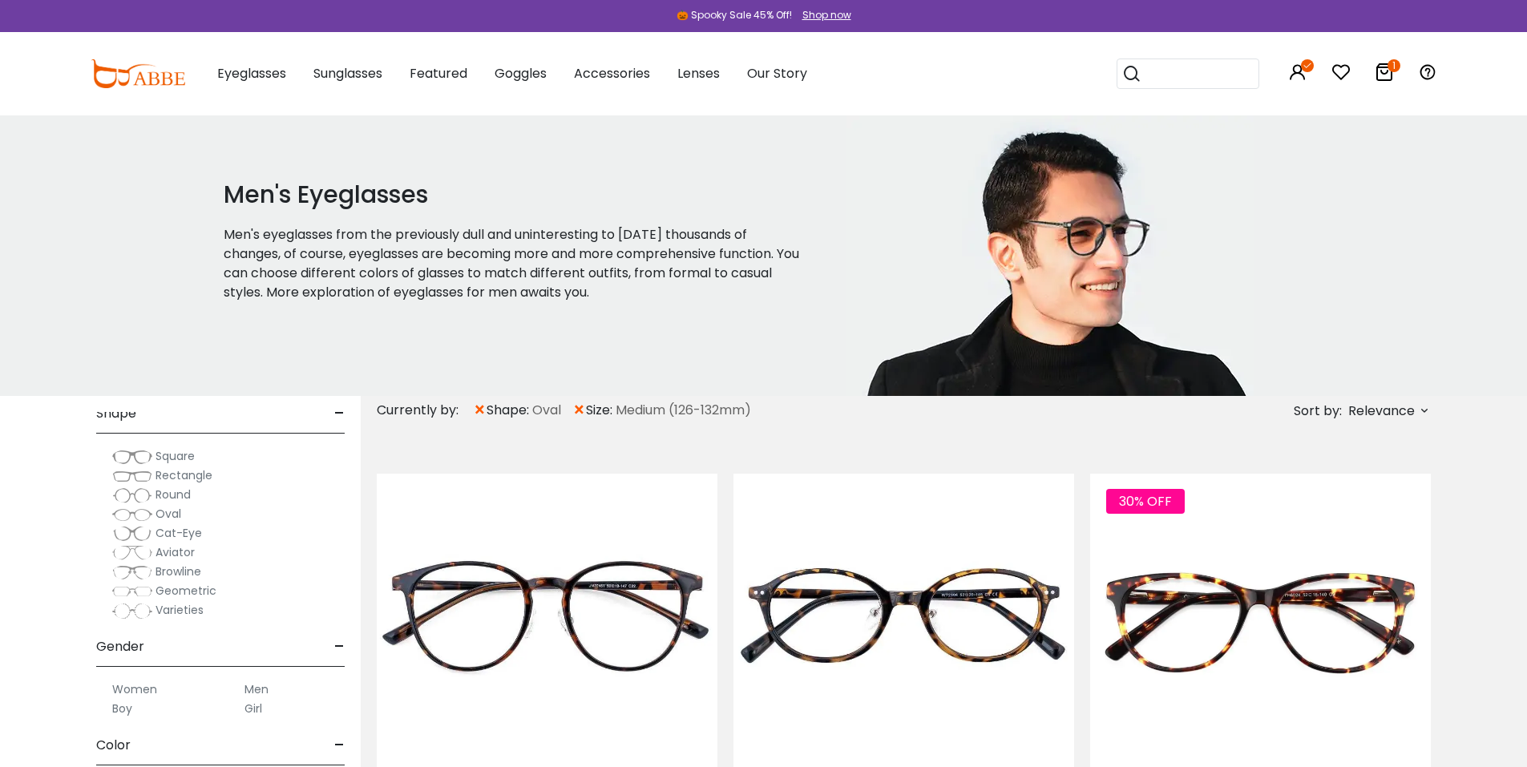
click at [582, 410] on span "×" at bounding box center [579, 410] width 14 height 29
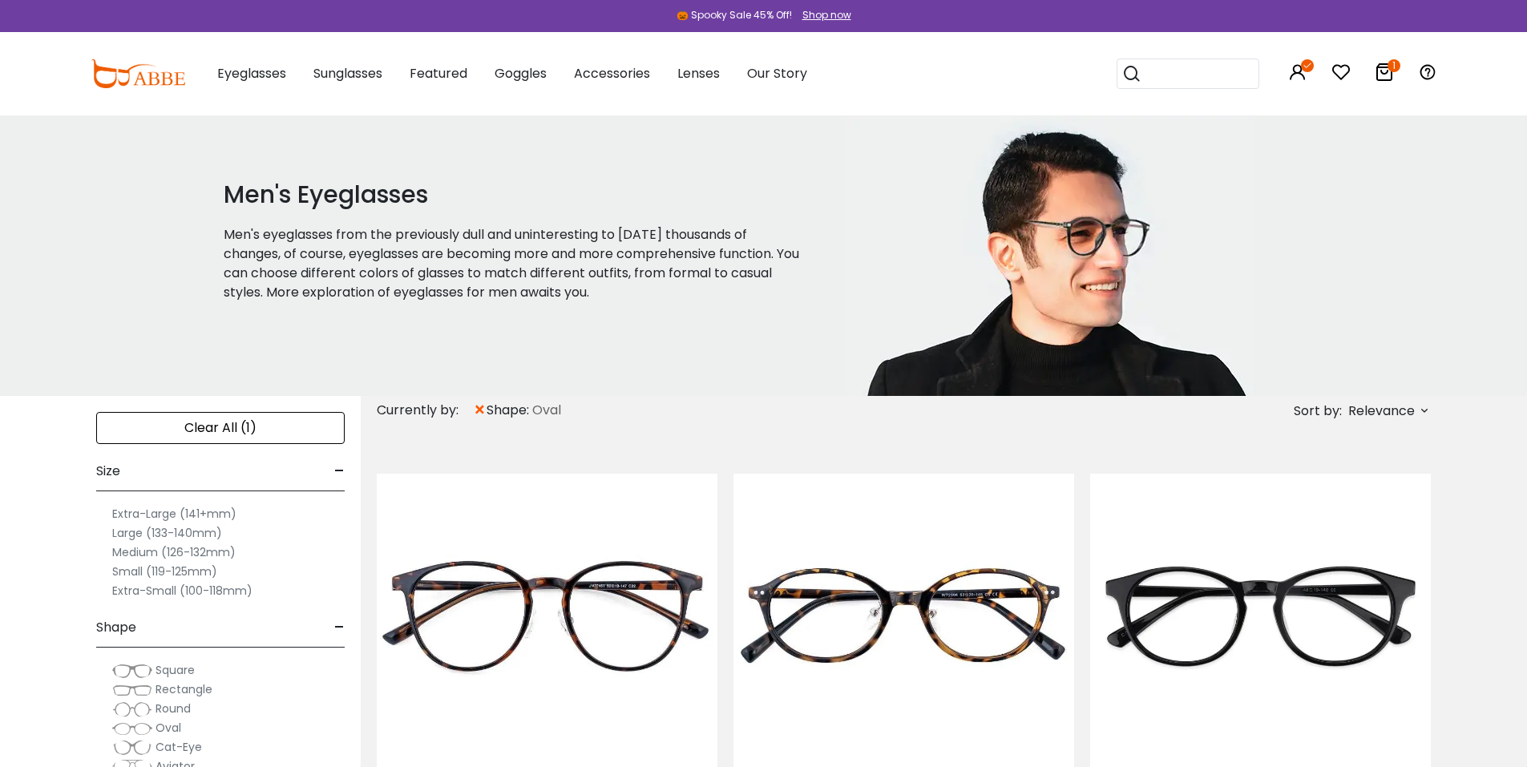
click at [136, 570] on label "Small (119-125mm)" at bounding box center [164, 571] width 105 height 19
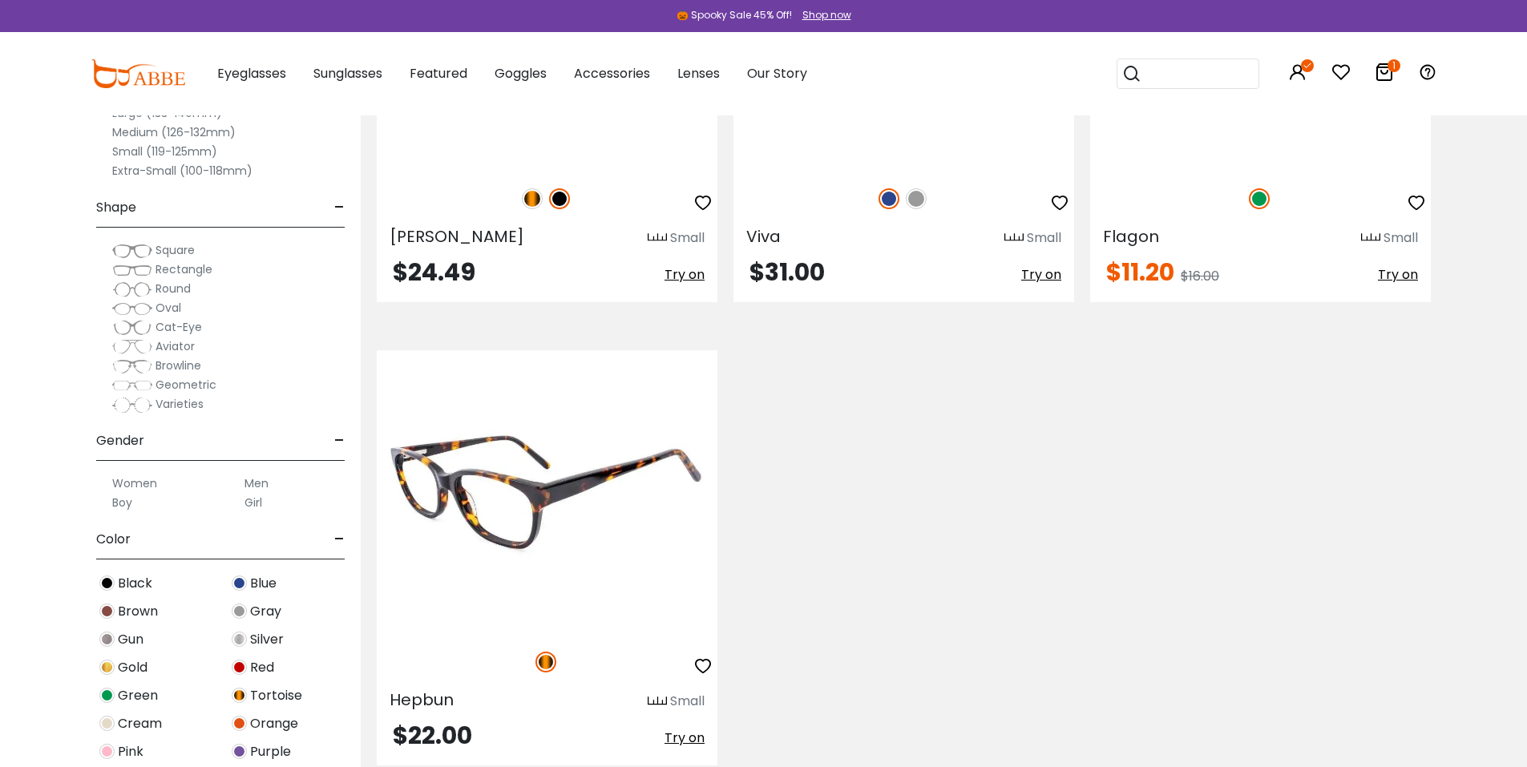
scroll to position [641, 0]
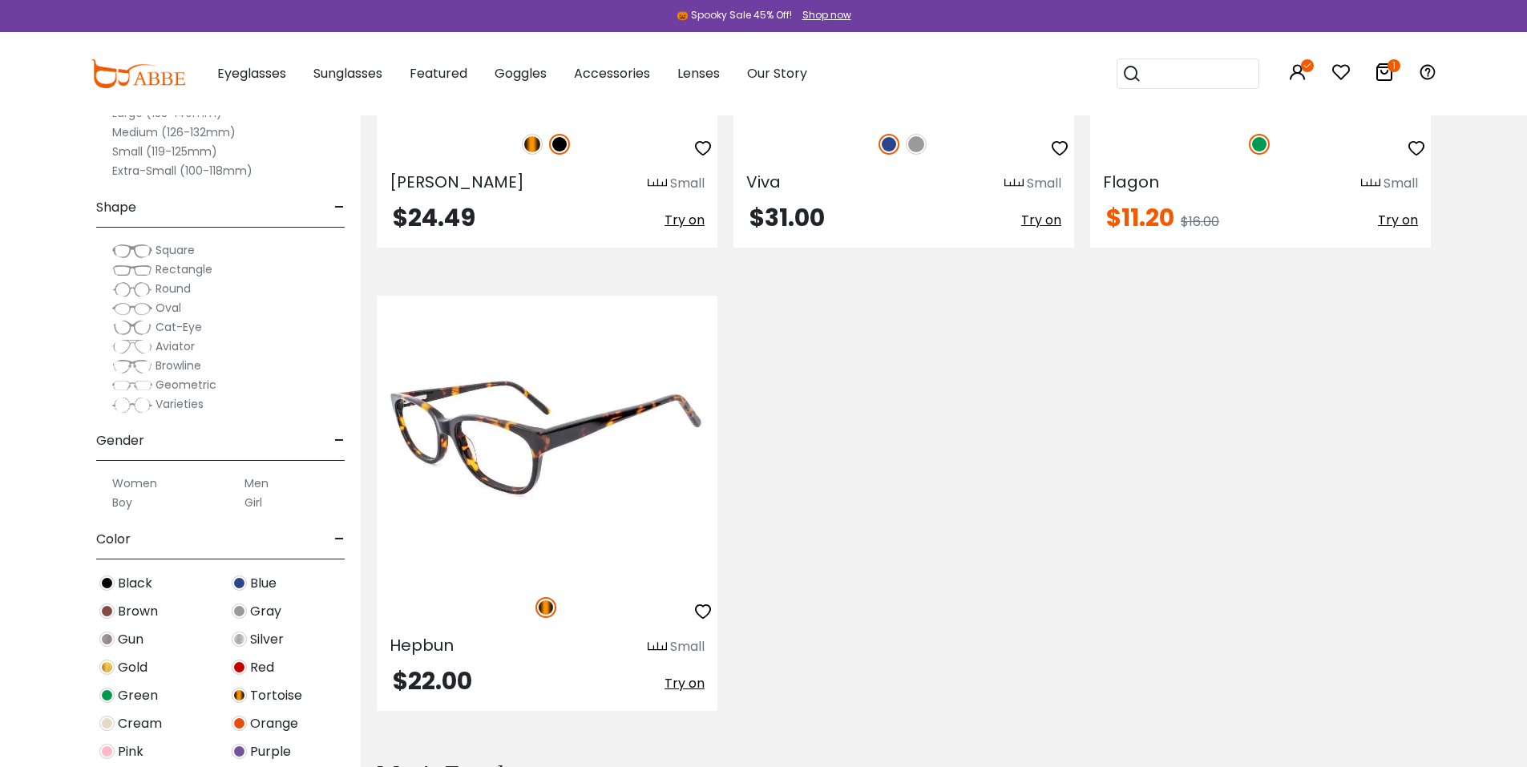
click at [493, 561] on img at bounding box center [547, 438] width 341 height 284
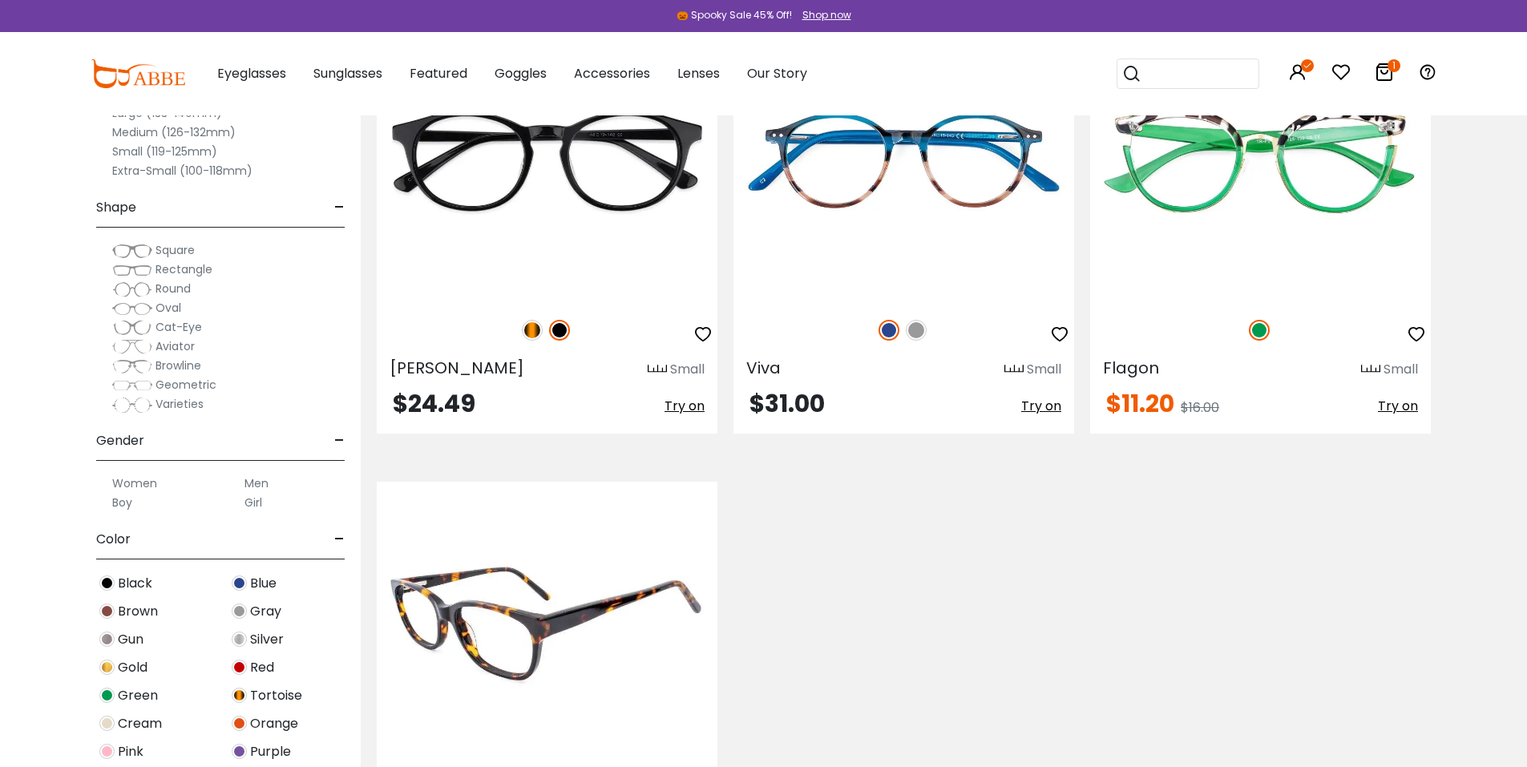
scroll to position [427, 0]
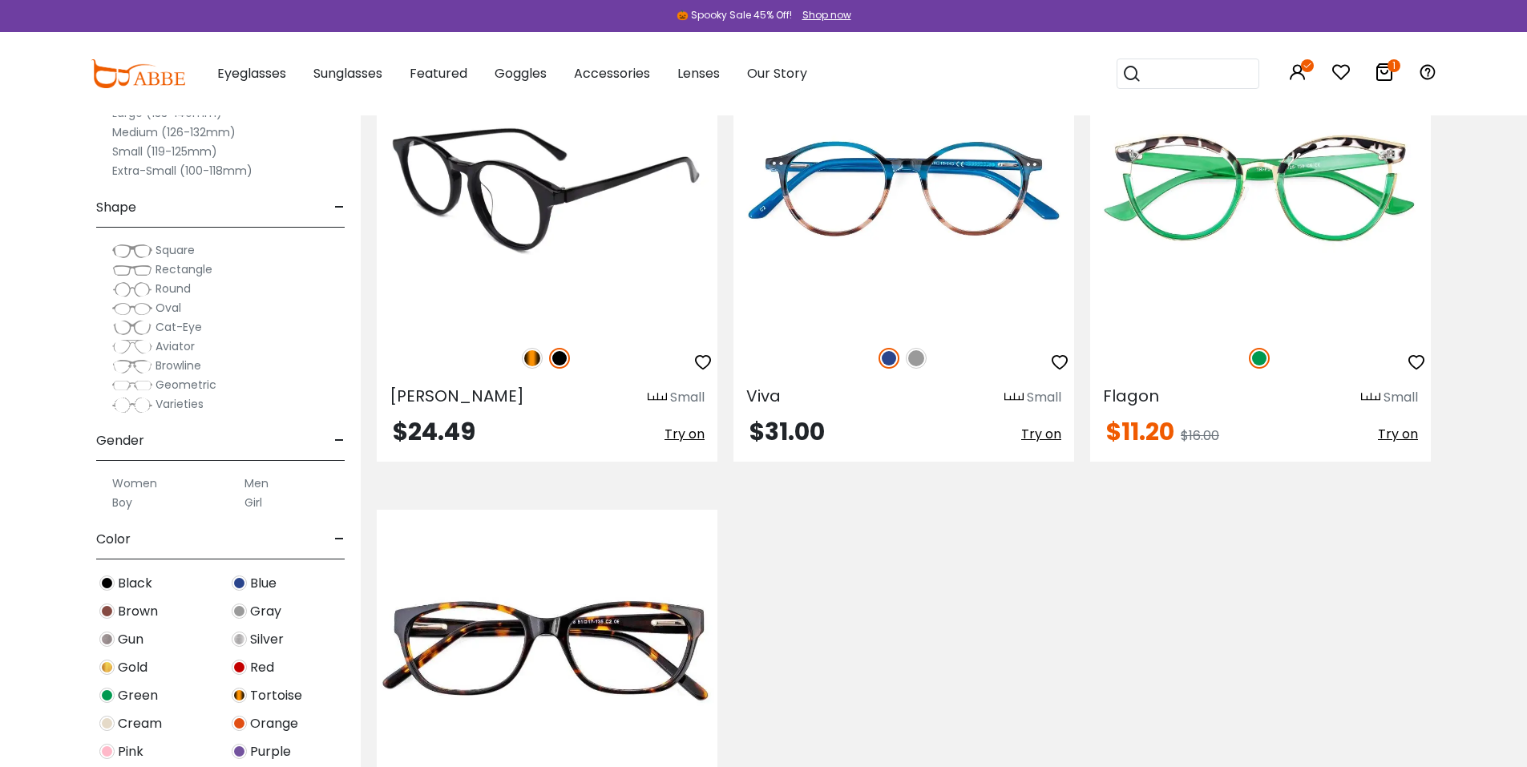
click at [571, 302] on img at bounding box center [547, 188] width 341 height 284
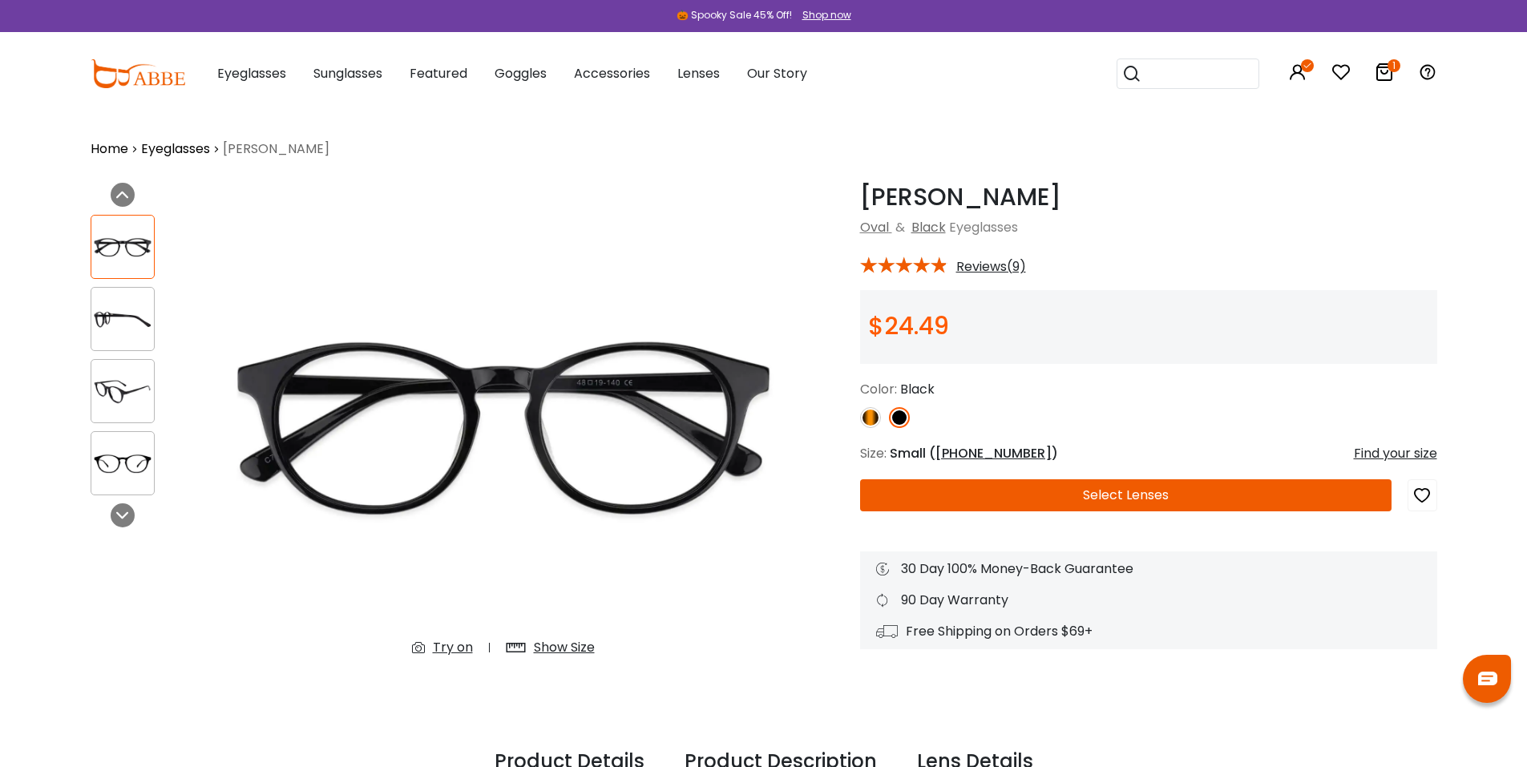
click at [865, 413] on img at bounding box center [870, 417] width 21 height 21
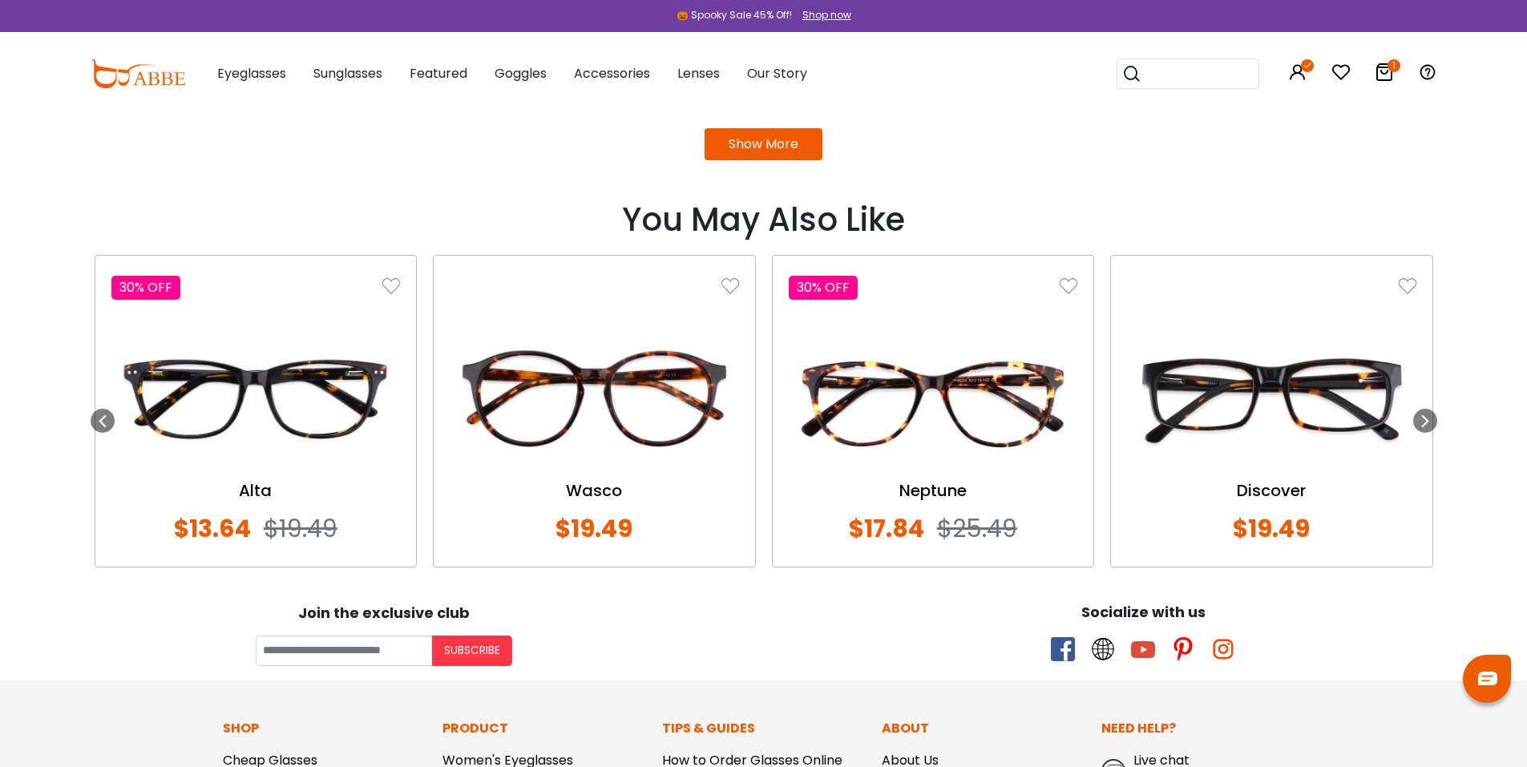
scroll to position [1709, 0]
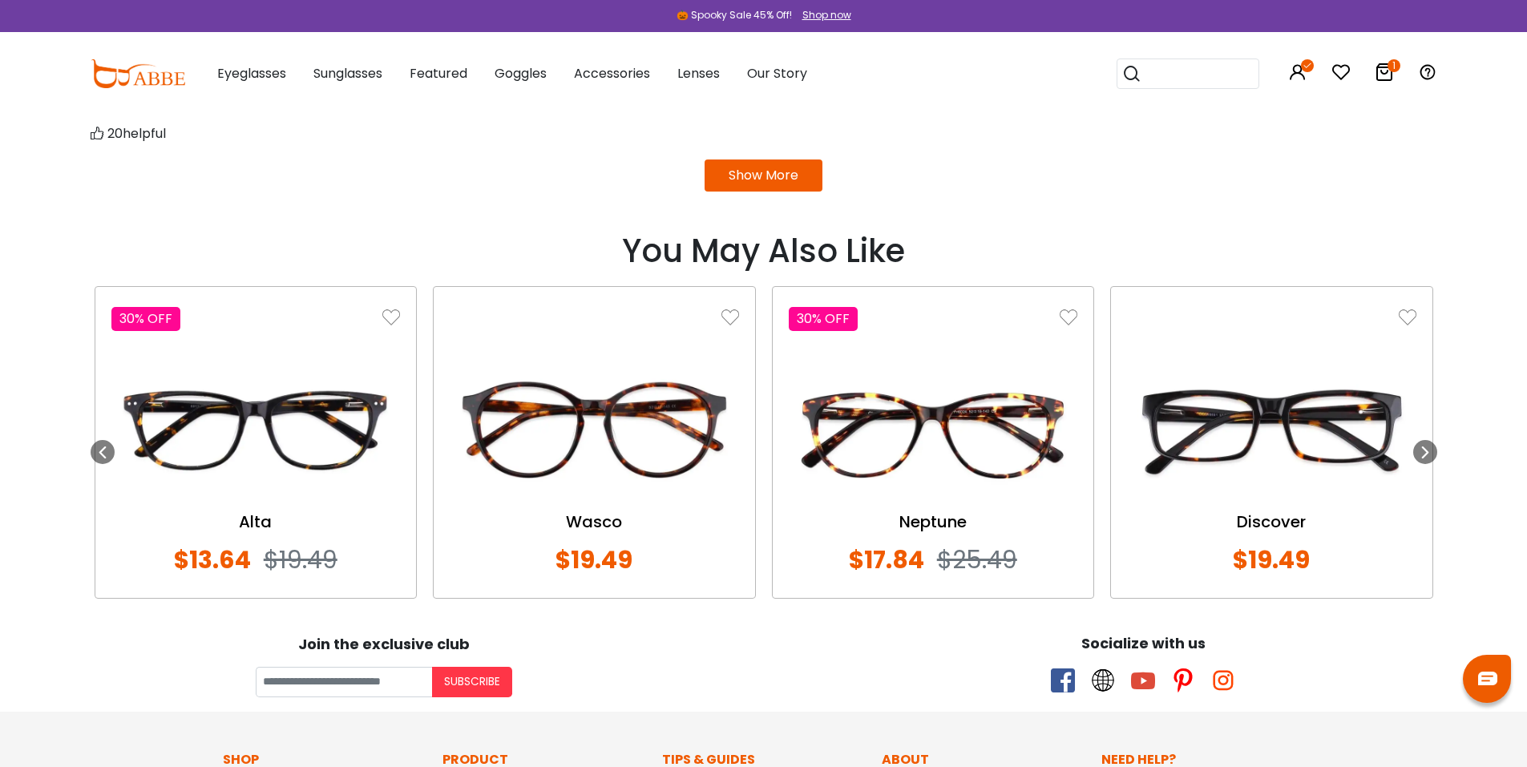
click at [583, 436] on img at bounding box center [594, 429] width 289 height 144
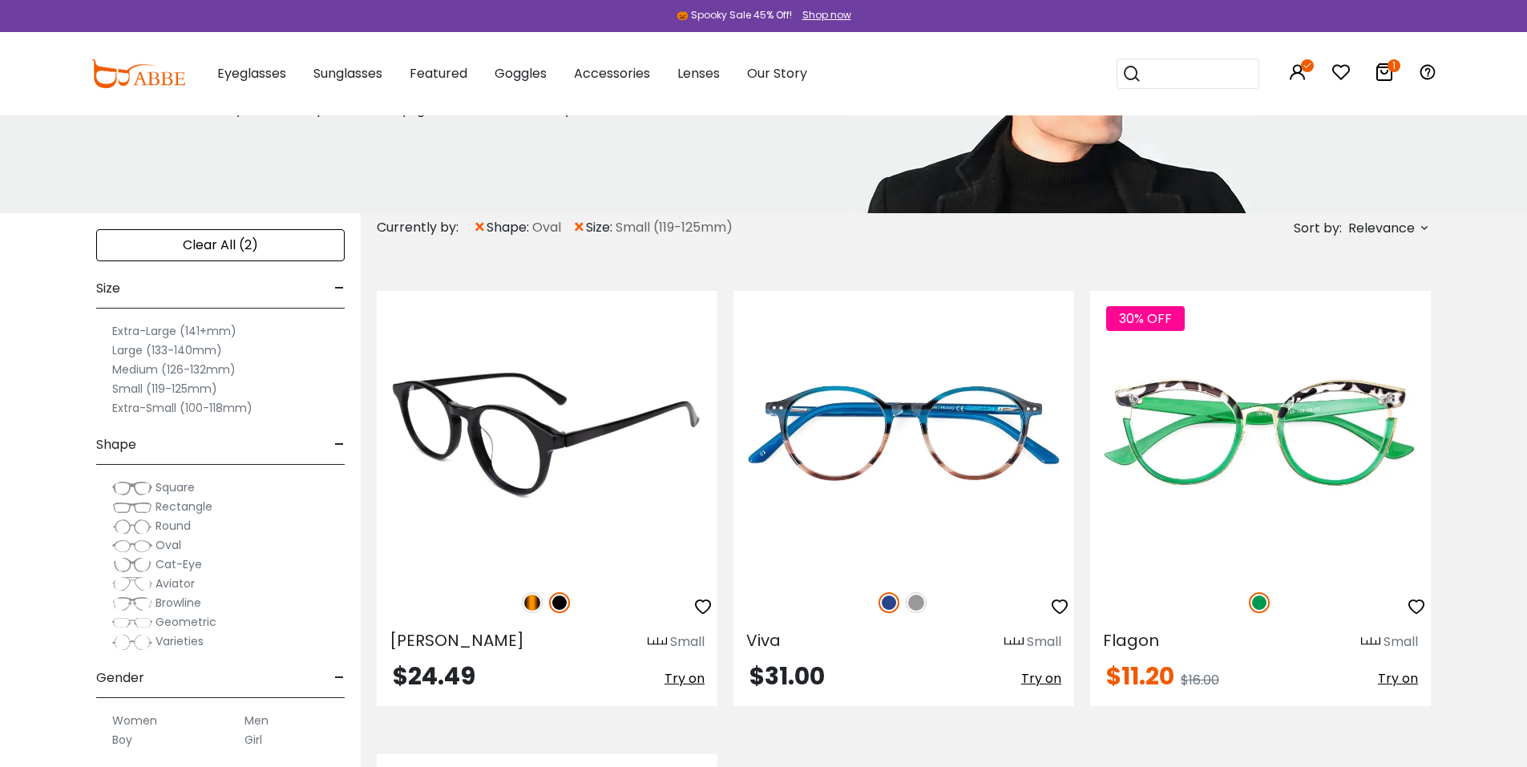
scroll to position [214, 0]
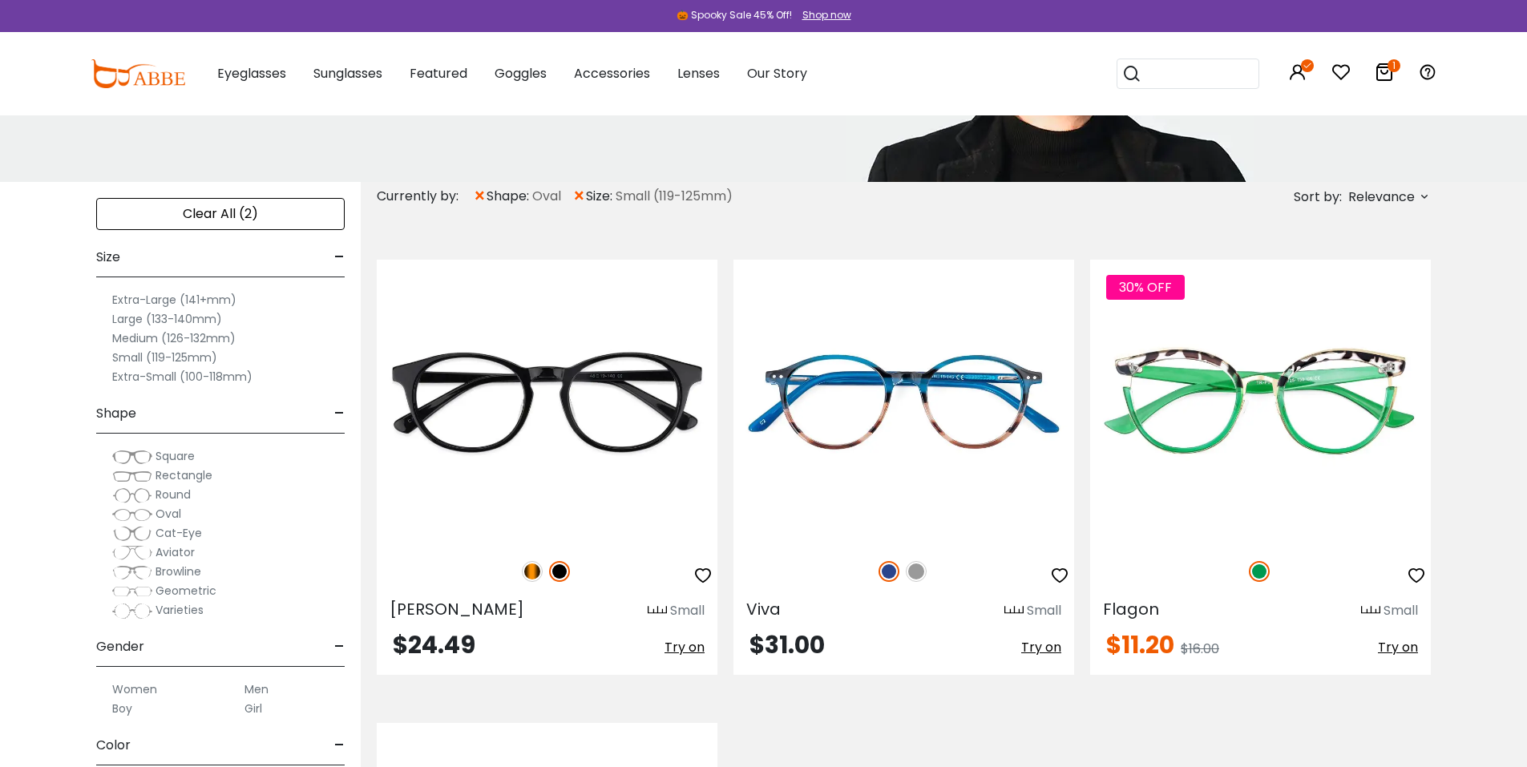
click at [184, 340] on label "Medium (126-132mm)" at bounding box center [173, 338] width 123 height 19
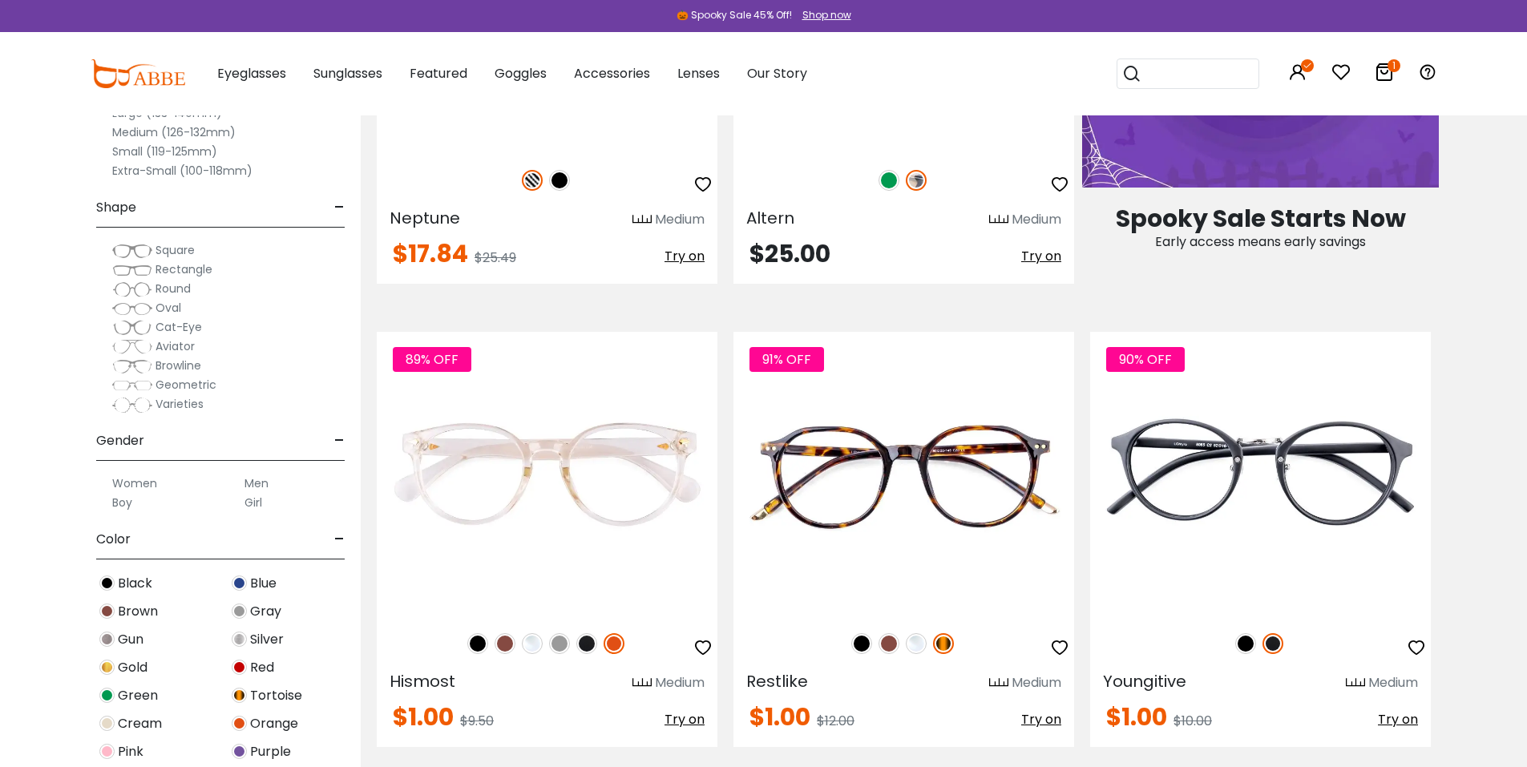
scroll to position [1282, 0]
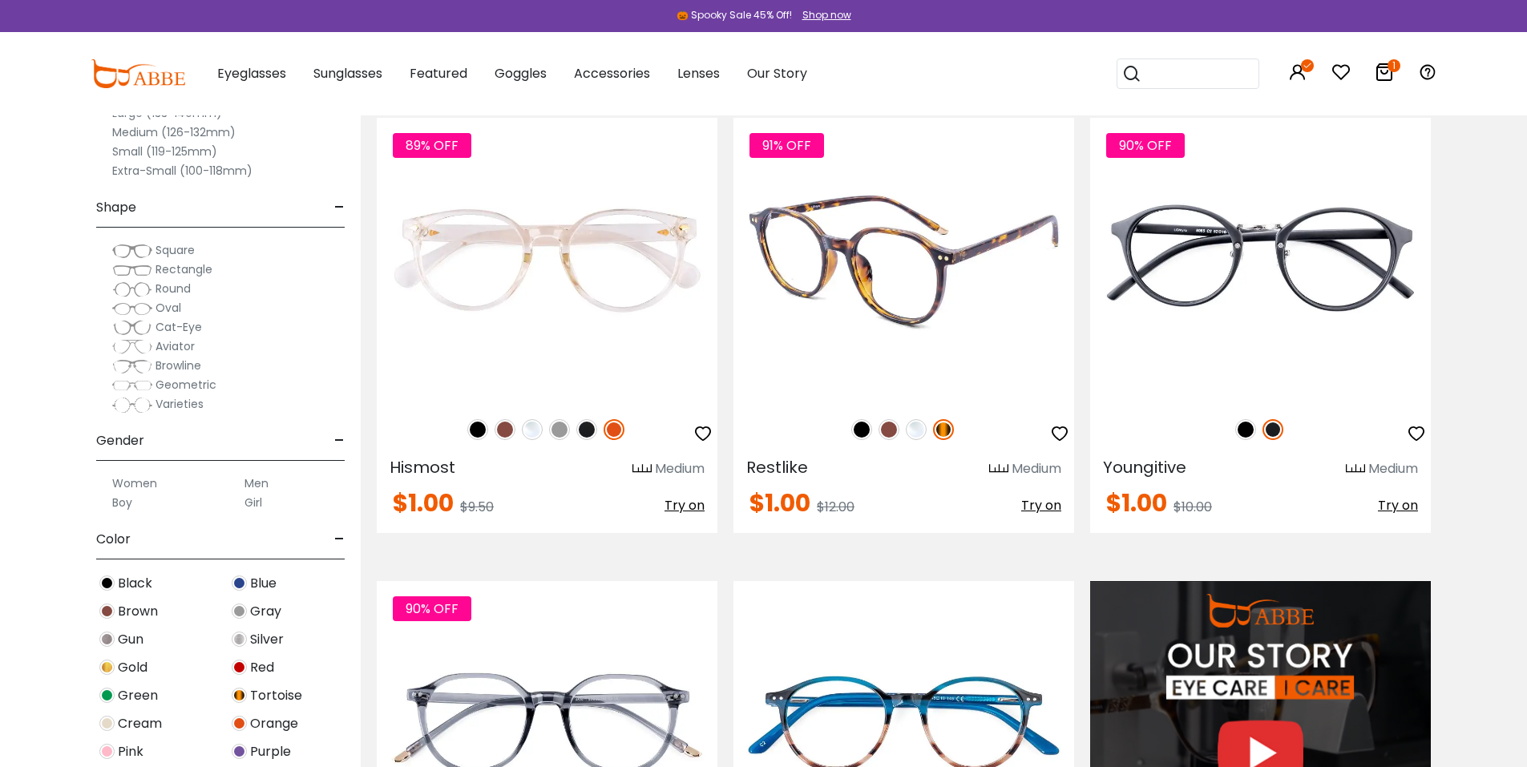
click at [879, 307] on img at bounding box center [903, 260] width 341 height 284
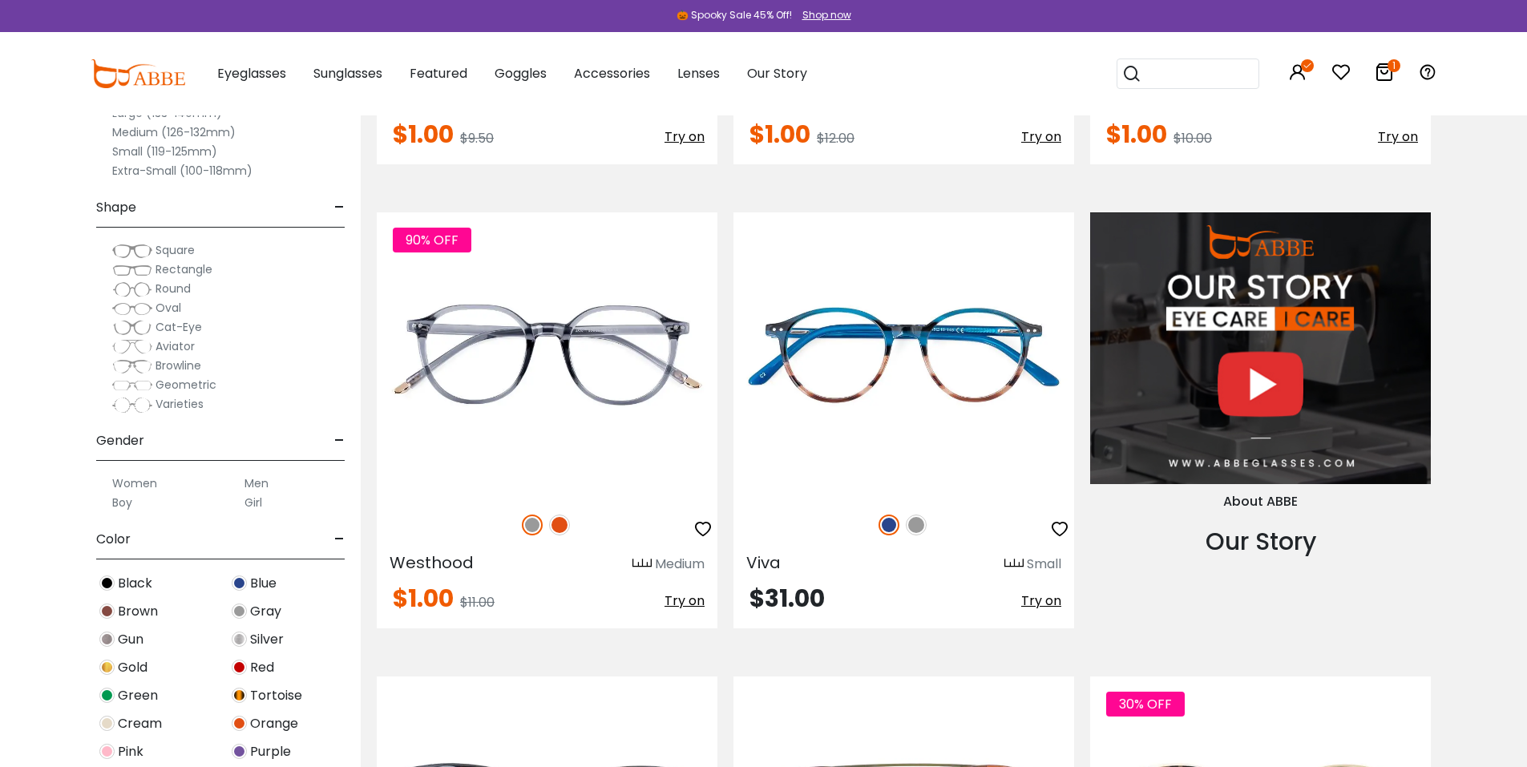
scroll to position [1629, 0]
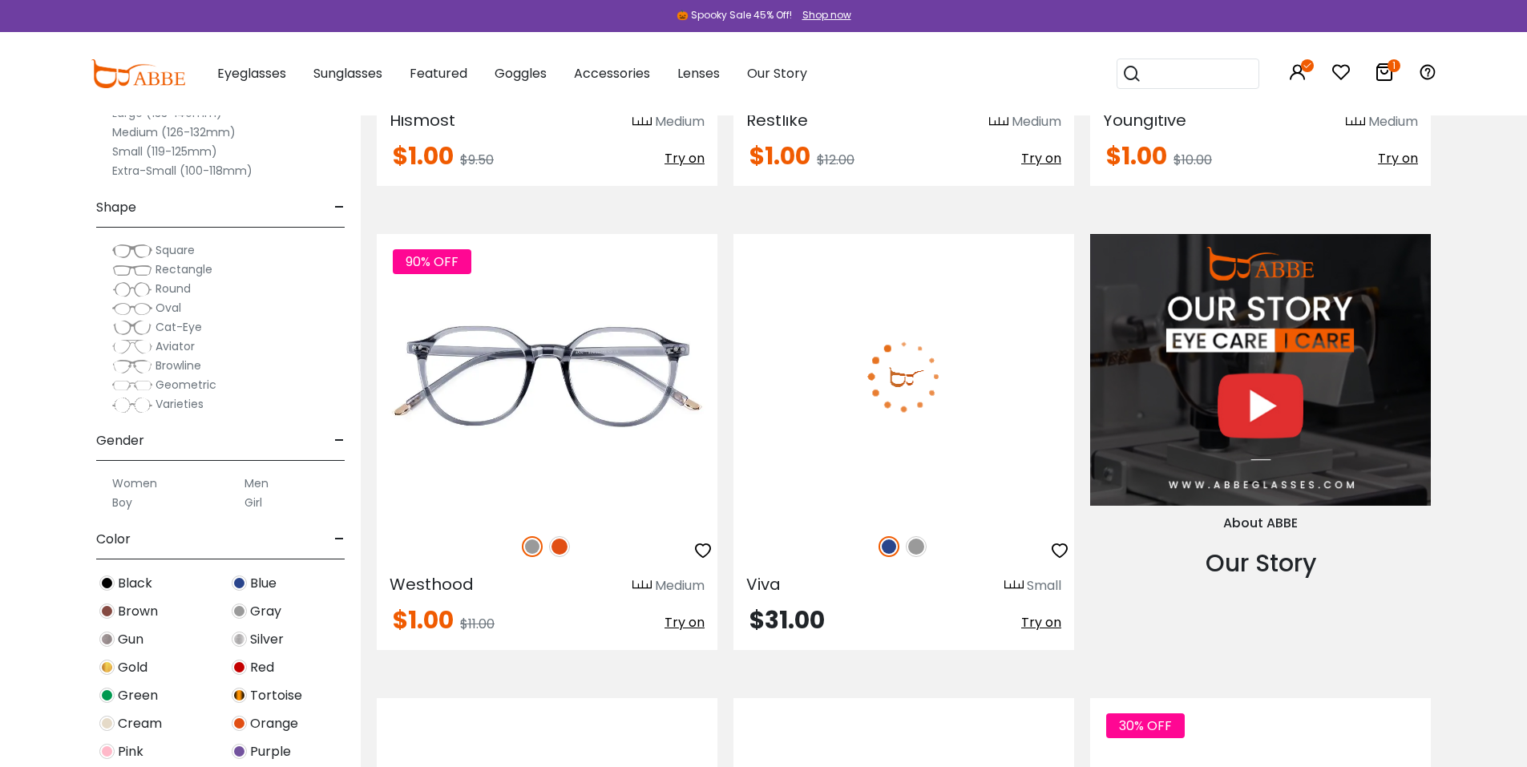
click at [882, 415] on img at bounding box center [903, 376] width 341 height 284
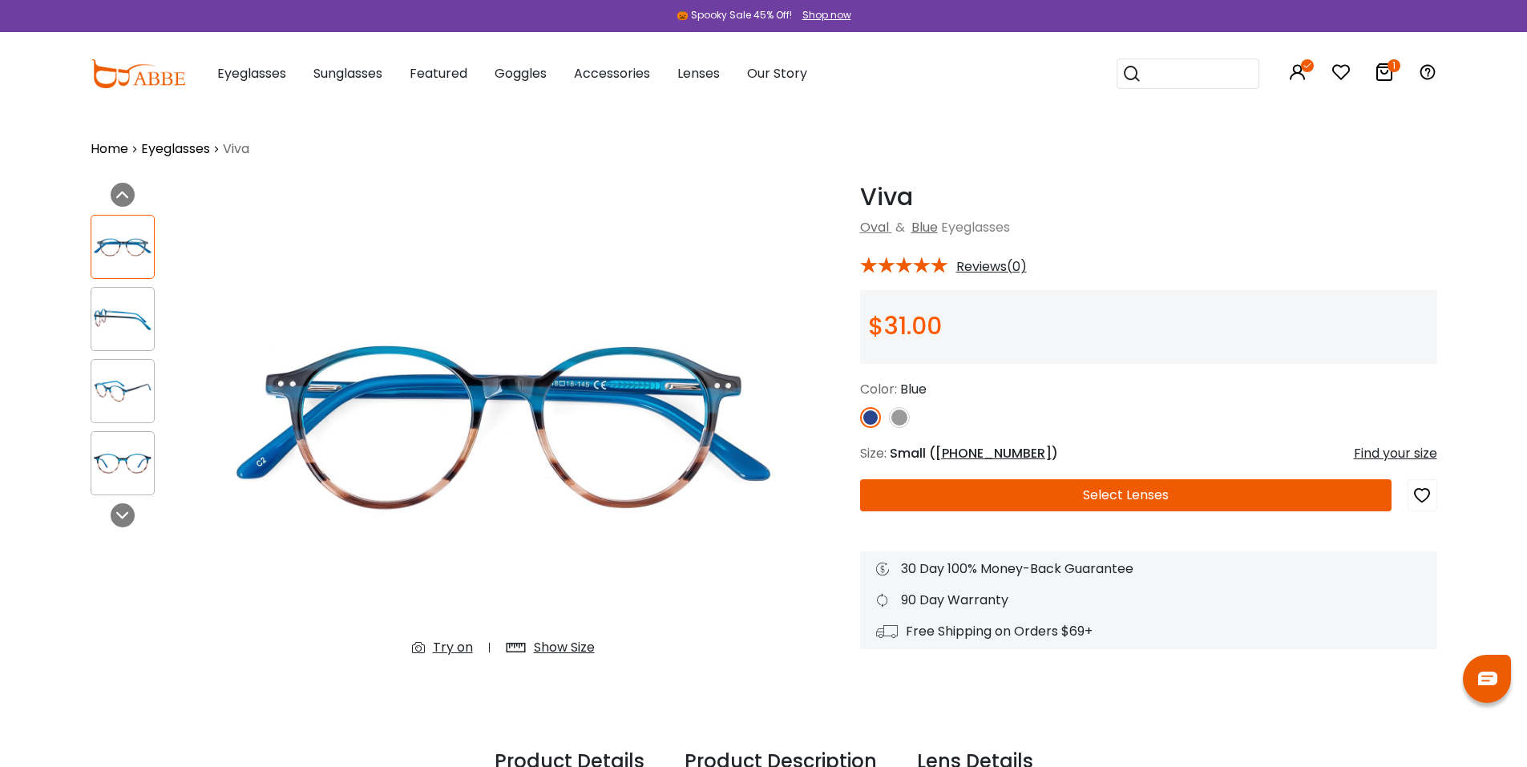
click at [894, 422] on img at bounding box center [899, 417] width 21 height 21
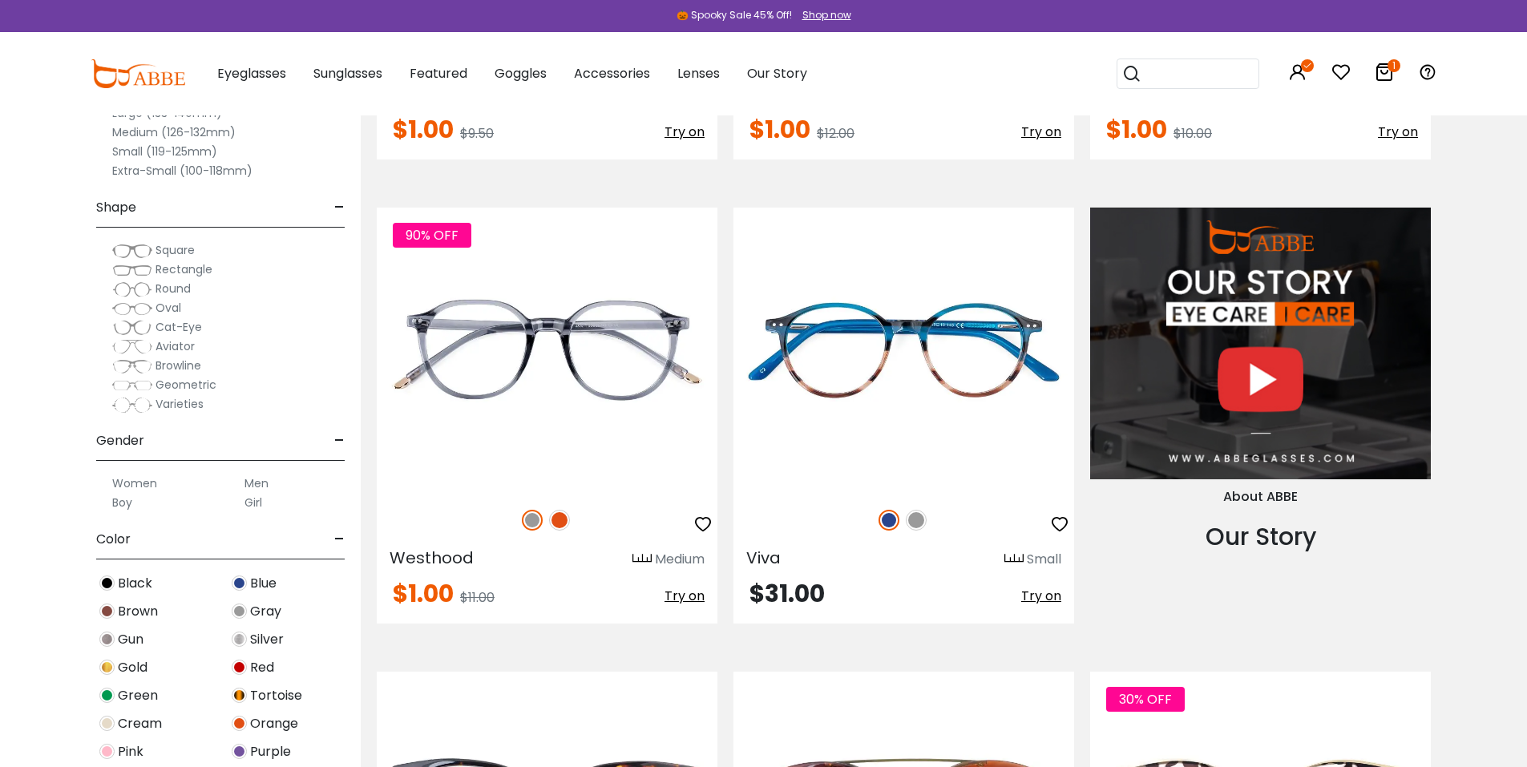
scroll to position [1632, 0]
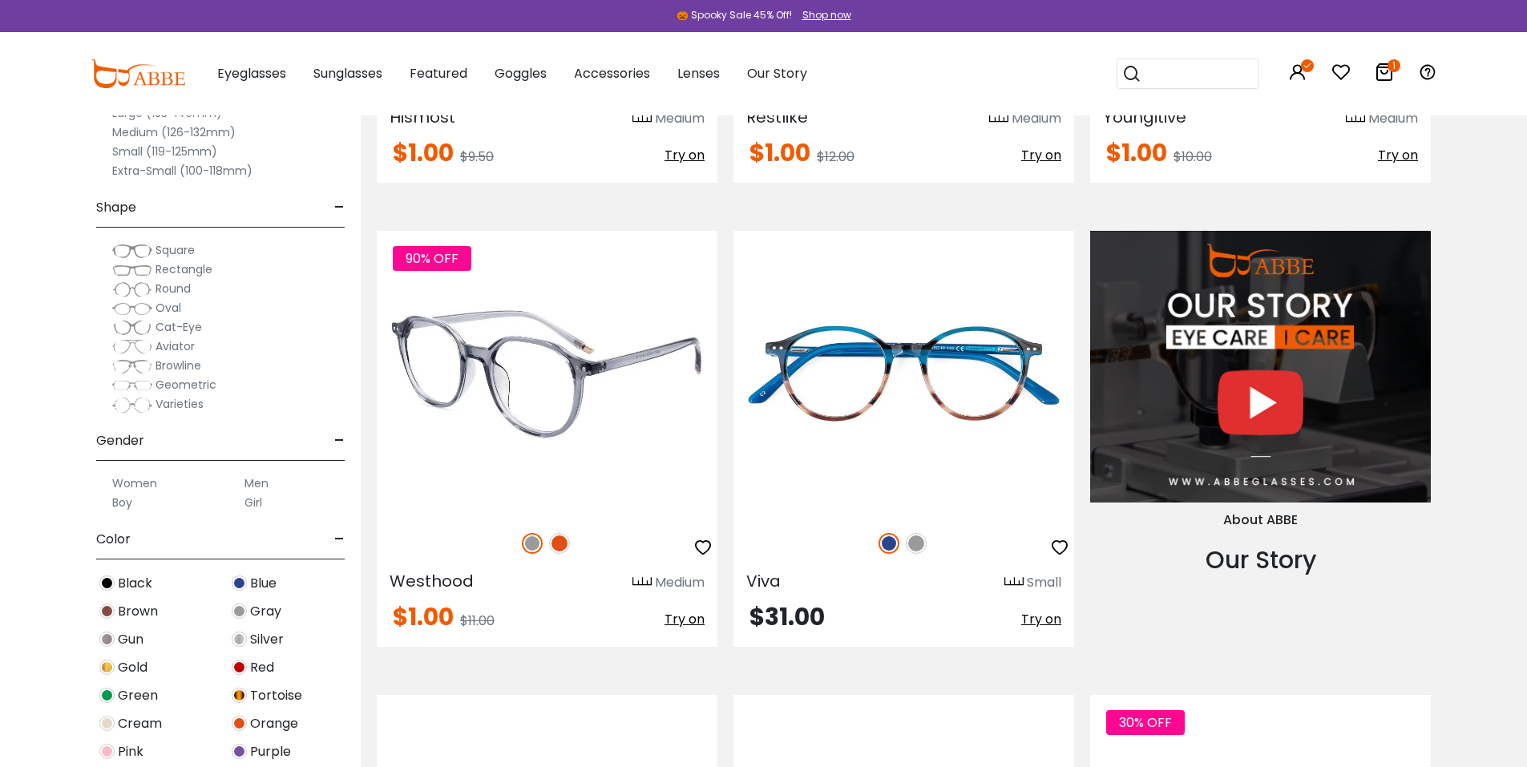
click at [575, 440] on img at bounding box center [547, 373] width 341 height 284
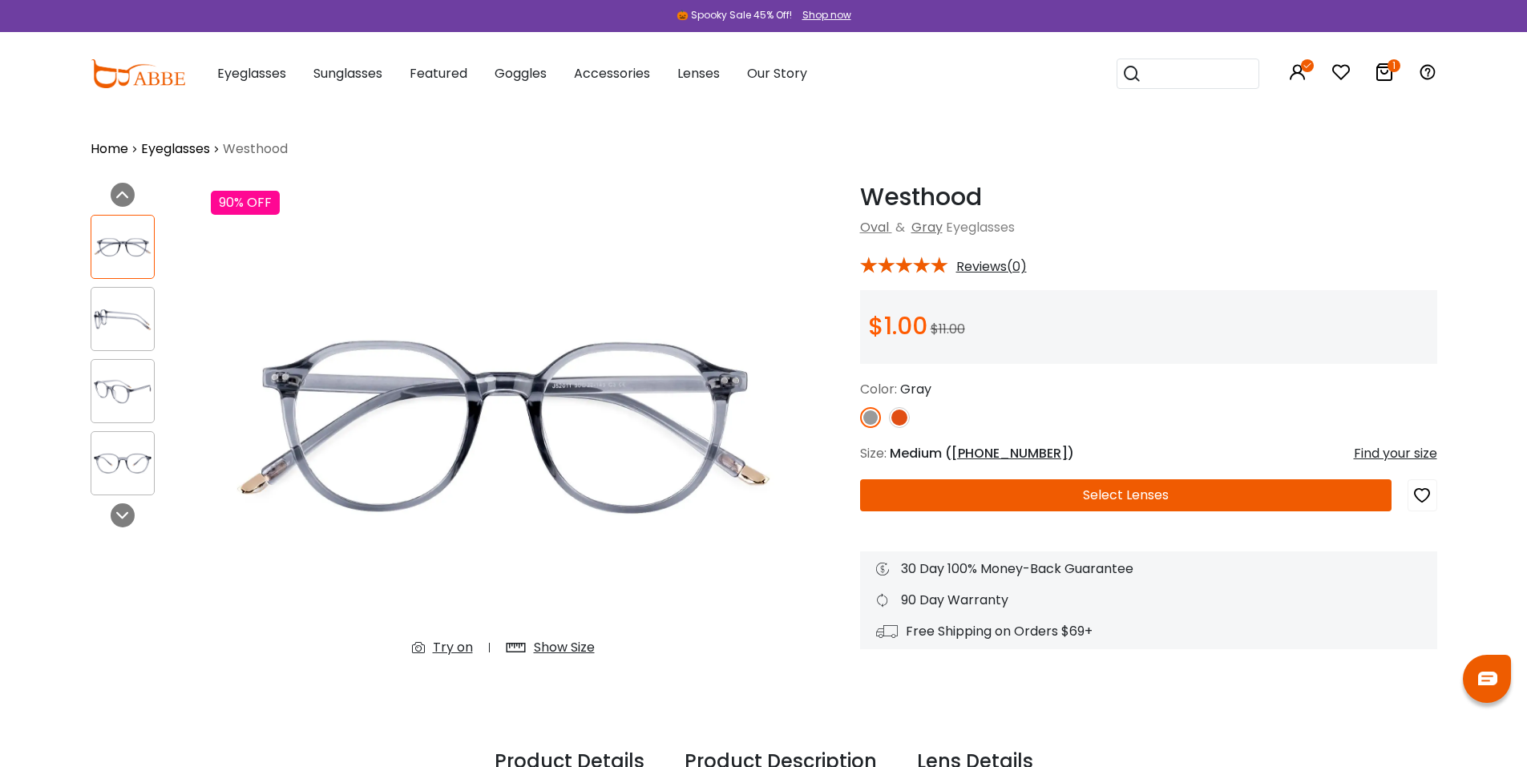
click at [898, 415] on img at bounding box center [899, 417] width 21 height 21
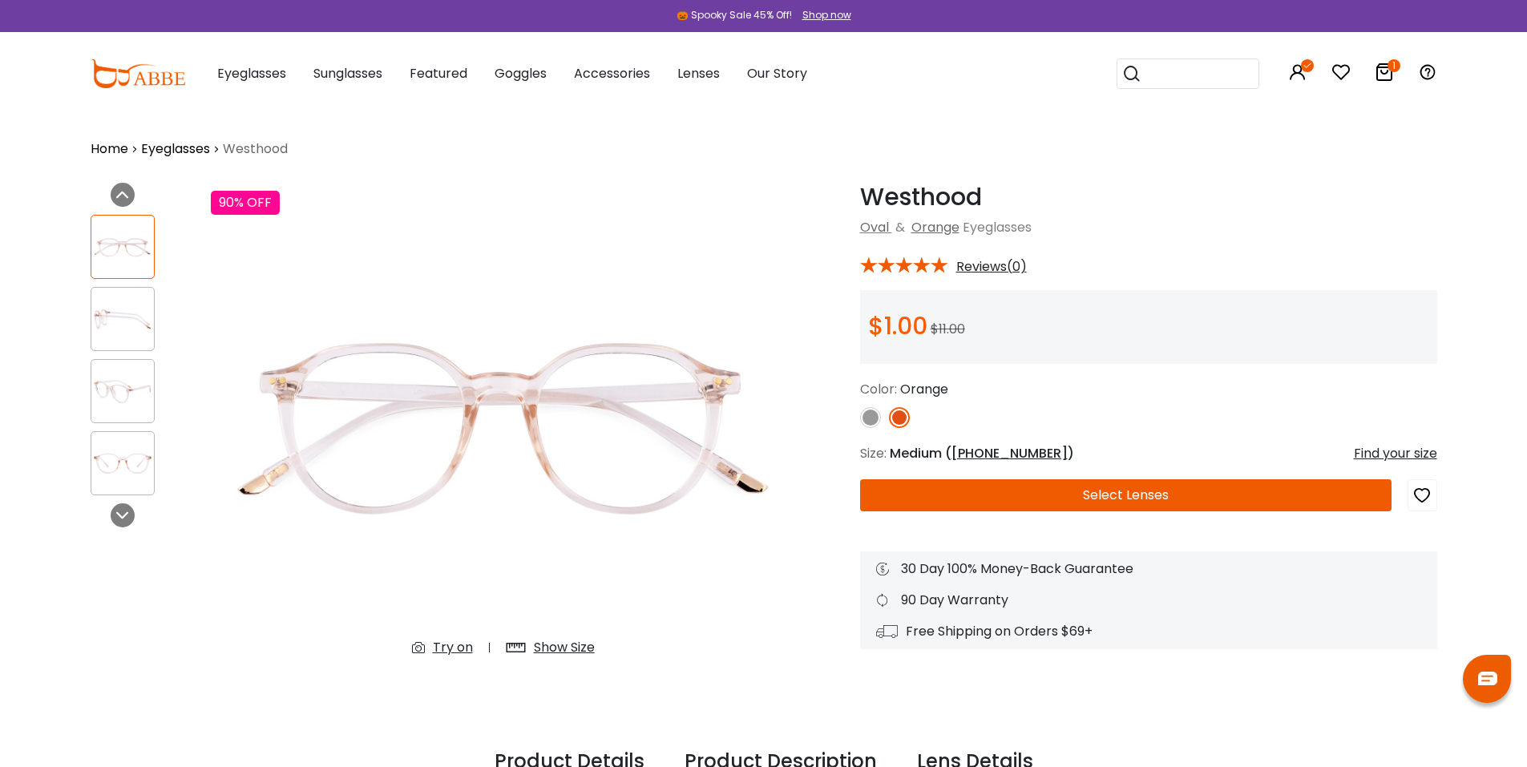
click at [866, 421] on img at bounding box center [870, 417] width 21 height 21
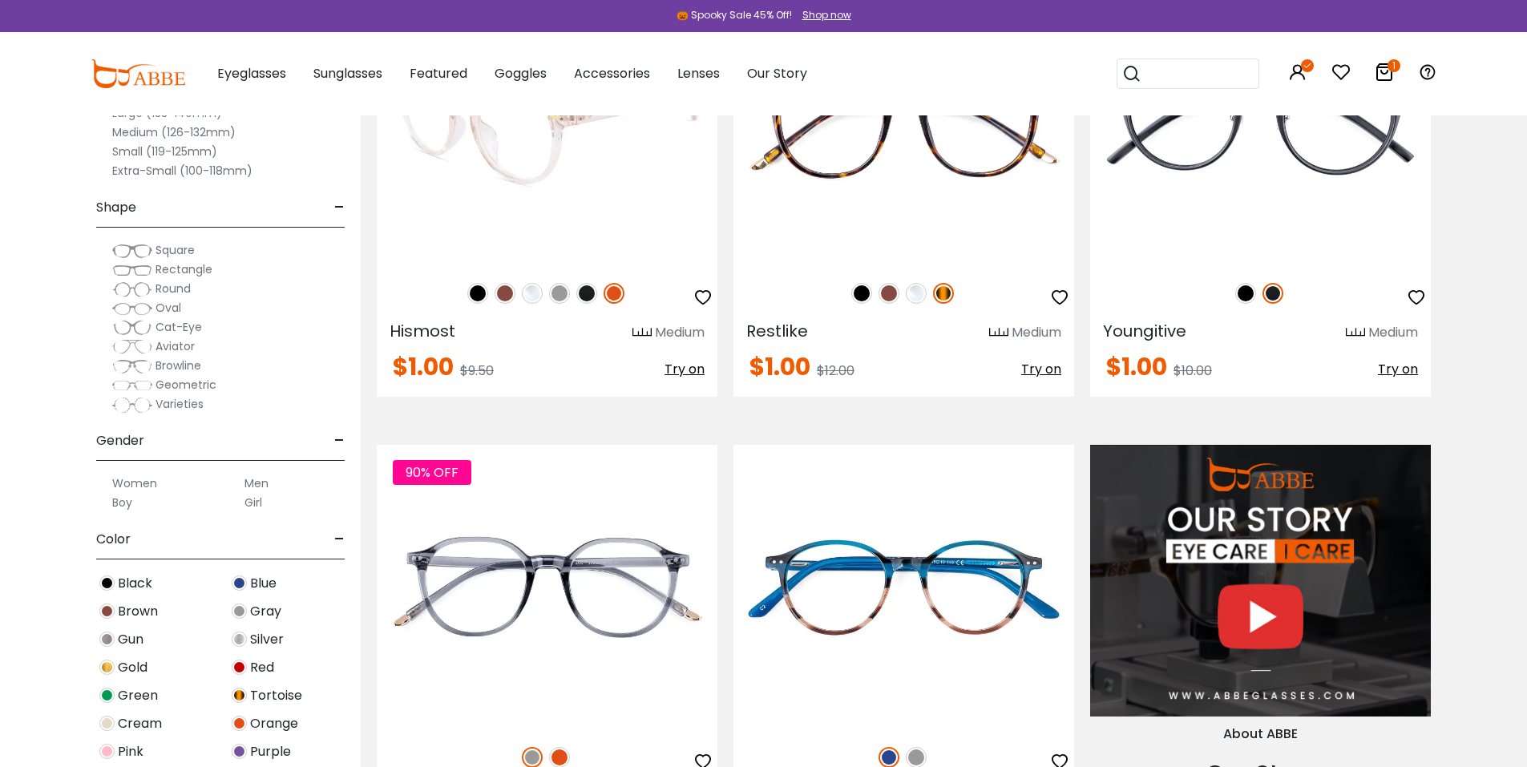
scroll to position [1205, 0]
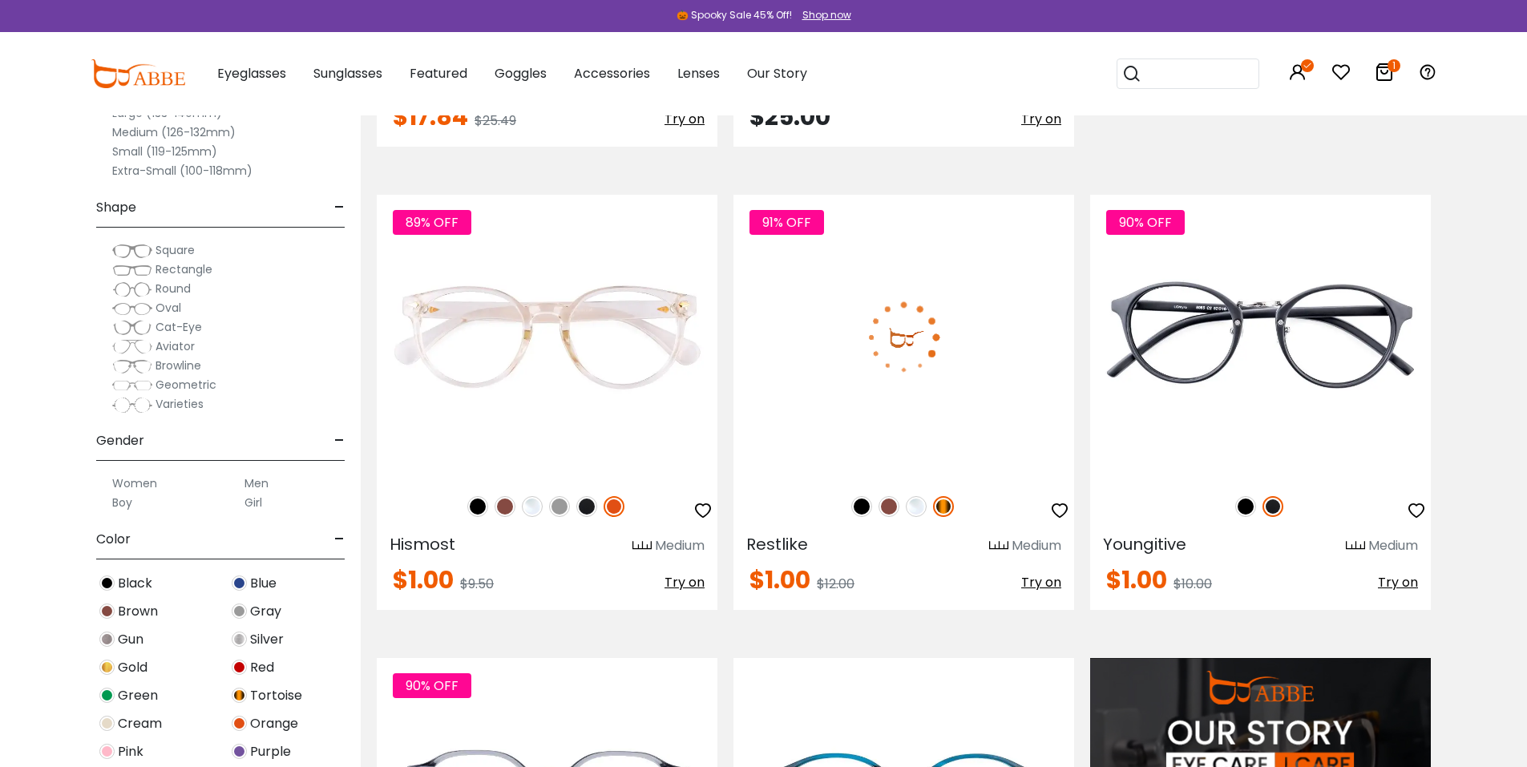
click at [859, 338] on img at bounding box center [903, 337] width 341 height 284
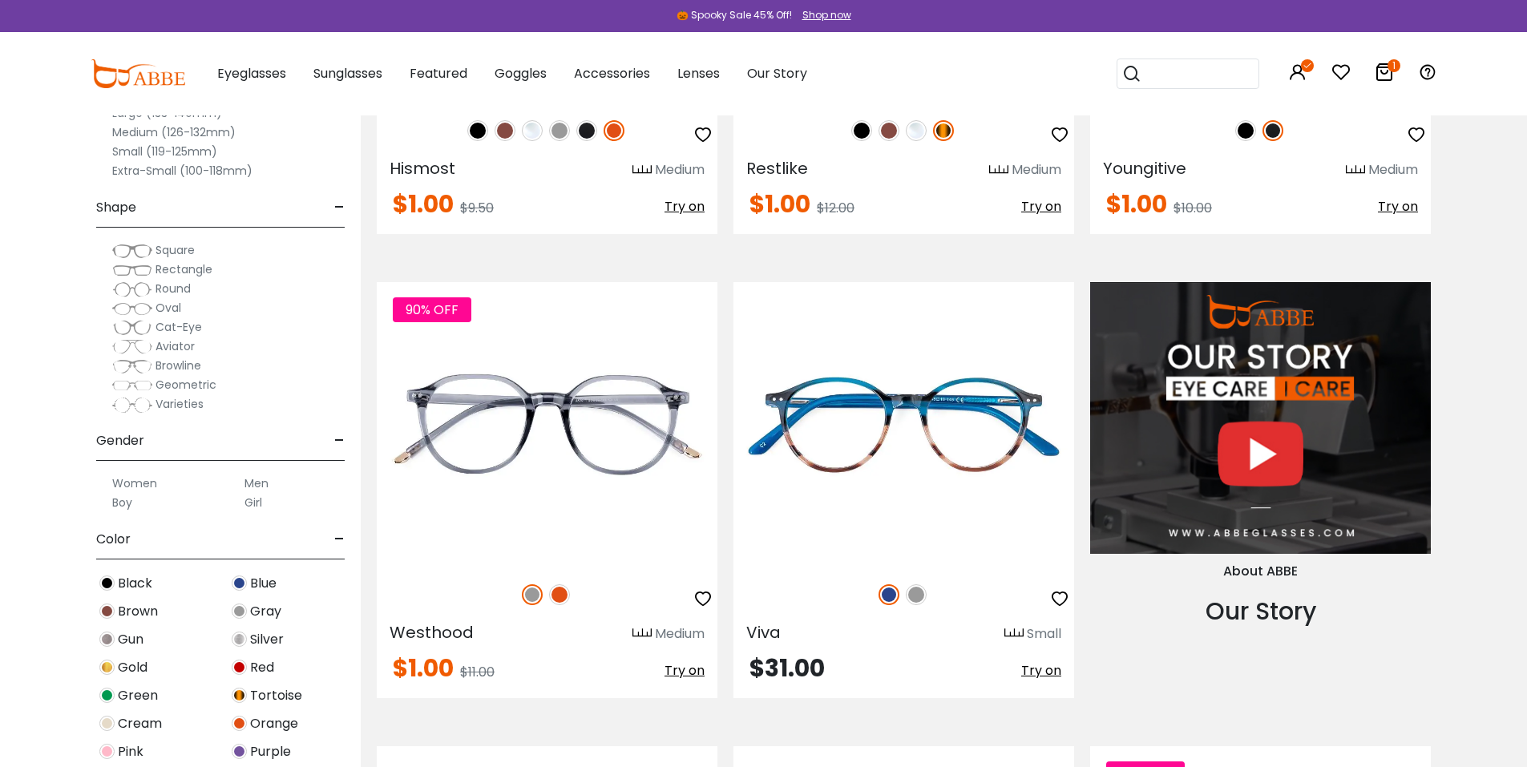
scroll to position [1632, 0]
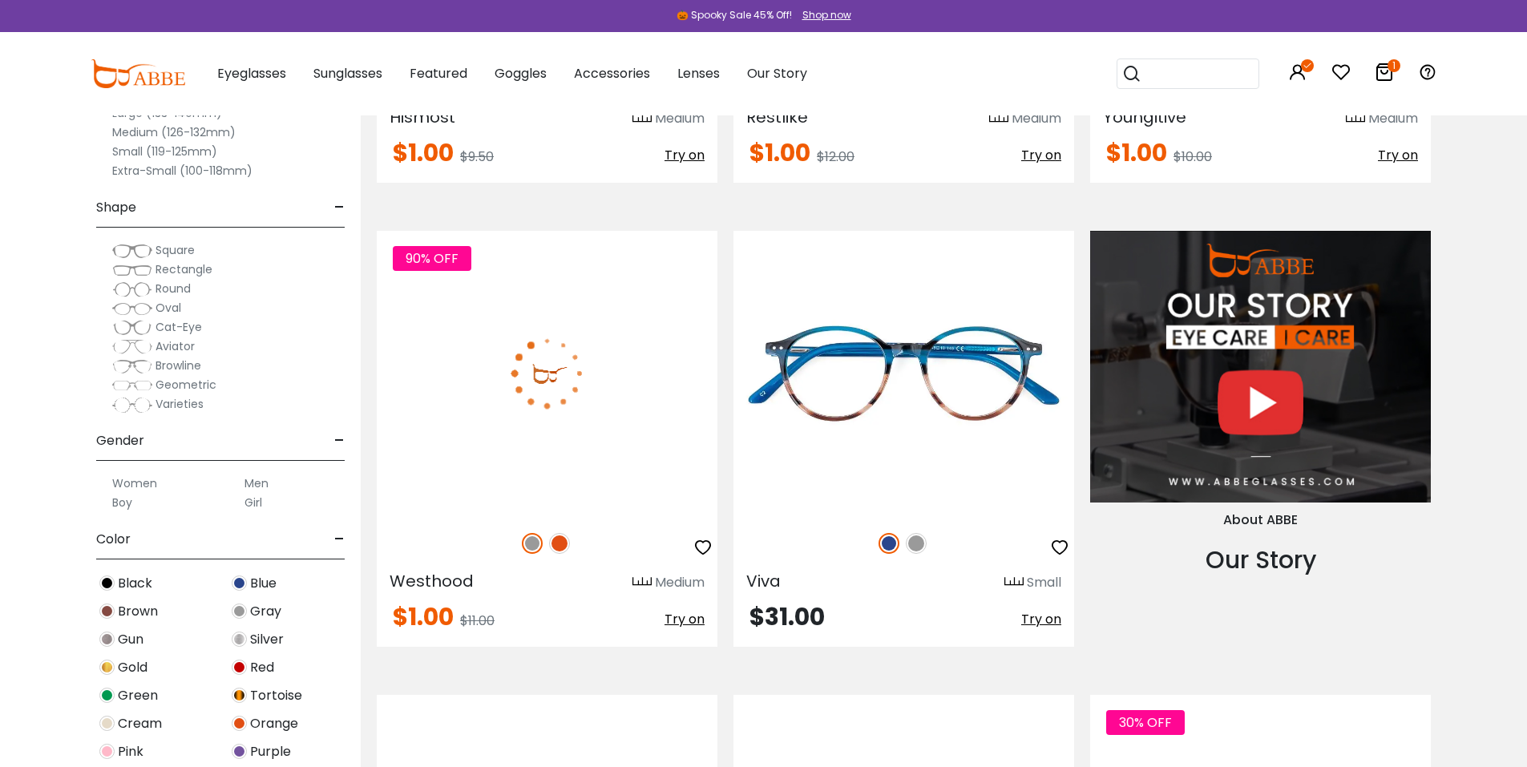
click at [569, 433] on img at bounding box center [547, 373] width 341 height 284
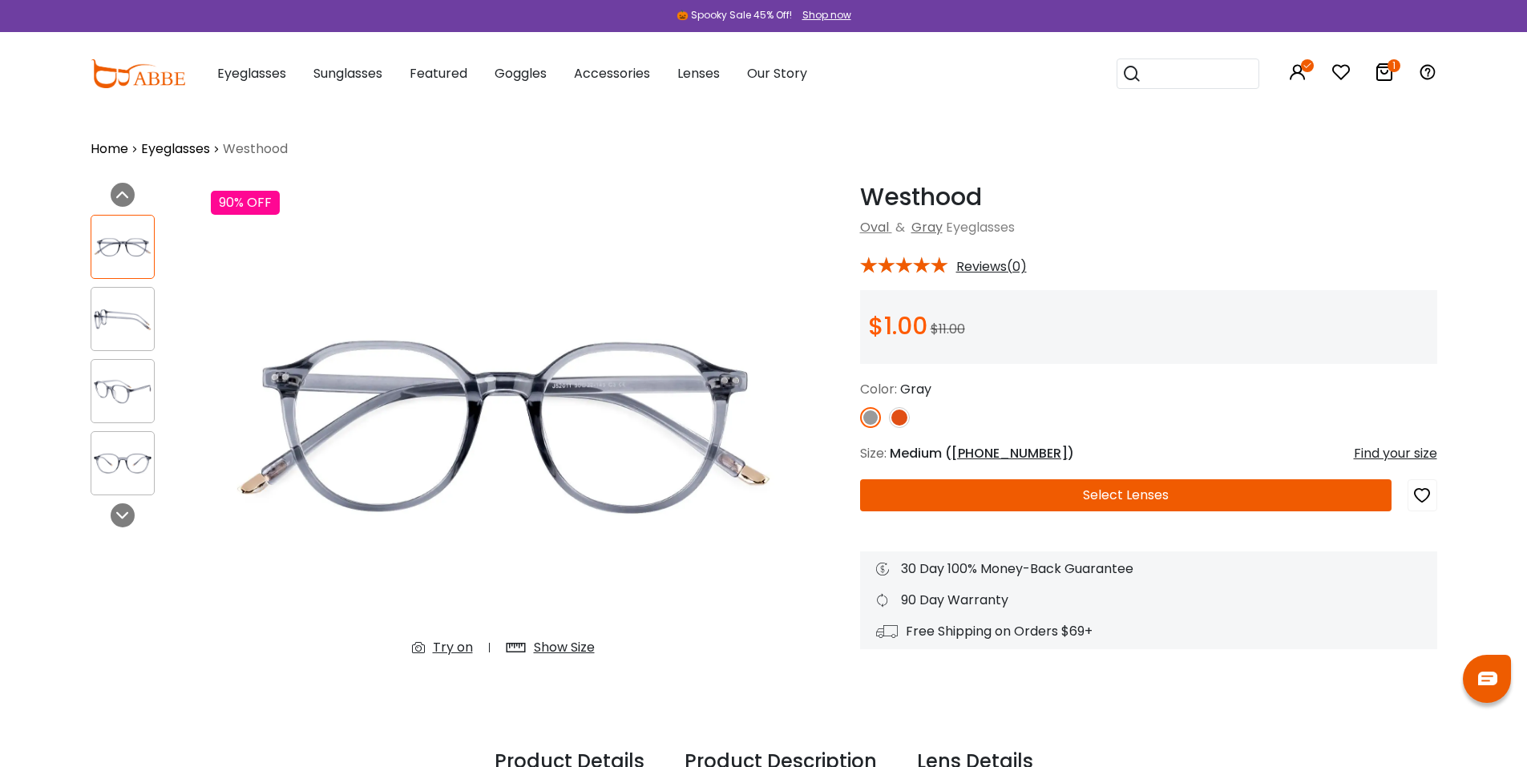
click at [873, 419] on img at bounding box center [870, 417] width 21 height 21
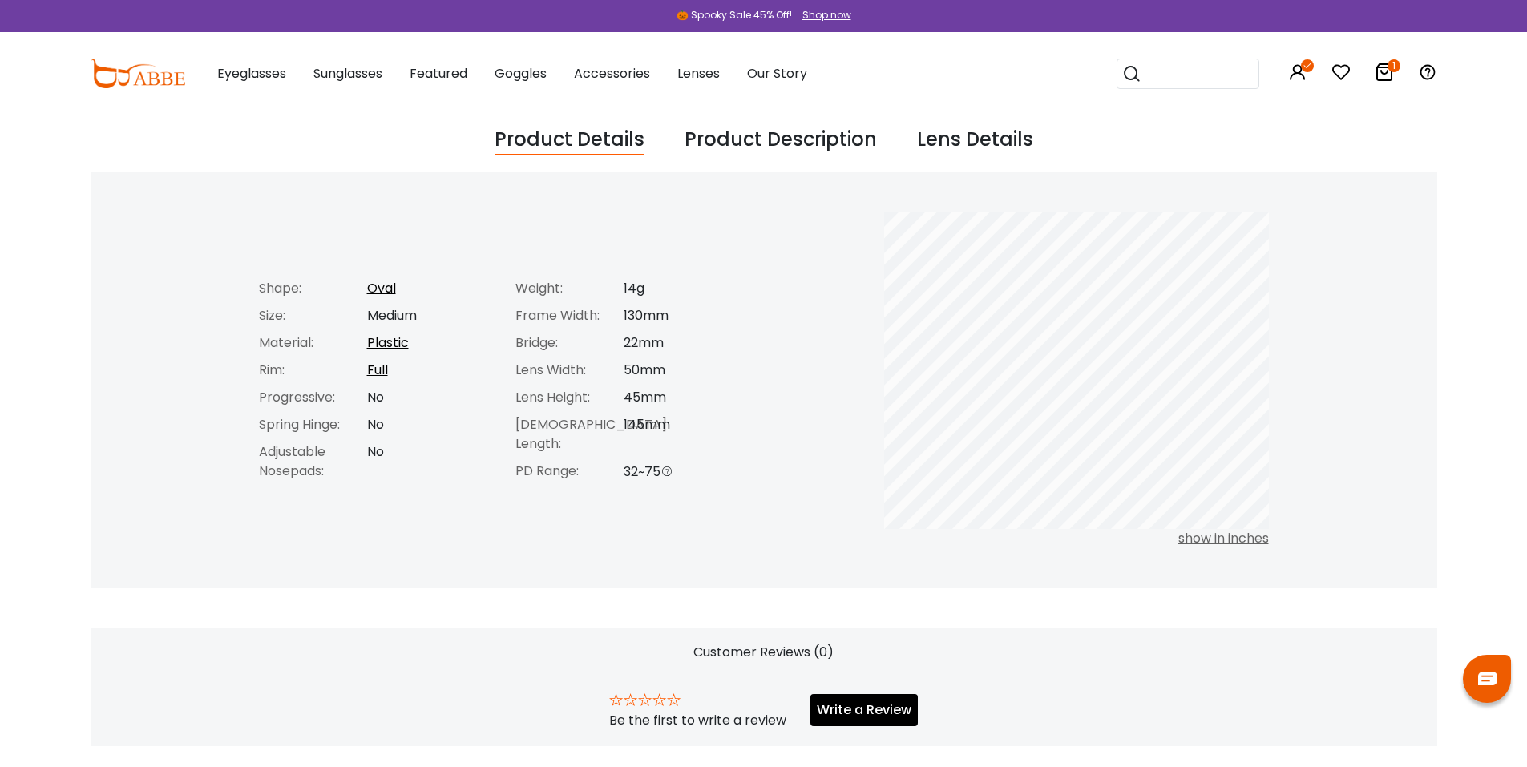
scroll to position [214, 0]
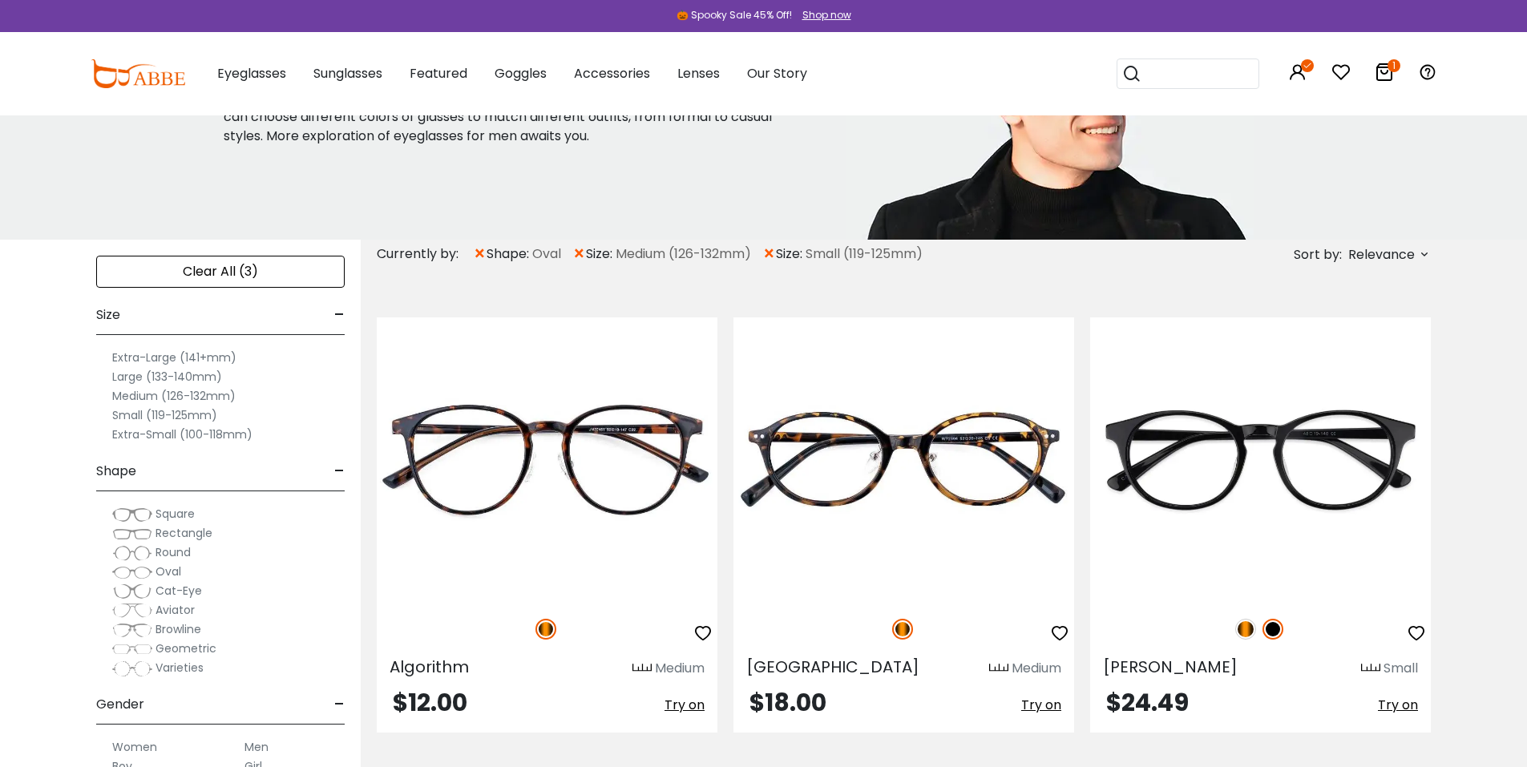
scroll to position [136, 0]
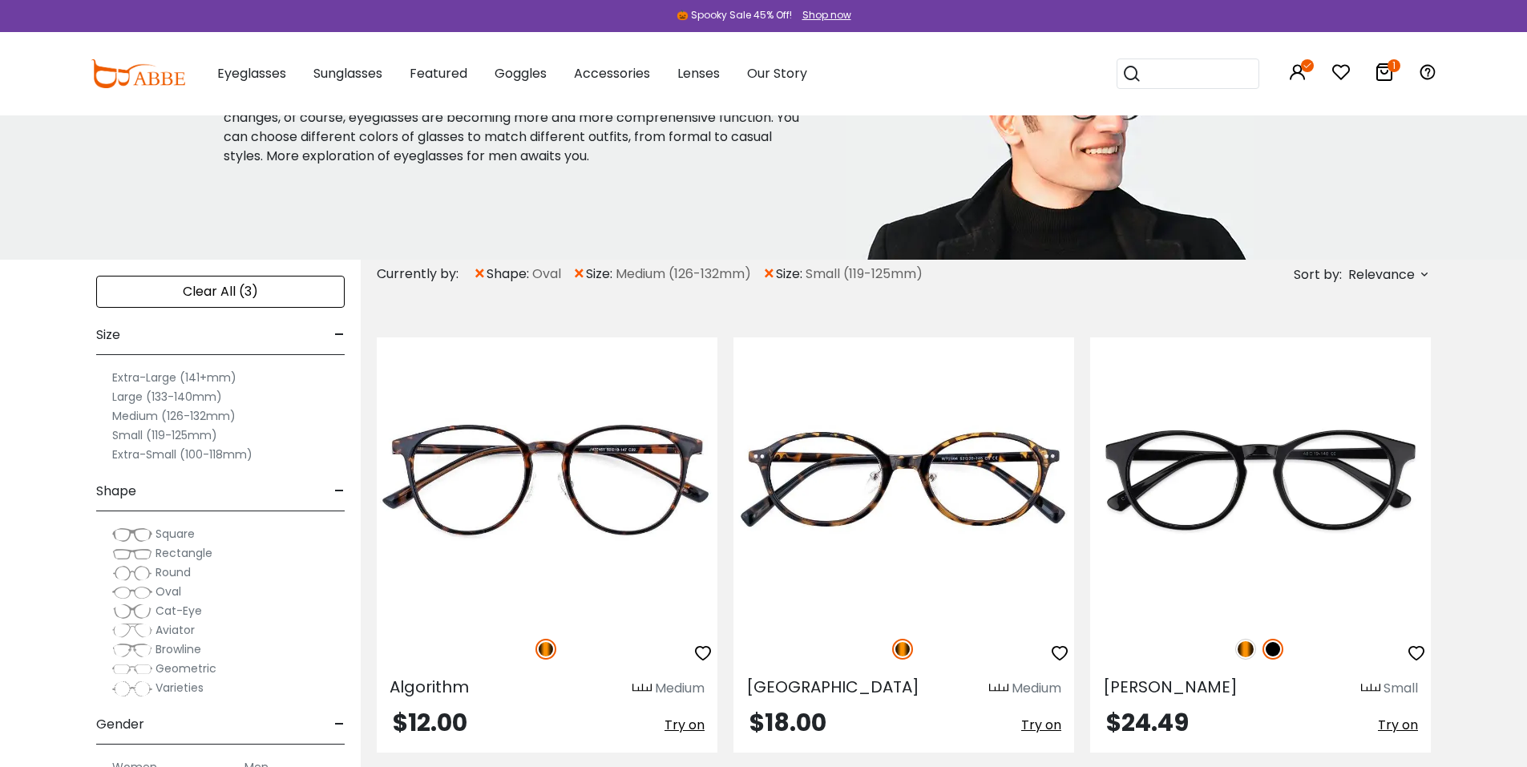
click at [482, 272] on span "×" at bounding box center [480, 274] width 14 height 29
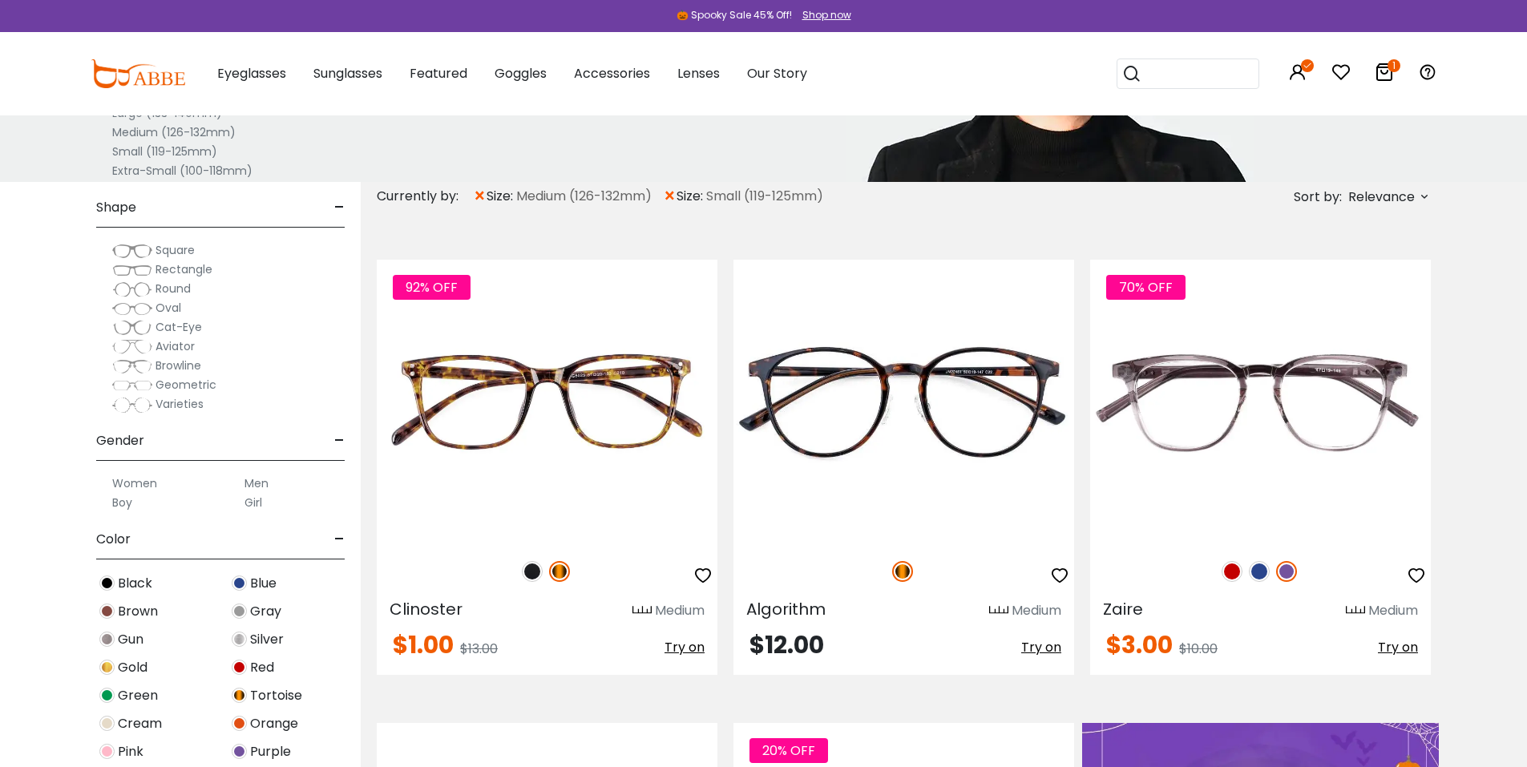
scroll to position [427, 0]
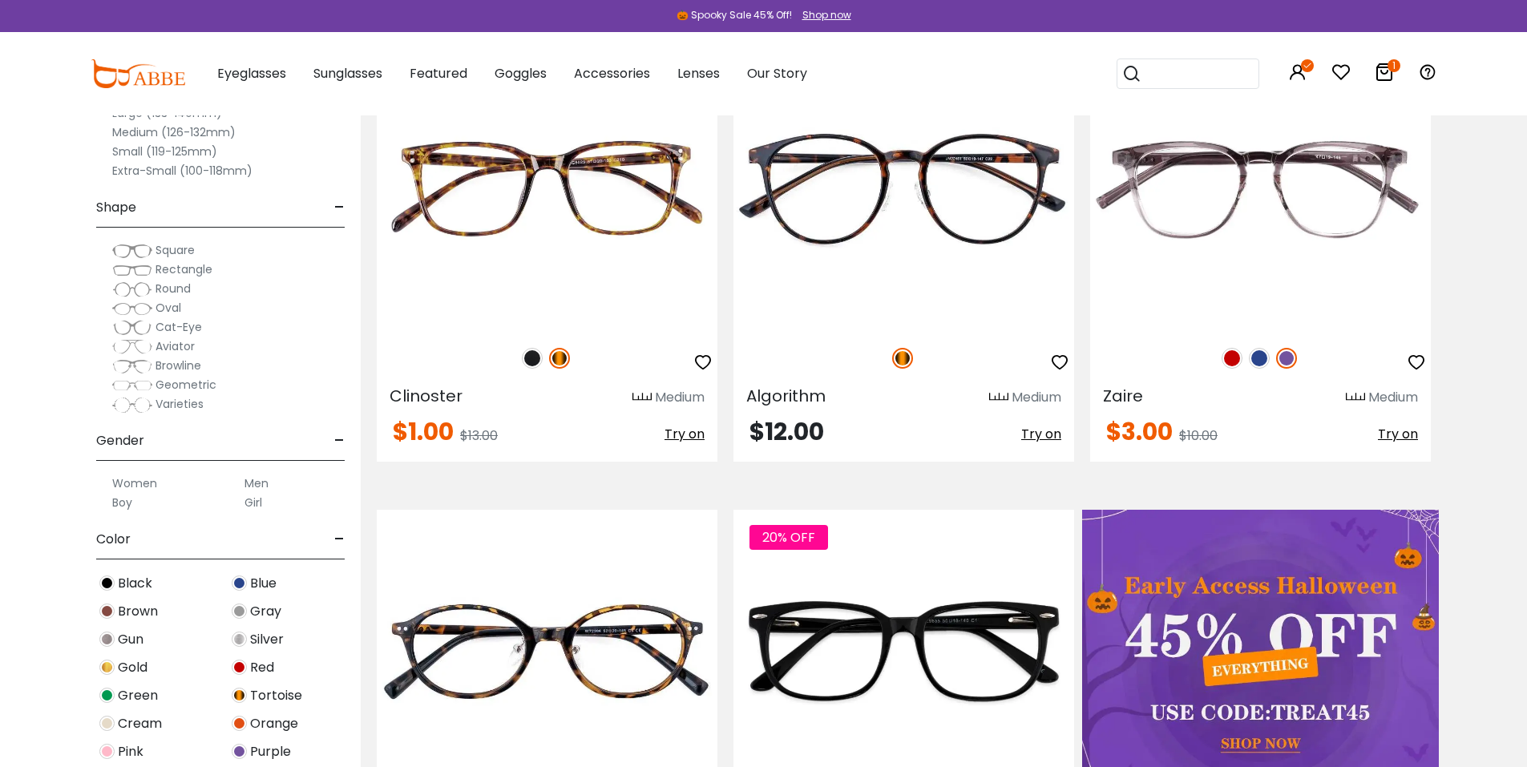
click at [143, 288] on img at bounding box center [132, 289] width 40 height 16
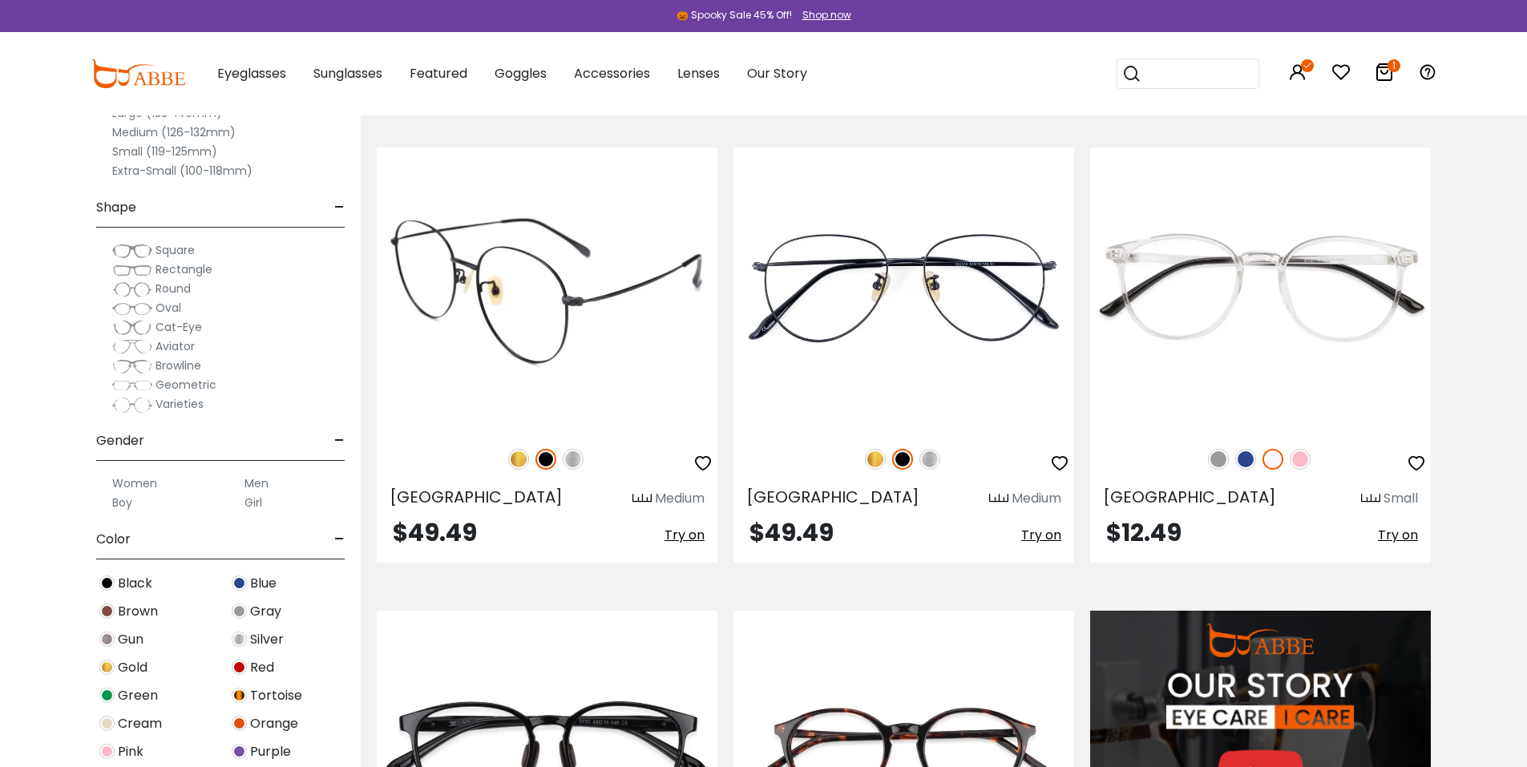
scroll to position [1282, 0]
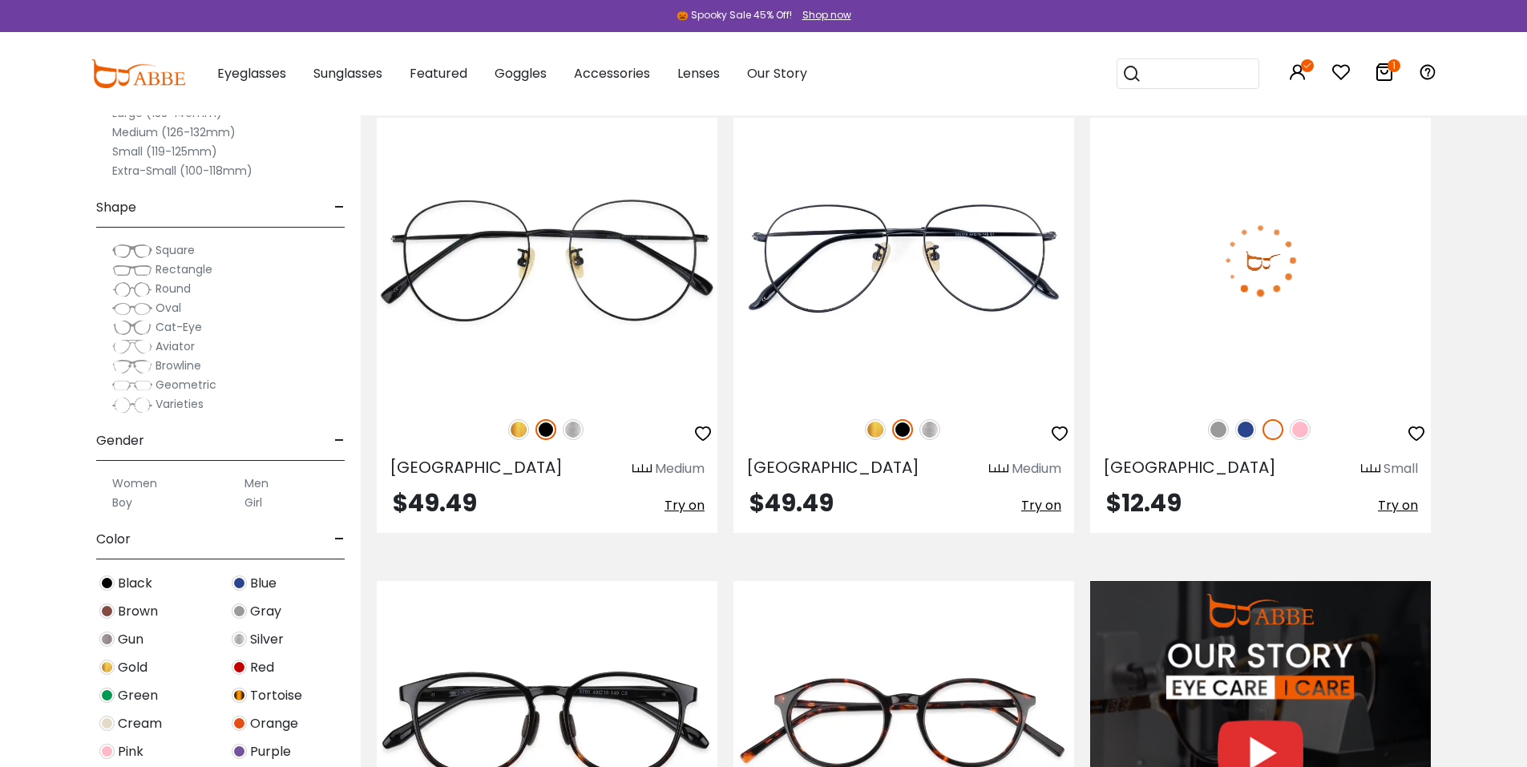
click at [1239, 293] on img at bounding box center [1260, 260] width 341 height 284
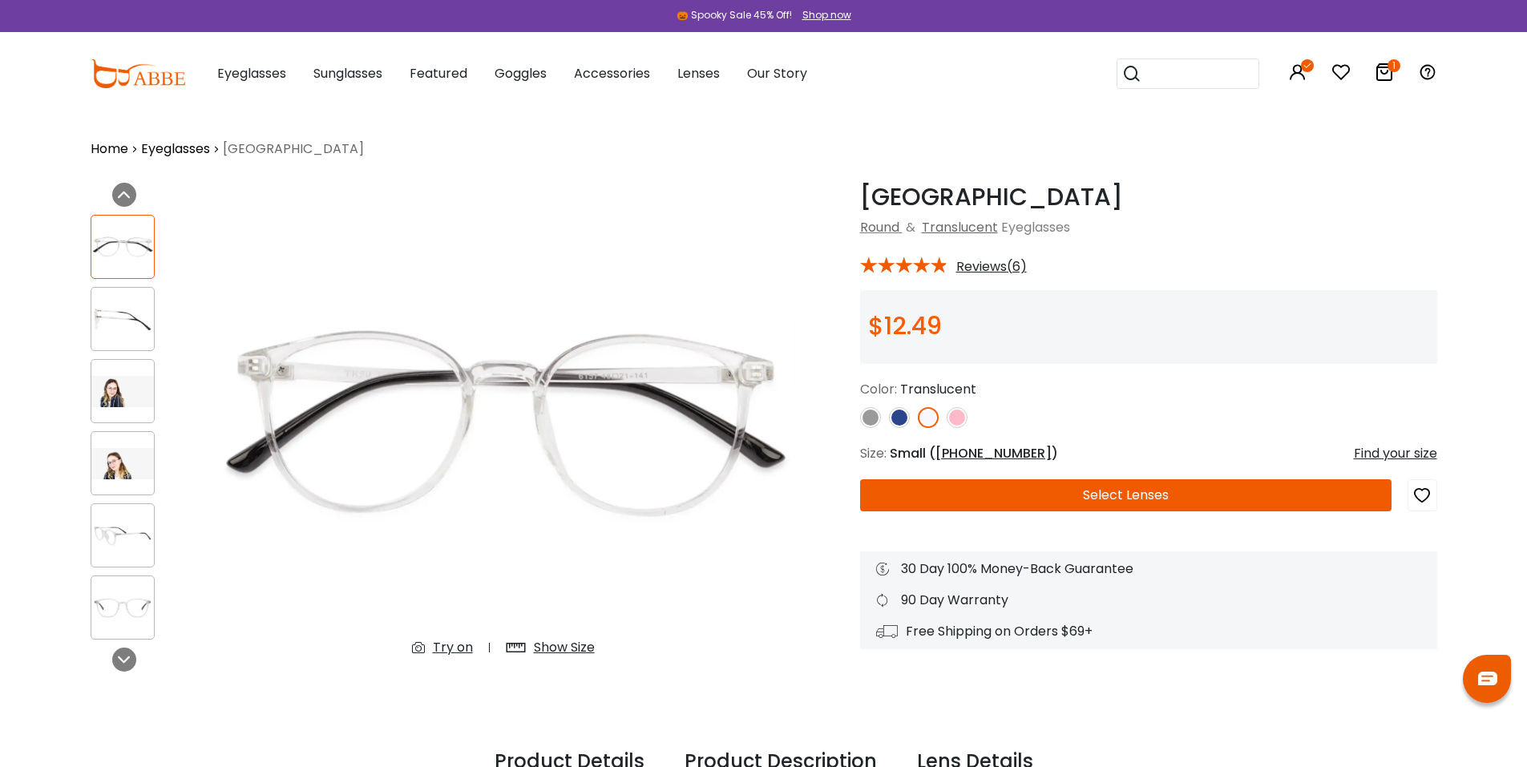
click at [870, 419] on img at bounding box center [870, 417] width 21 height 21
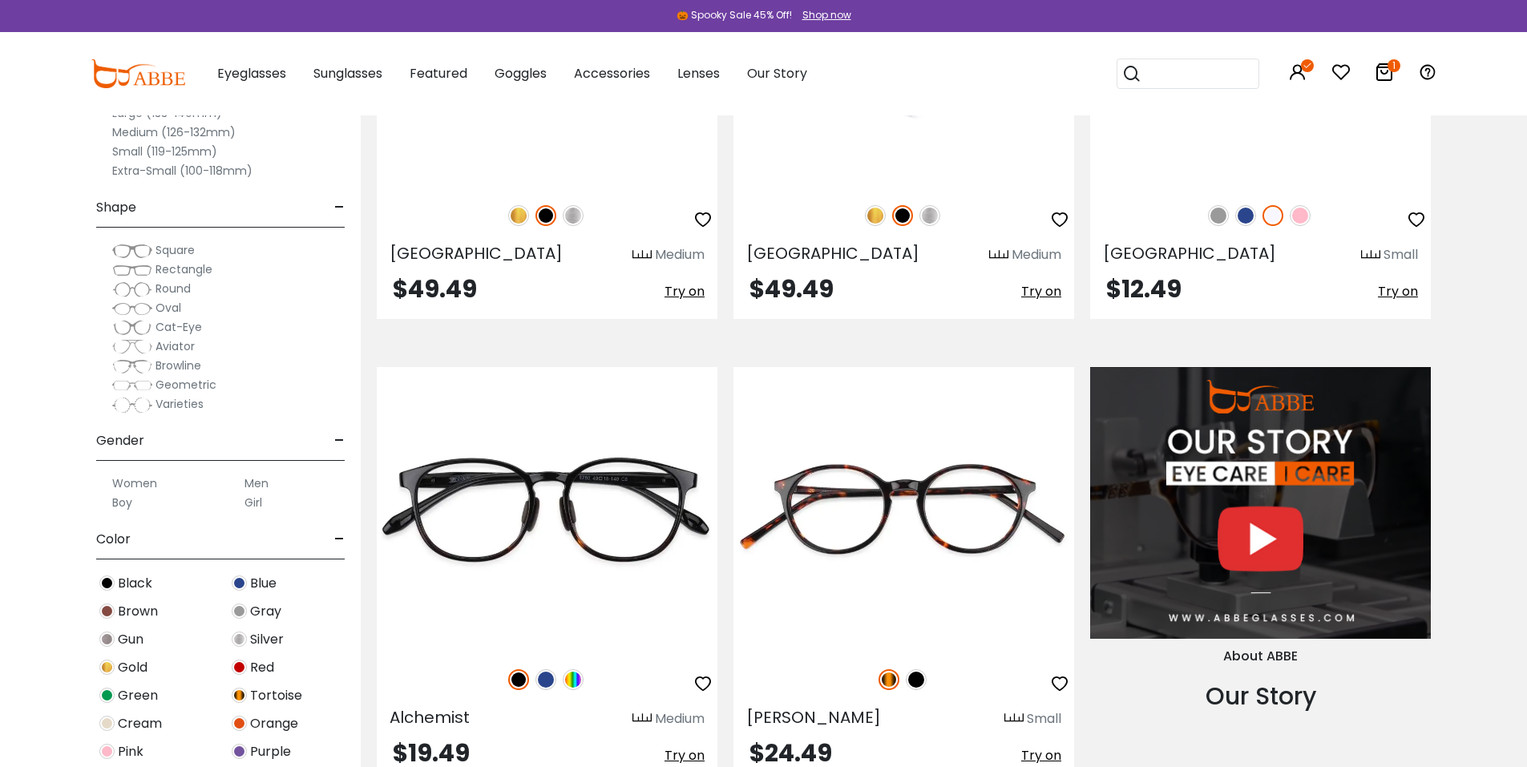
scroll to position [1709, 0]
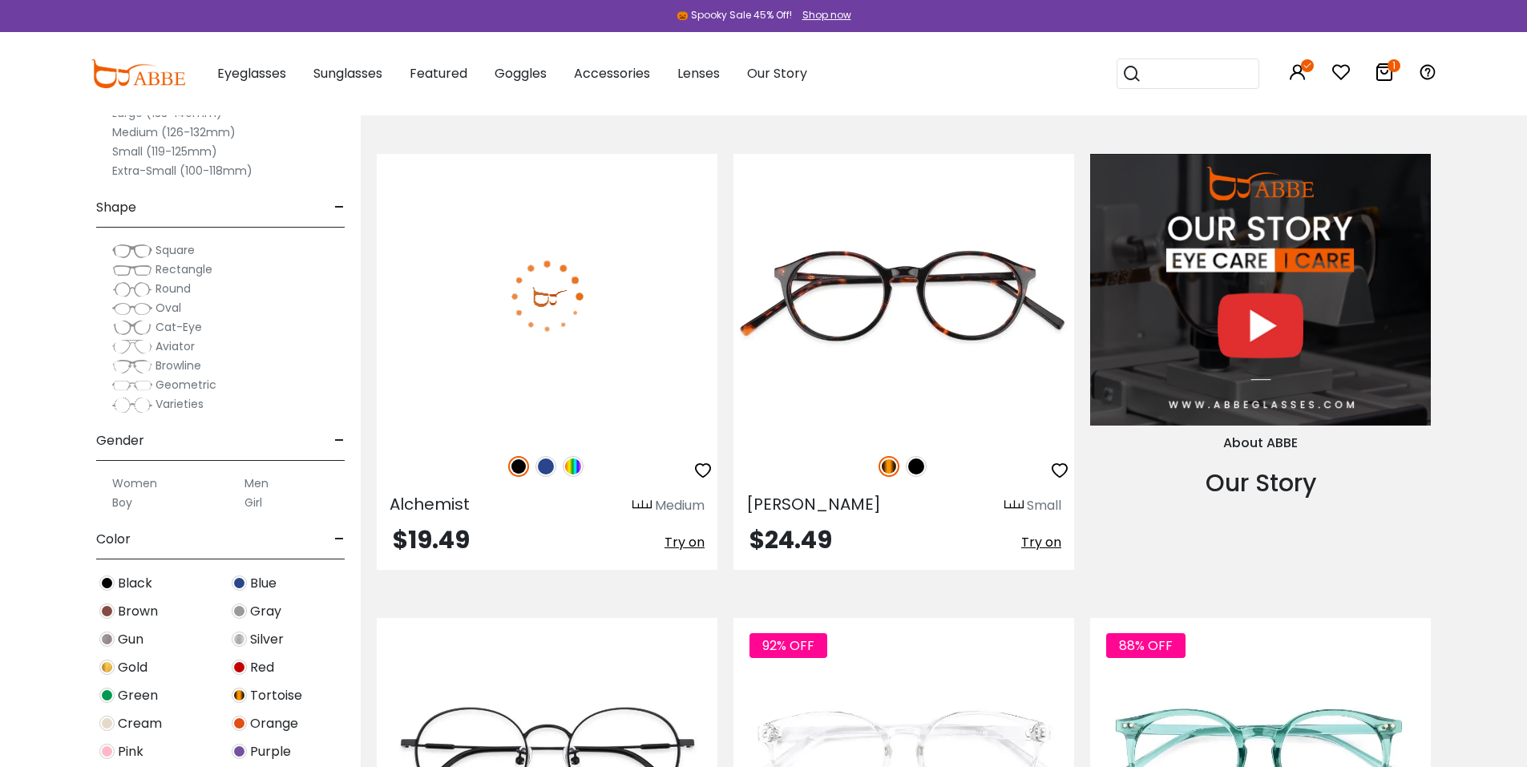
click at [582, 355] on img at bounding box center [547, 296] width 341 height 284
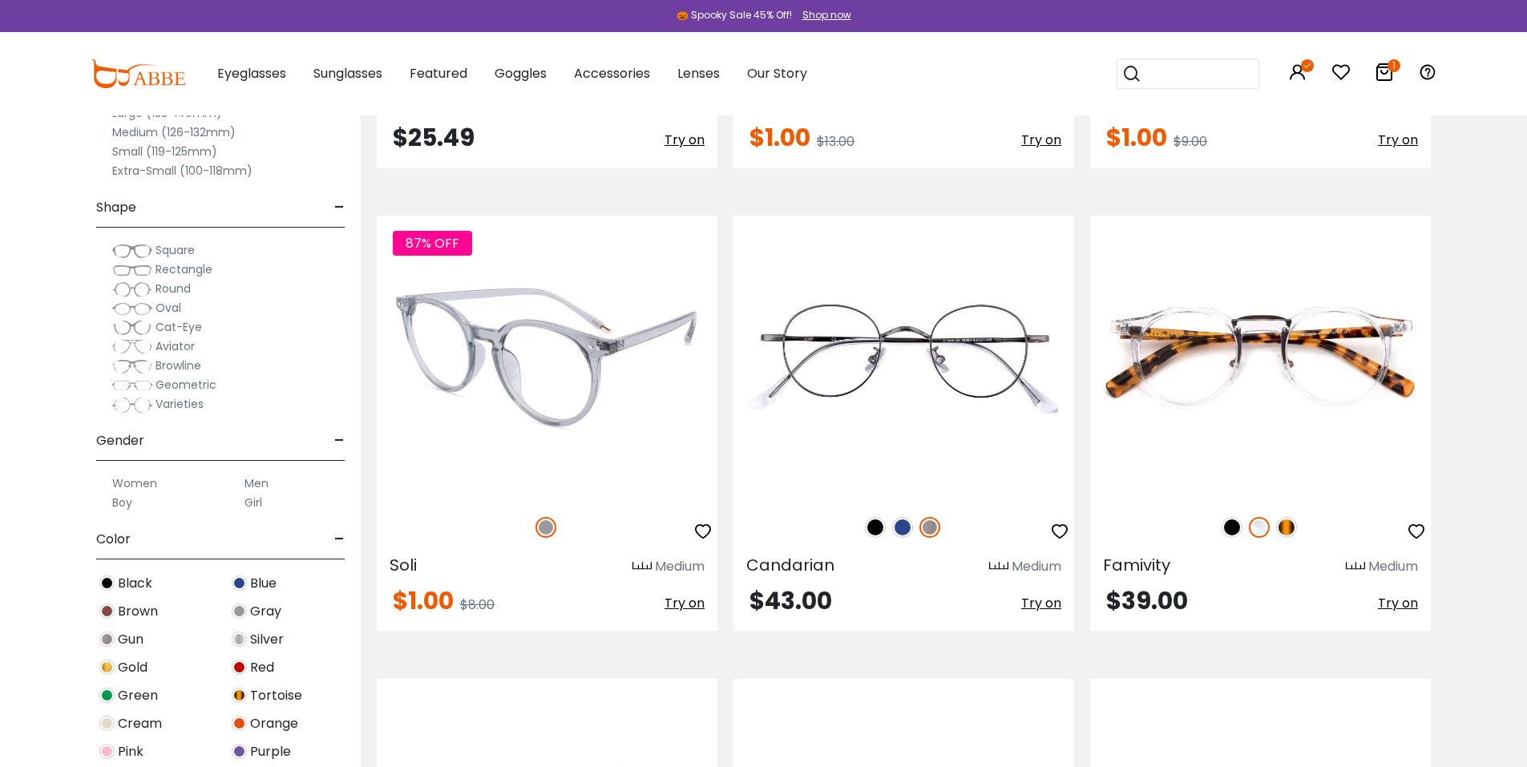
scroll to position [2565, 0]
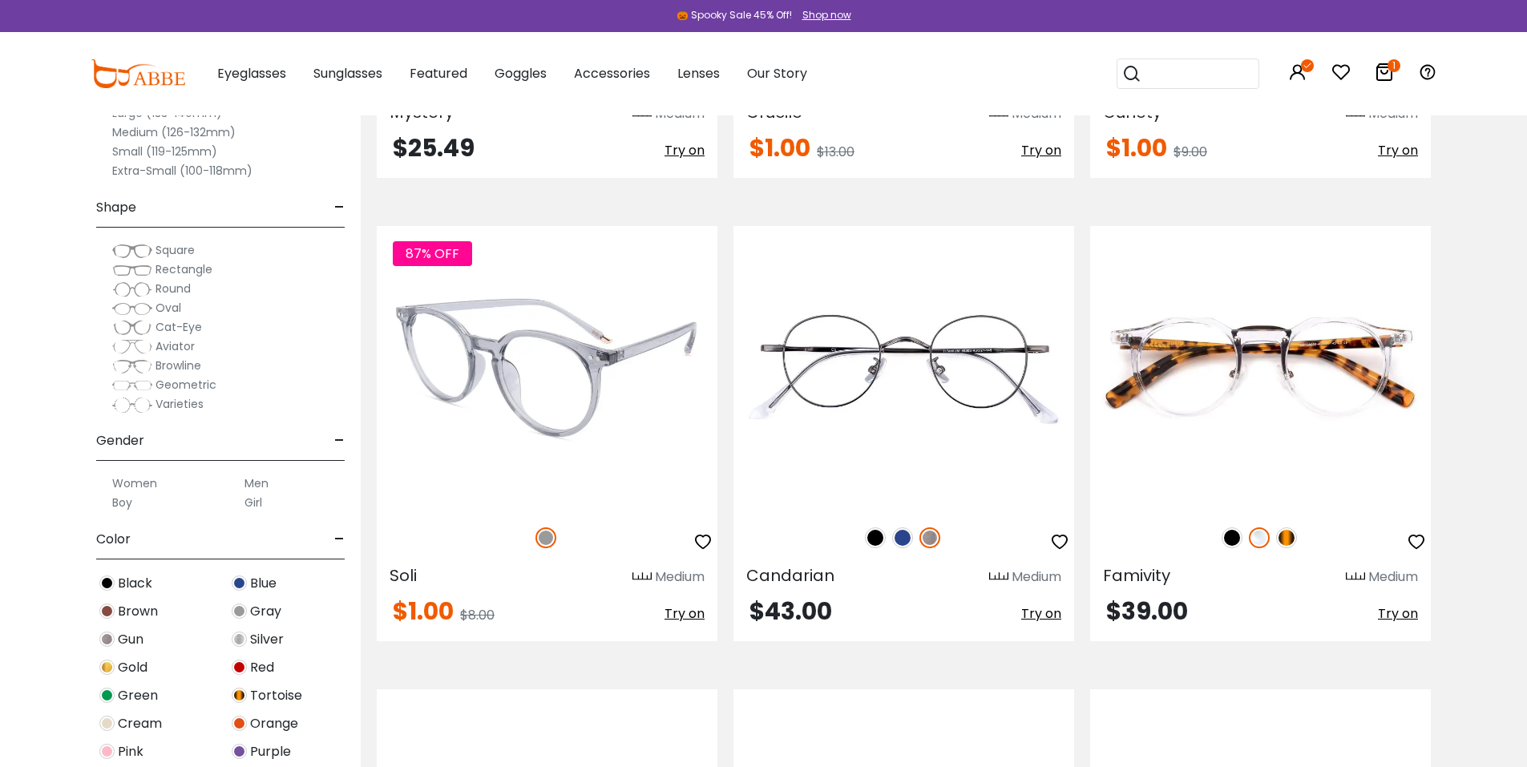
click at [521, 455] on img at bounding box center [547, 368] width 341 height 284
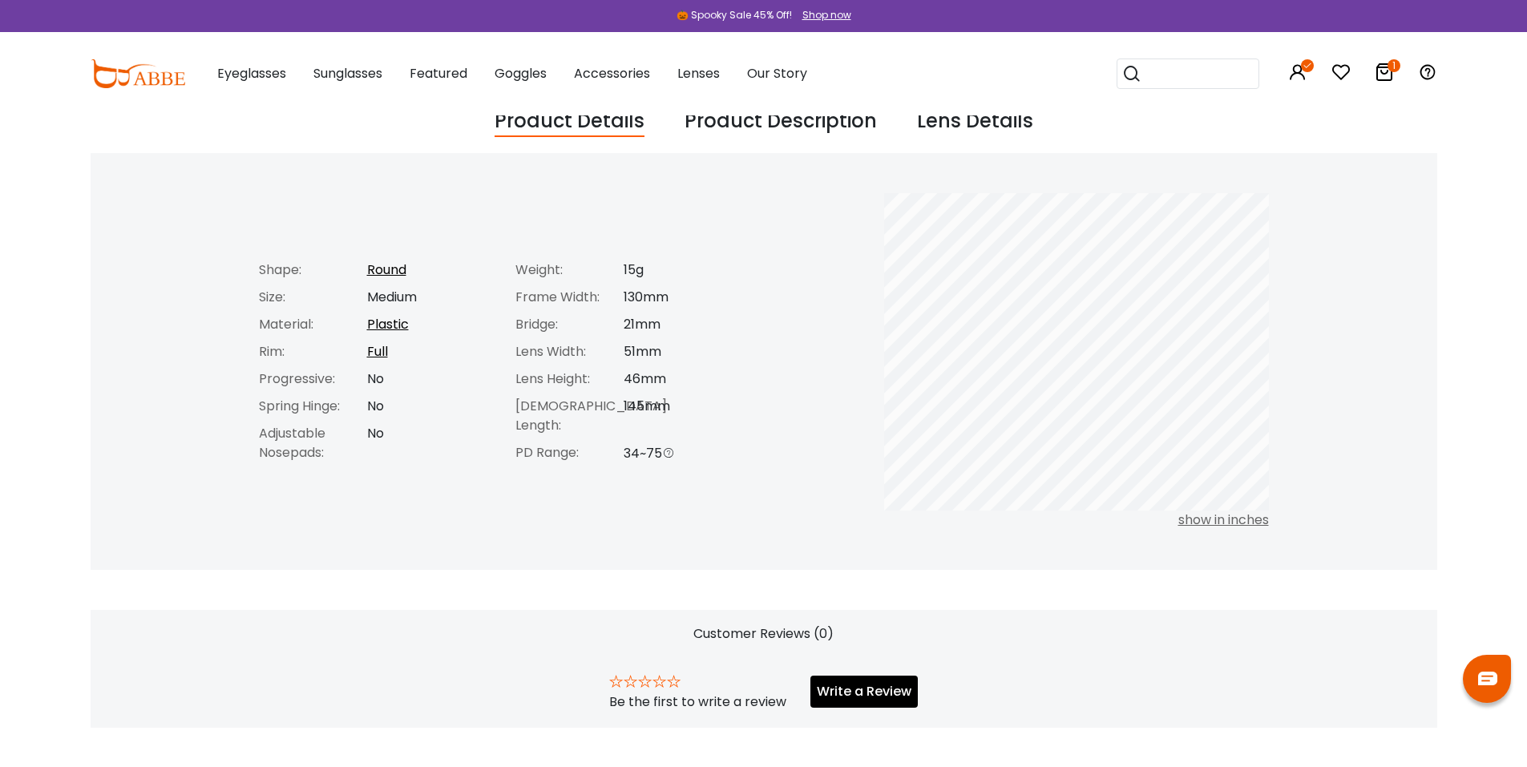
scroll to position [641, 0]
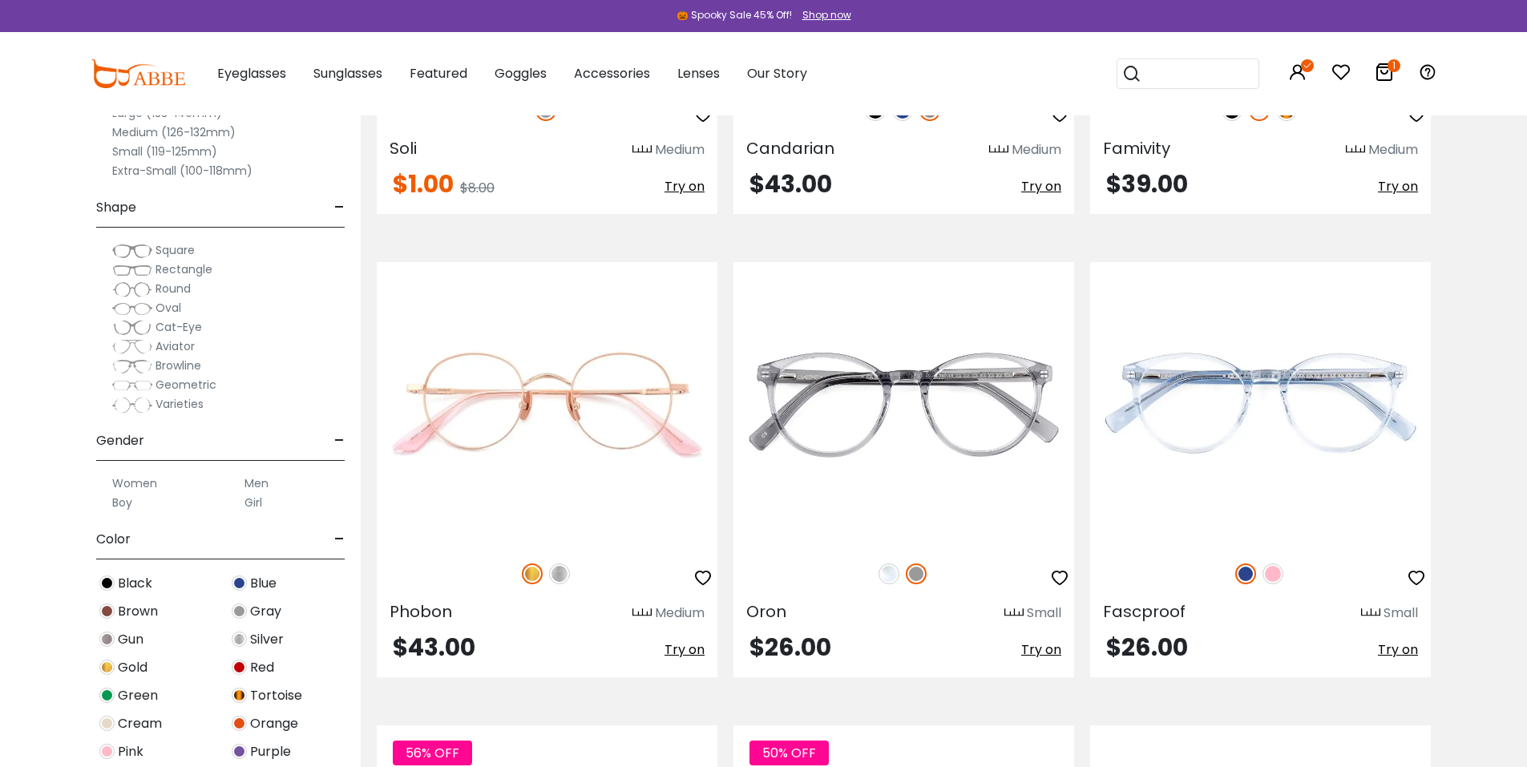
scroll to position [3206, 0]
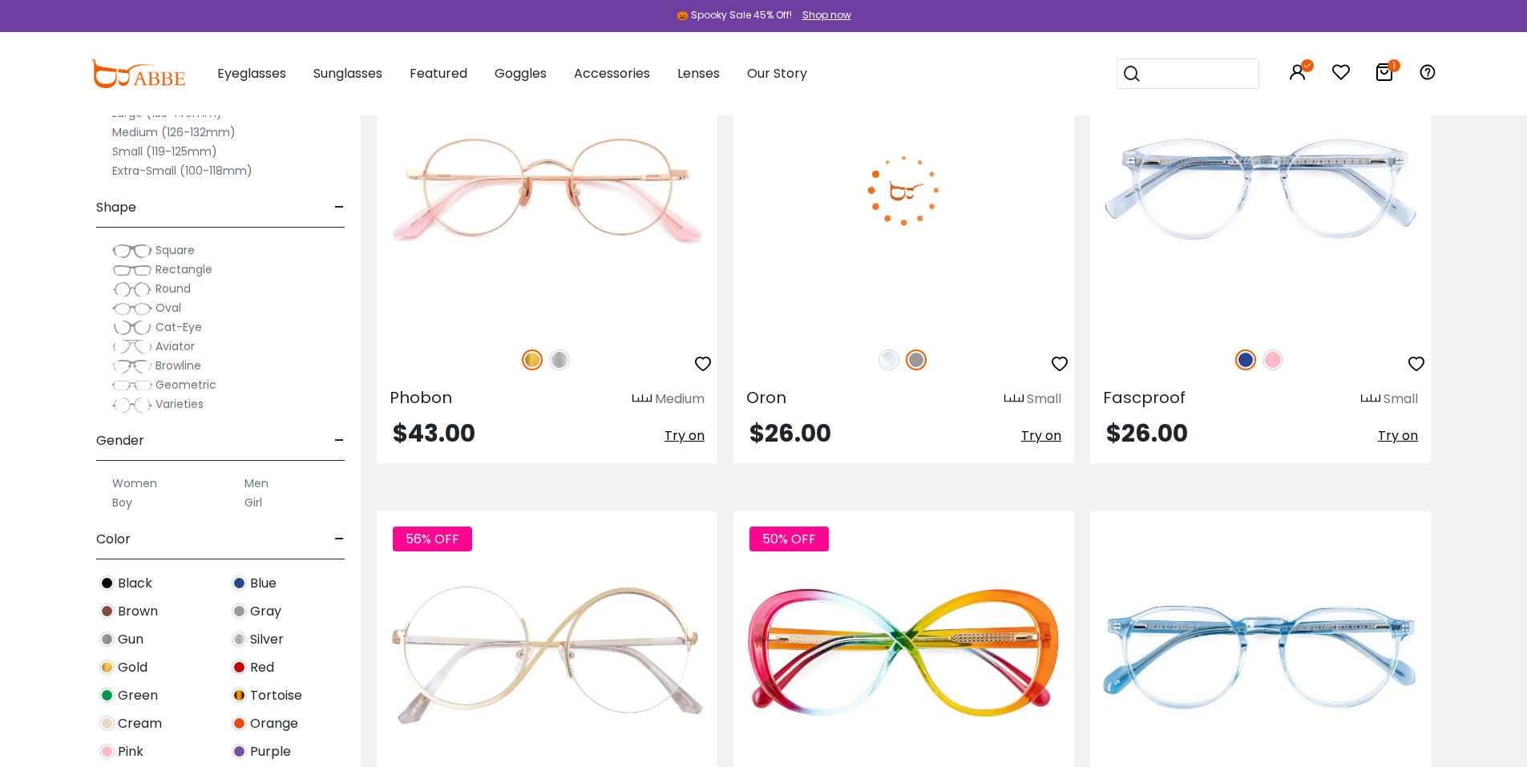
click at [906, 295] on img at bounding box center [903, 190] width 341 height 284
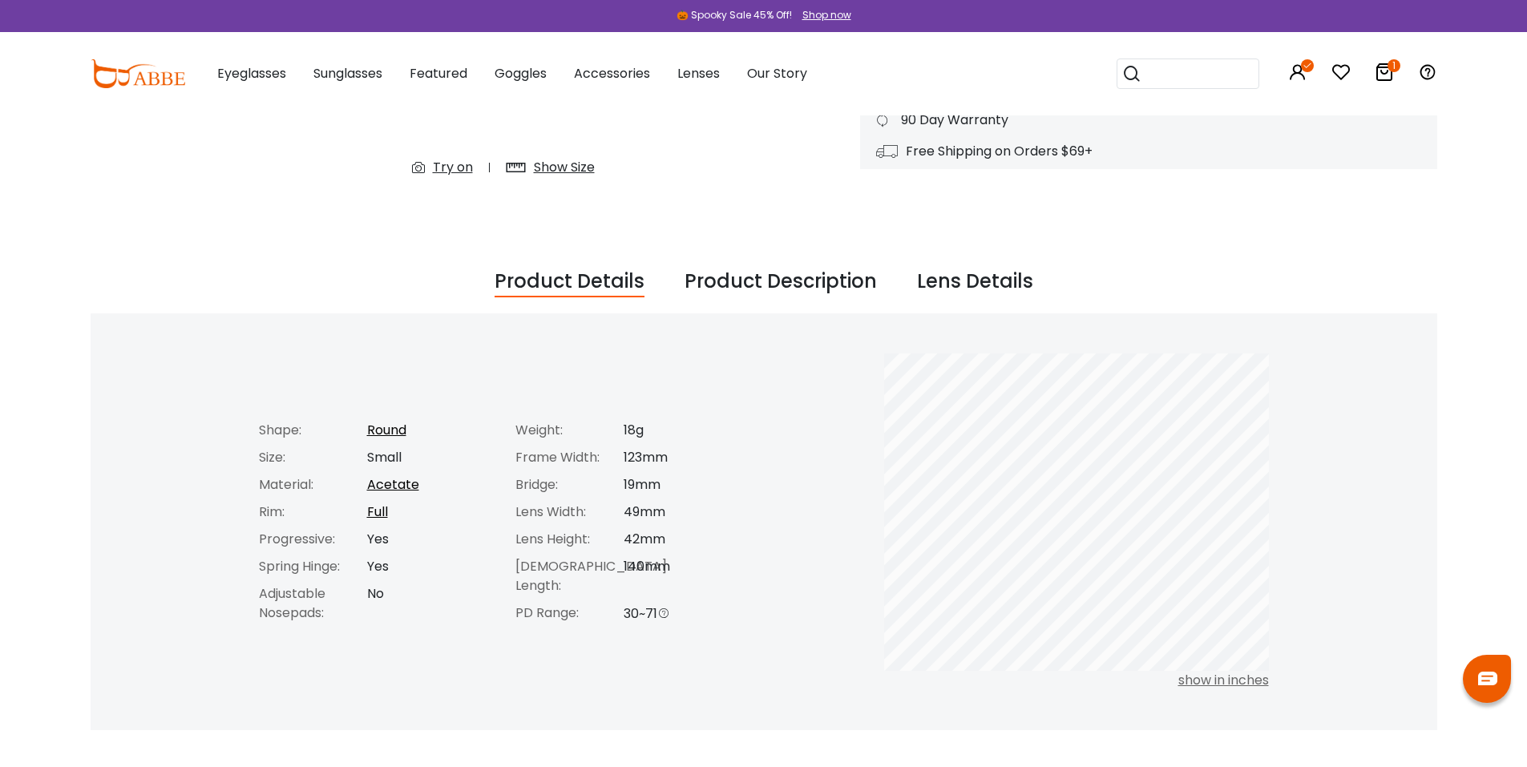
scroll to position [427, 0]
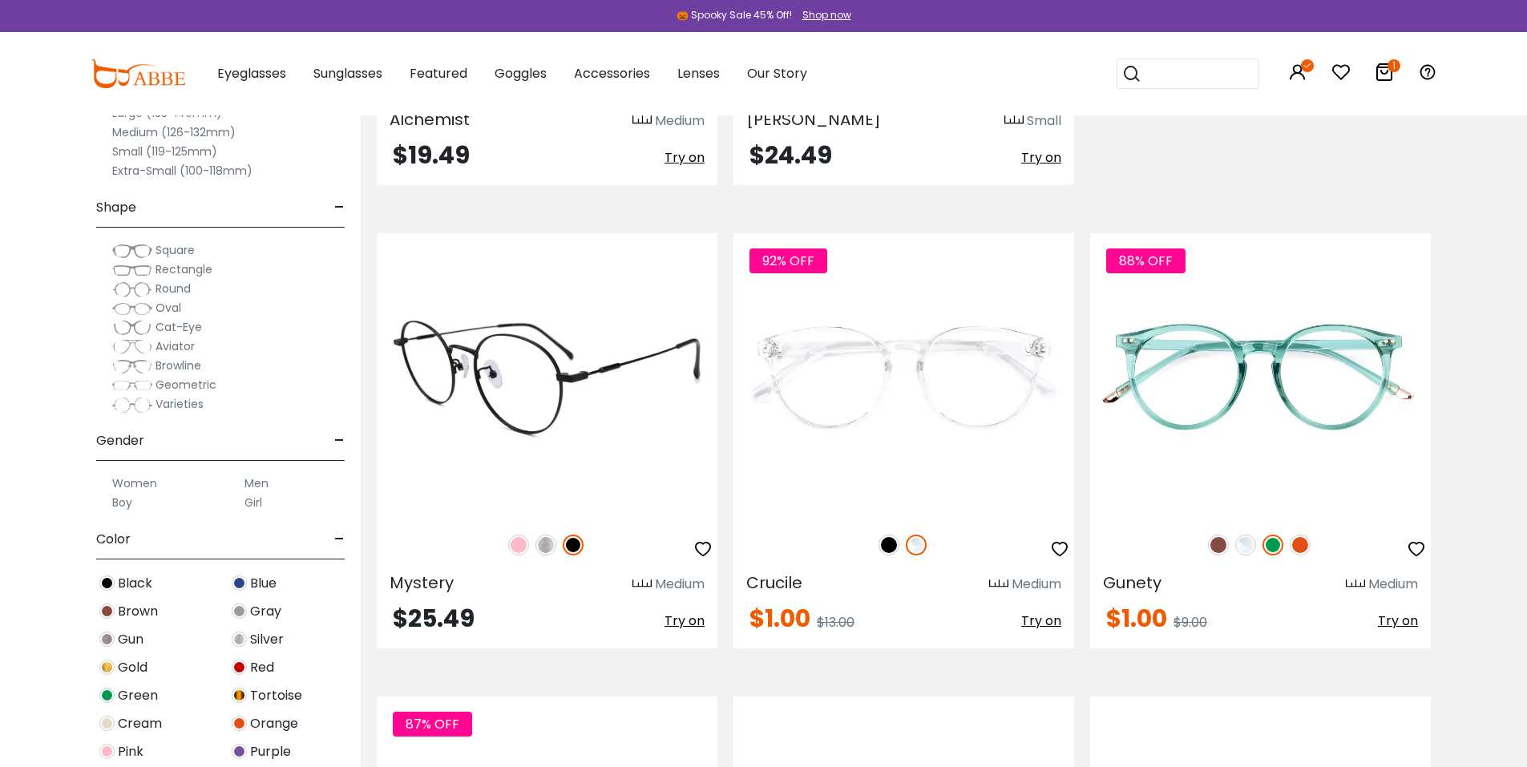
scroll to position [2137, 0]
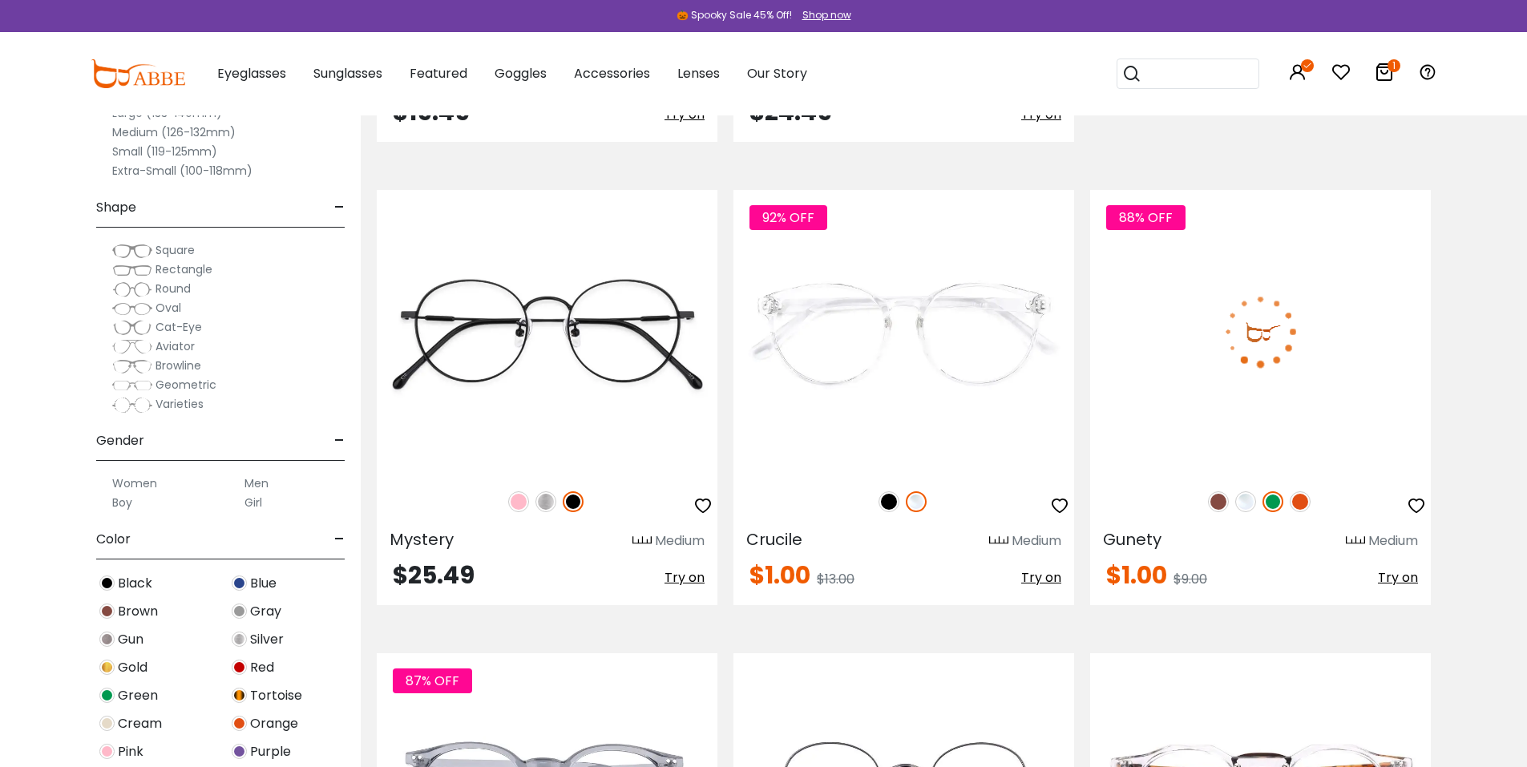
click at [1239, 369] on img at bounding box center [1260, 332] width 341 height 284
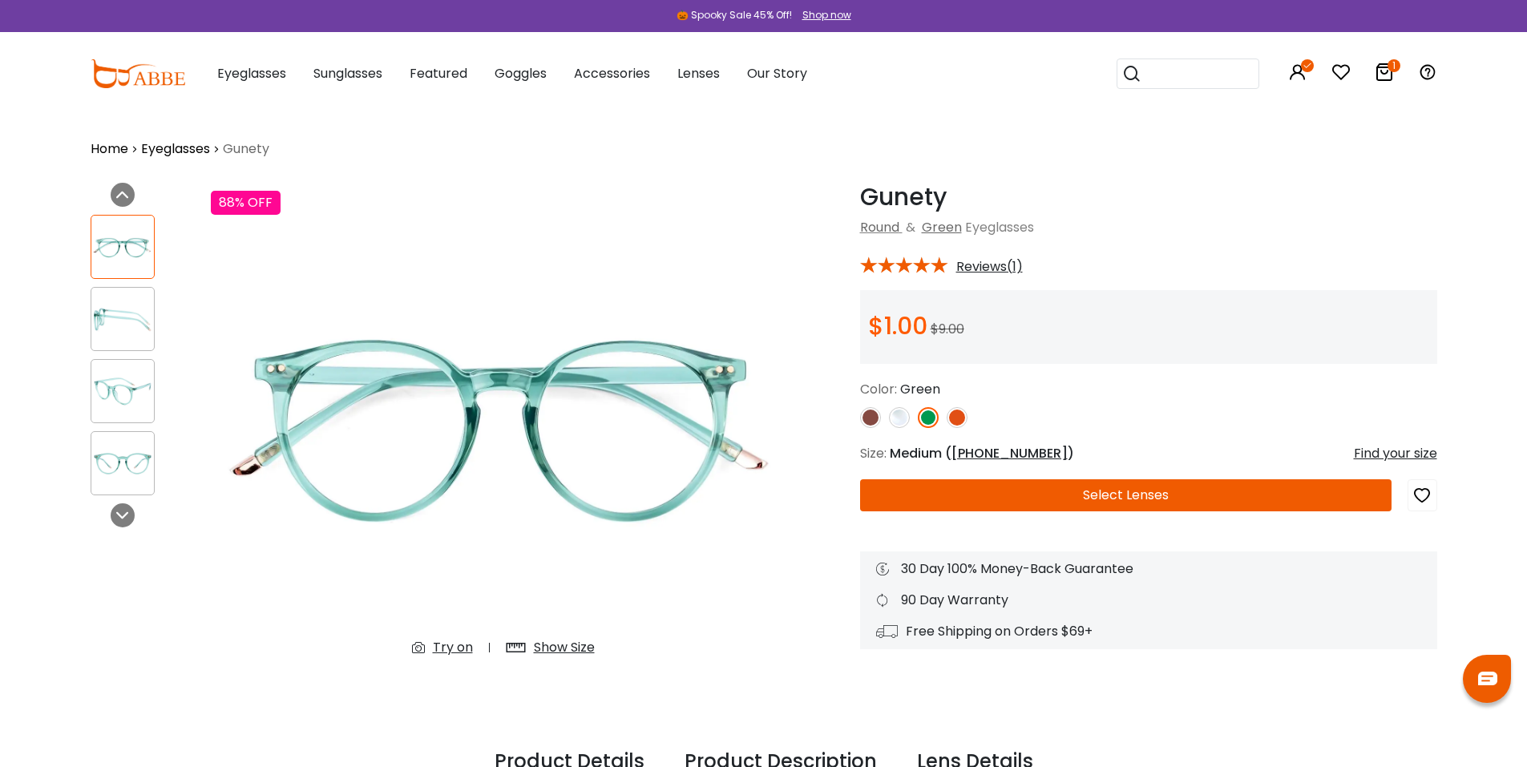
click at [870, 415] on img at bounding box center [870, 417] width 21 height 21
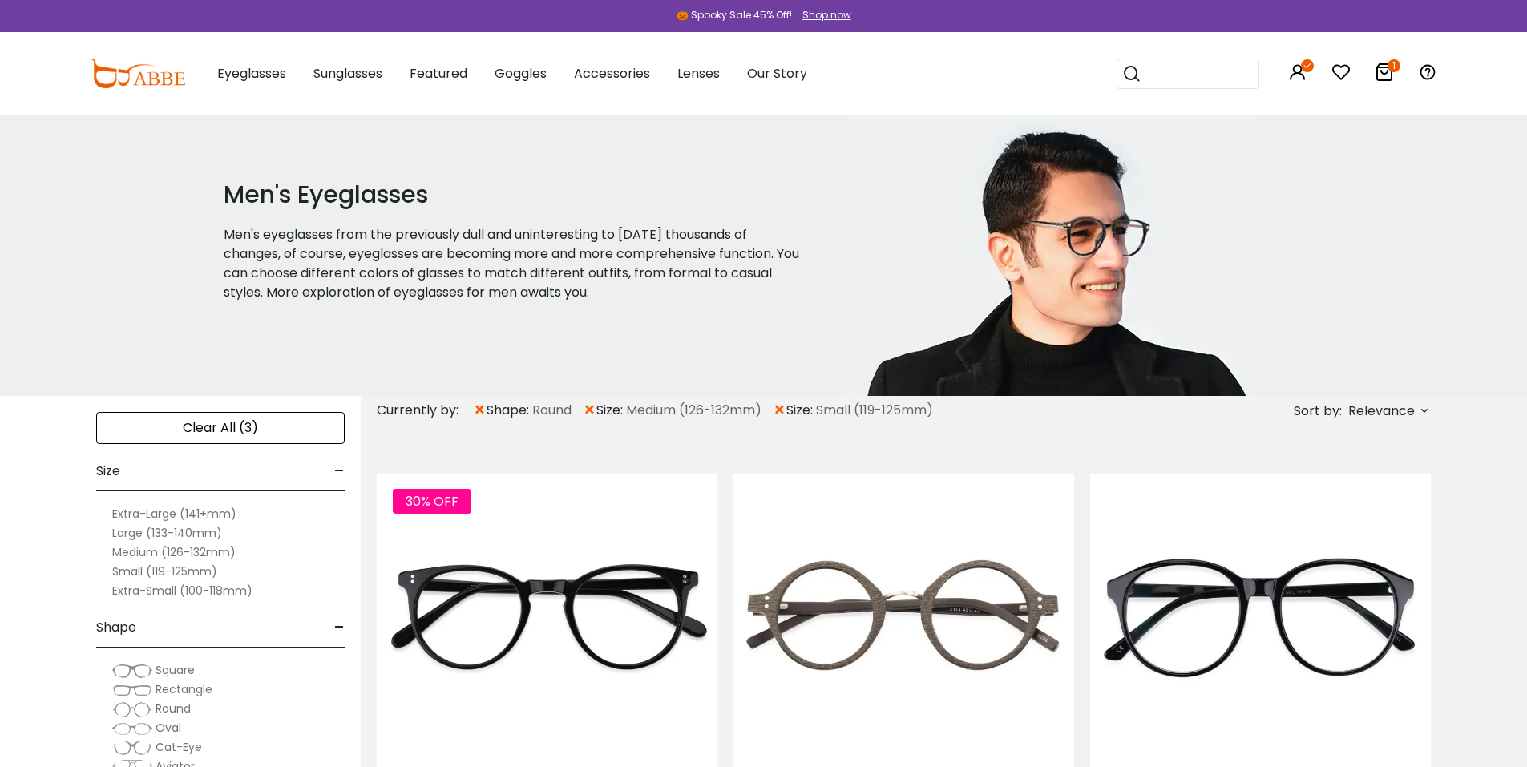
click at [1386, 75] on icon at bounding box center [1383, 72] width 19 height 19
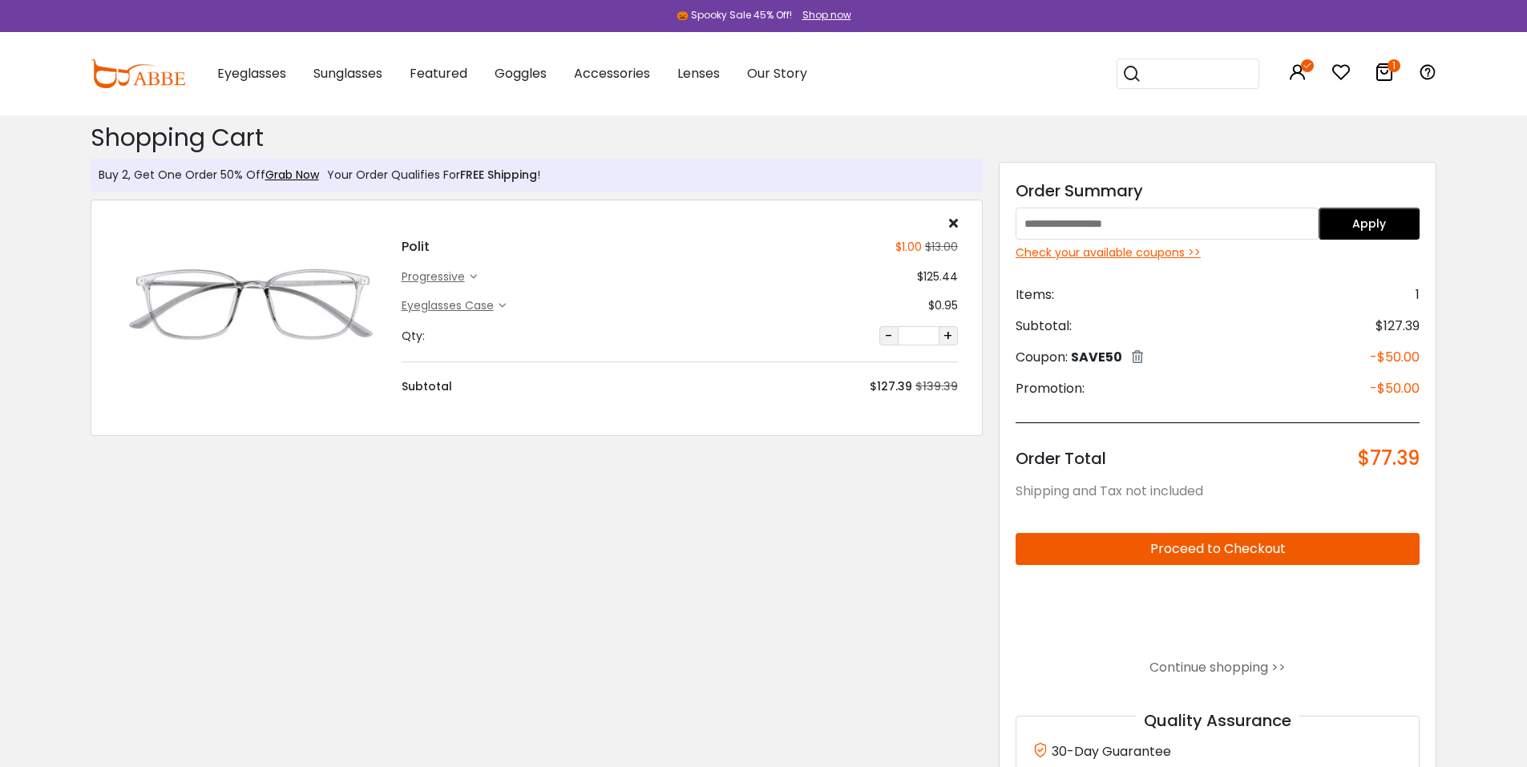
click at [246, 280] on img at bounding box center [250, 305] width 270 height 135
click at [472, 280] on div "progressive" at bounding box center [439, 276] width 75 height 17
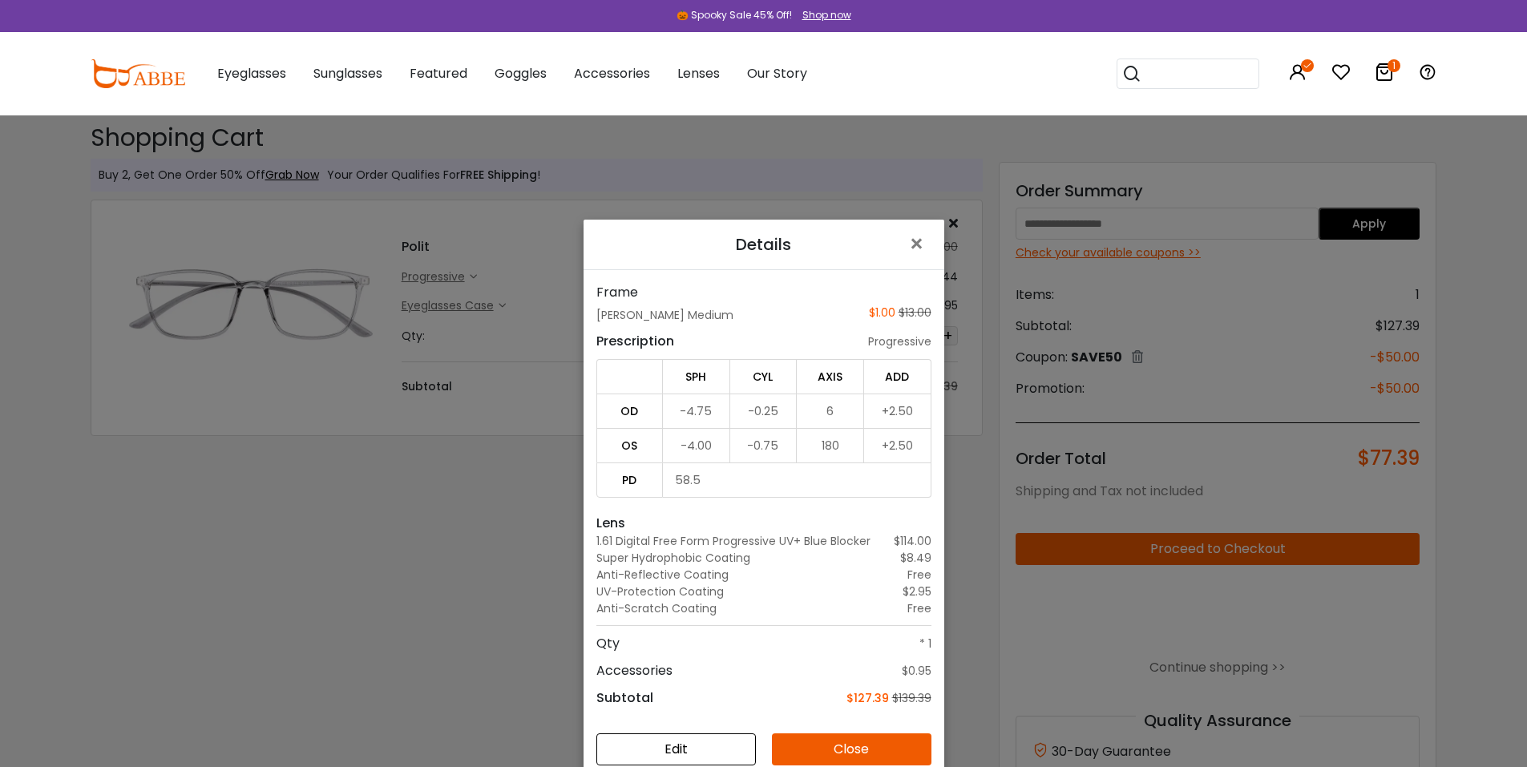
click at [382, 537] on div "Details × Frame [PERSON_NAME] Medium $1.00 $13.00 Prescription progressive SPH …" at bounding box center [763, 383] width 1527 height 767
